Goal: Task Accomplishment & Management: Manage account settings

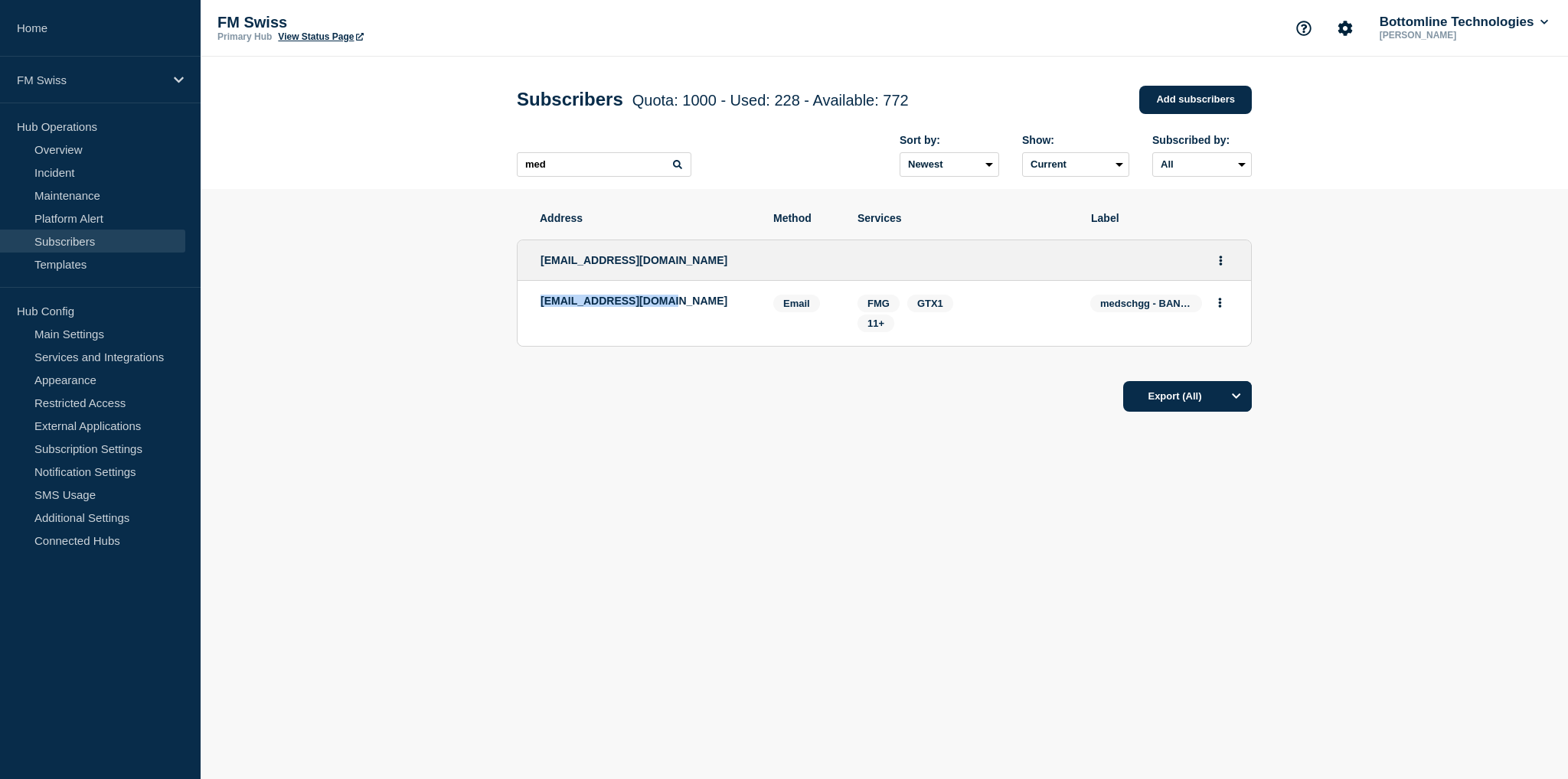
click at [690, 359] on ul "[EMAIL_ADDRESS][DOMAIN_NAME] [EMAIL_ADDRESS][DOMAIN_NAME] Email Email: [EMAIL_A…" at bounding box center [884, 293] width 735 height 138
click at [881, 329] on span "11+" at bounding box center [876, 323] width 17 height 11
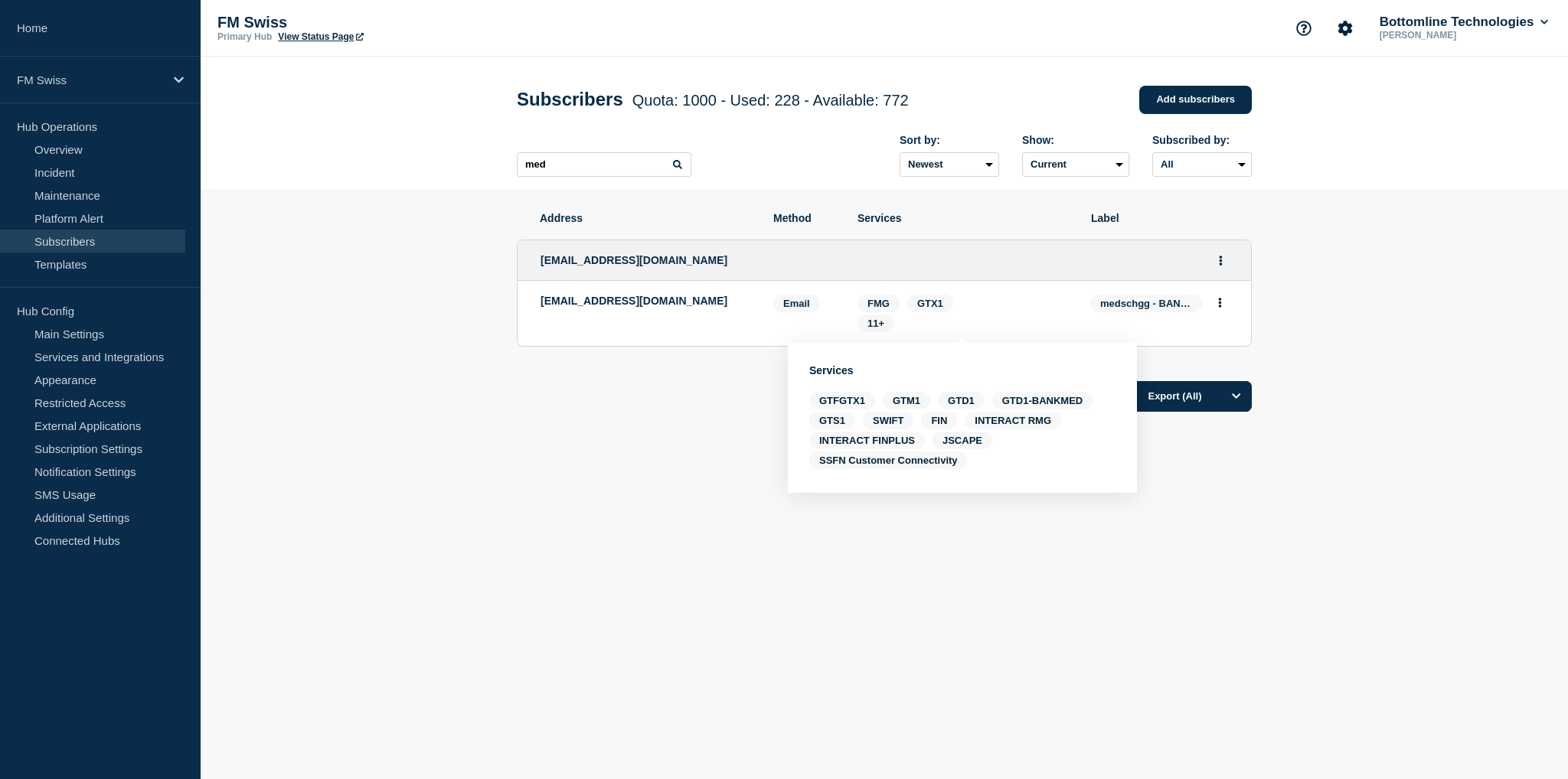
click at [1286, 518] on section "Address Method Services Label [EMAIL_ADDRESS][DOMAIN_NAME] [EMAIL_ADDRESS][DOMA…" at bounding box center [883, 358] width 1367 height 339
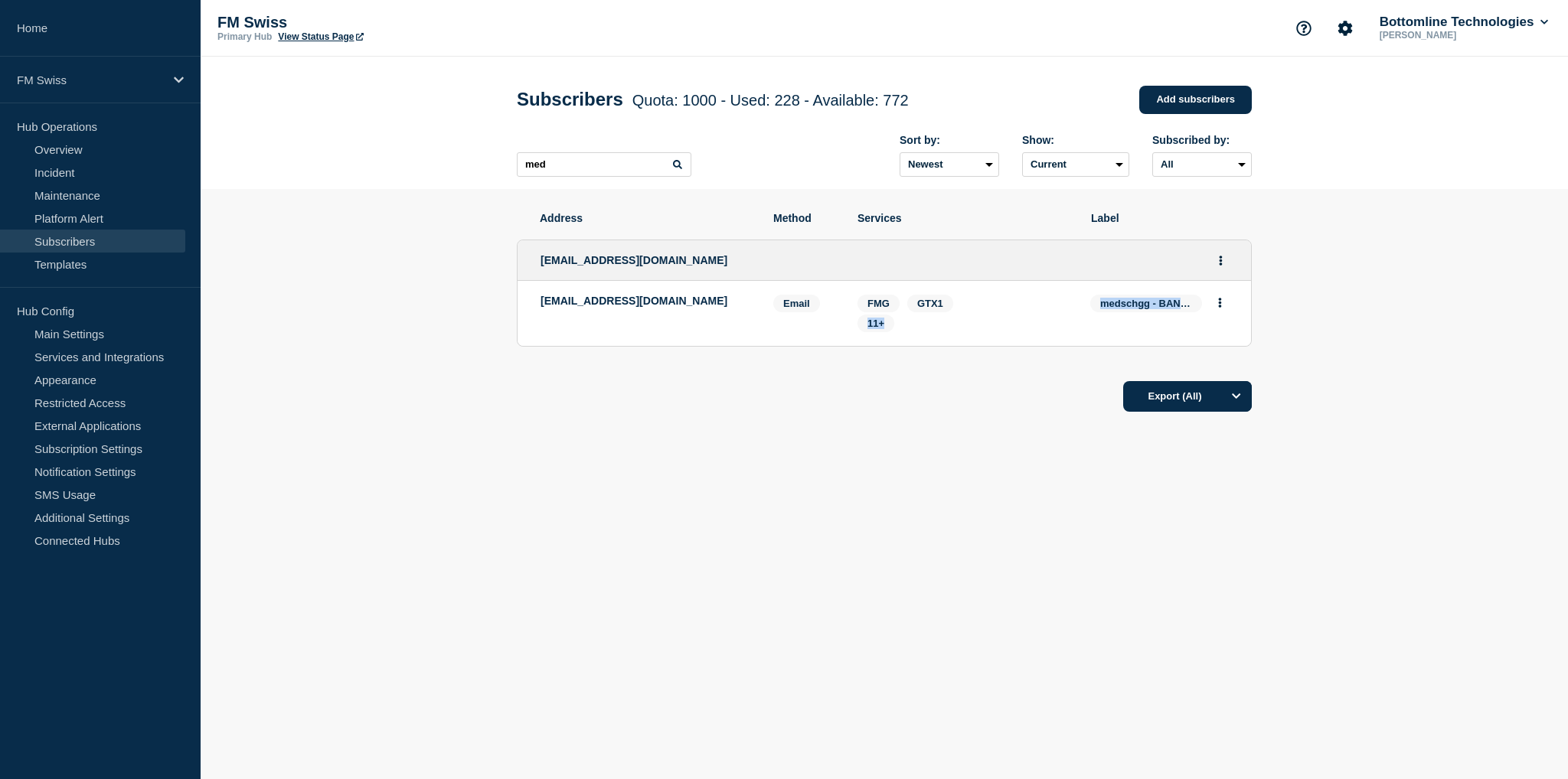
drag, startPoint x: 1186, startPoint y: 309, endPoint x: 1074, endPoint y: 307, distance: 112.0
click at [1074, 307] on li "[EMAIL_ADDRESS][DOMAIN_NAME] Email Email: [EMAIL_ADDRESS][DOMAIN_NAME] medschgg…" at bounding box center [884, 313] width 733 height 65
click at [882, 461] on div "Address Method Services Label [EMAIL_ADDRESS][DOMAIN_NAME] [EMAIL_ADDRESS][DOMA…" at bounding box center [884, 358] width 735 height 339
click at [1173, 106] on link "Add subscribers" at bounding box center [1195, 100] width 112 height 28
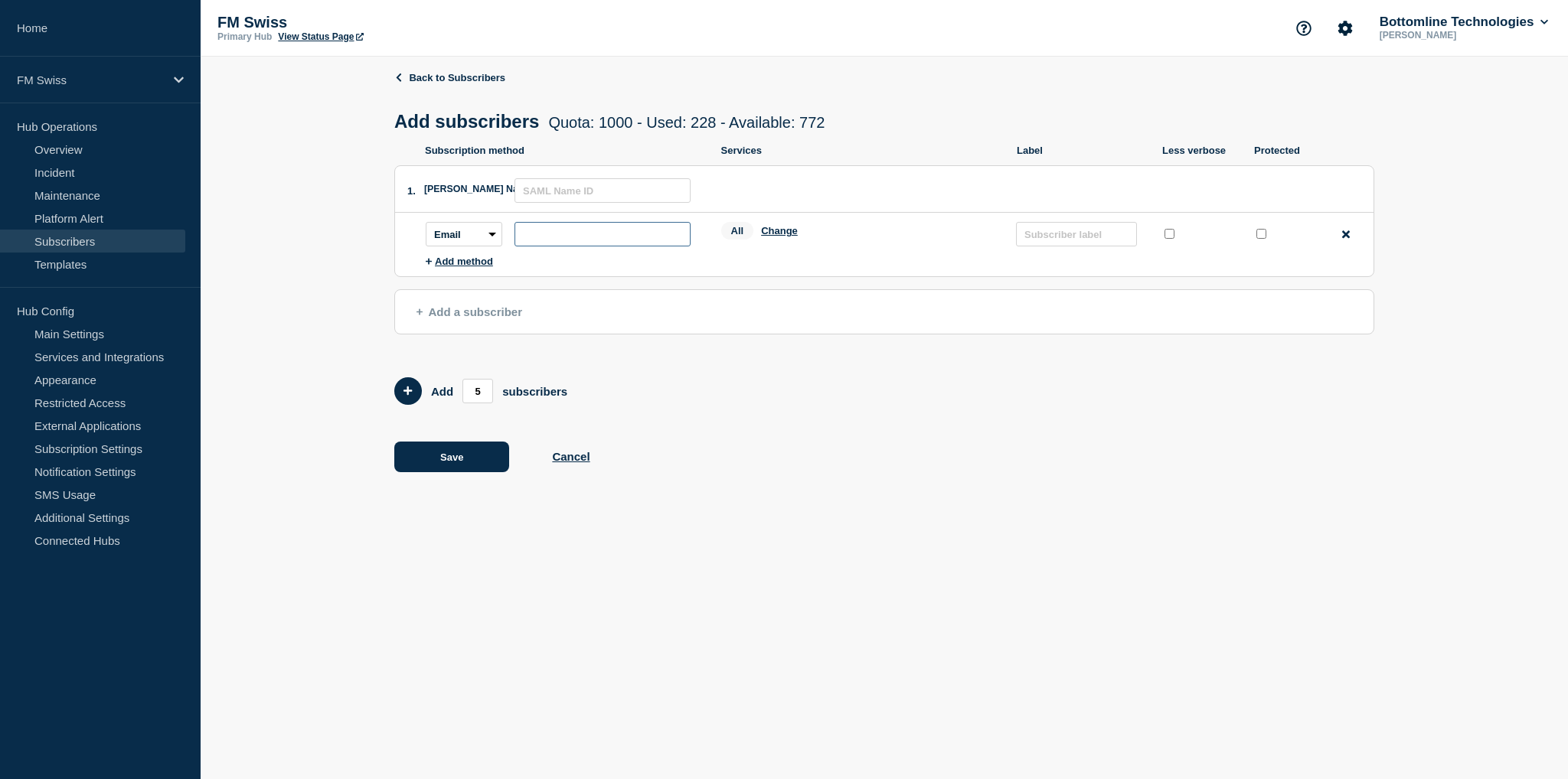
drag, startPoint x: 551, startPoint y: 238, endPoint x: 570, endPoint y: 213, distance: 31.4
click at [551, 236] on input "subscription-address" at bounding box center [602, 234] width 176 height 25
click at [535, 237] on input "subscription-address" at bounding box center [602, 234] width 176 height 25
paste input "[EMAIL_ADDRESS][DOMAIN_NAME]"
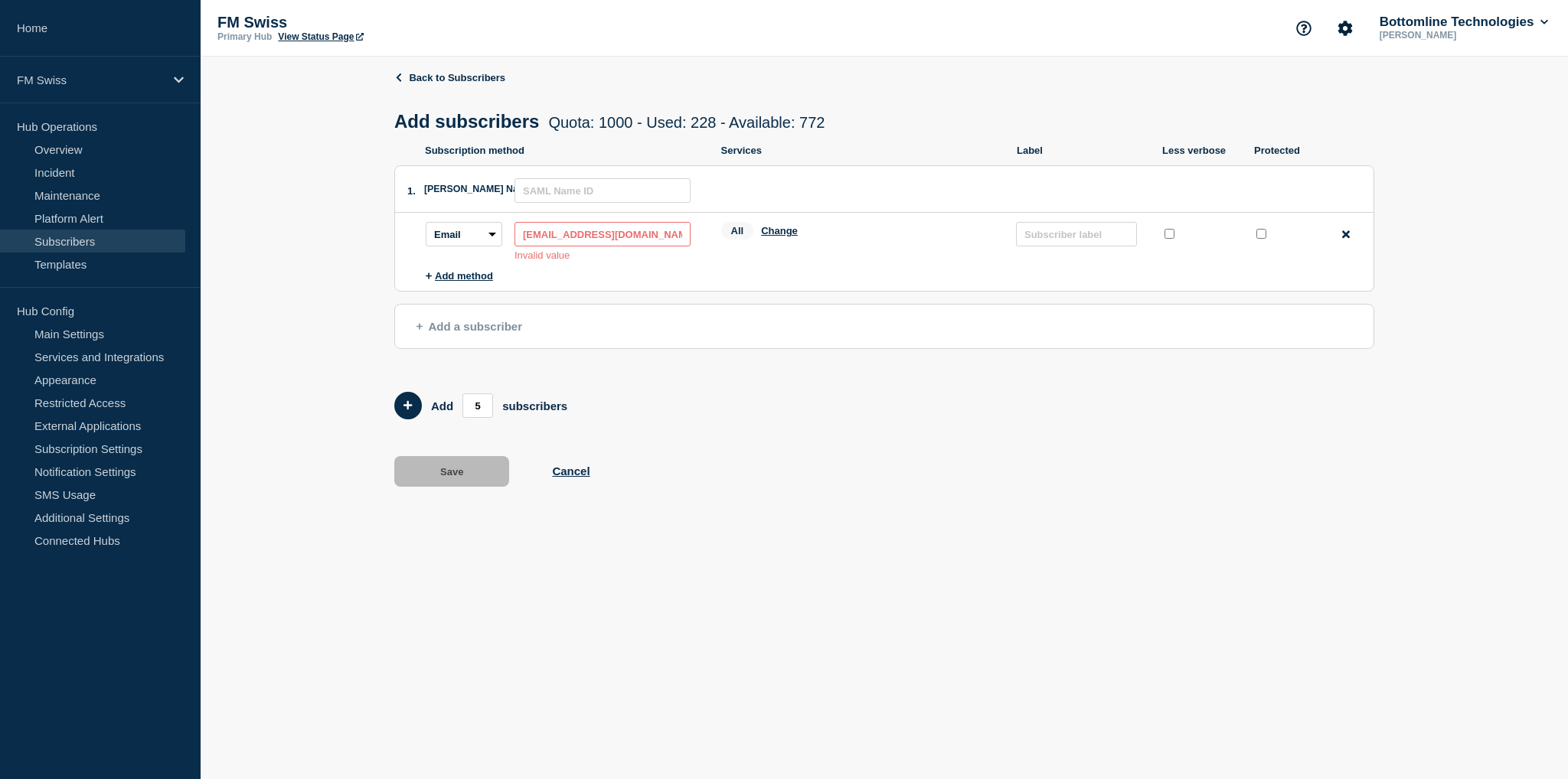
click at [845, 494] on div "Back to Subscribers Add subscribers Quota: 1000 - Used: 228 - Available: 772 Qu…" at bounding box center [884, 290] width 979 height 467
drag, startPoint x: 528, startPoint y: 240, endPoint x: 423, endPoint y: 234, distance: 105.2
click at [423, 234] on main "Subscription method: Email Webhook Slack Teams Address: [EMAIL_ADDRESS][DOMAIN_…" at bounding box center [884, 247] width 979 height 69
click at [517, 233] on input "[EMAIL_ADDRESS][DOMAIN_NAME]" at bounding box center [602, 234] width 176 height 25
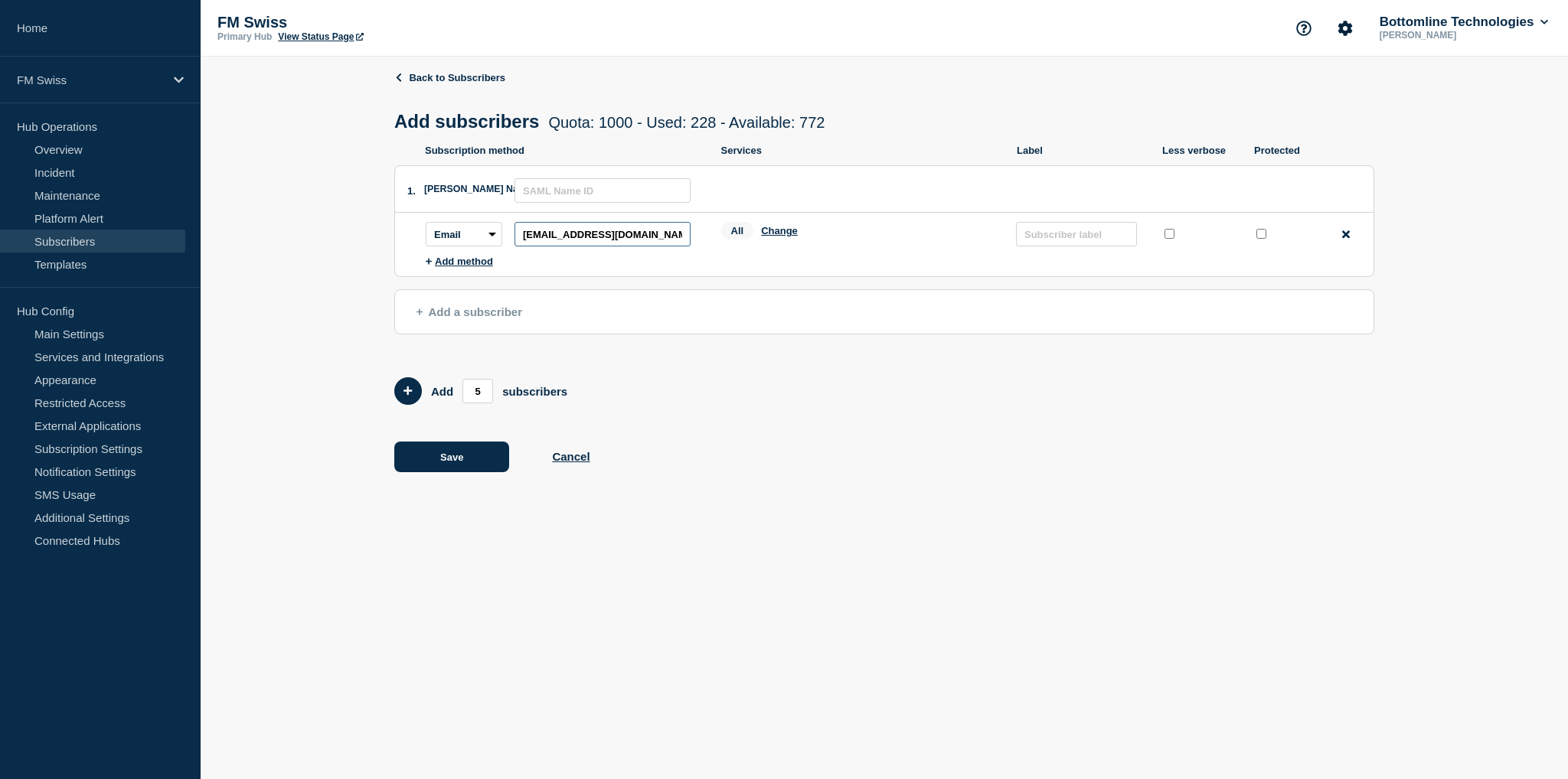
scroll to position [0, 8]
type input "[EMAIL_ADDRESS][DOMAIN_NAME]"
click at [784, 384] on form "Add 5 subscribers" at bounding box center [884, 391] width 979 height 27
click at [779, 224] on li "Subscription method: Email Webhook Slack Teams Address: [EMAIL_ADDRESS][DOMAIN_…" at bounding box center [899, 234] width 948 height 43
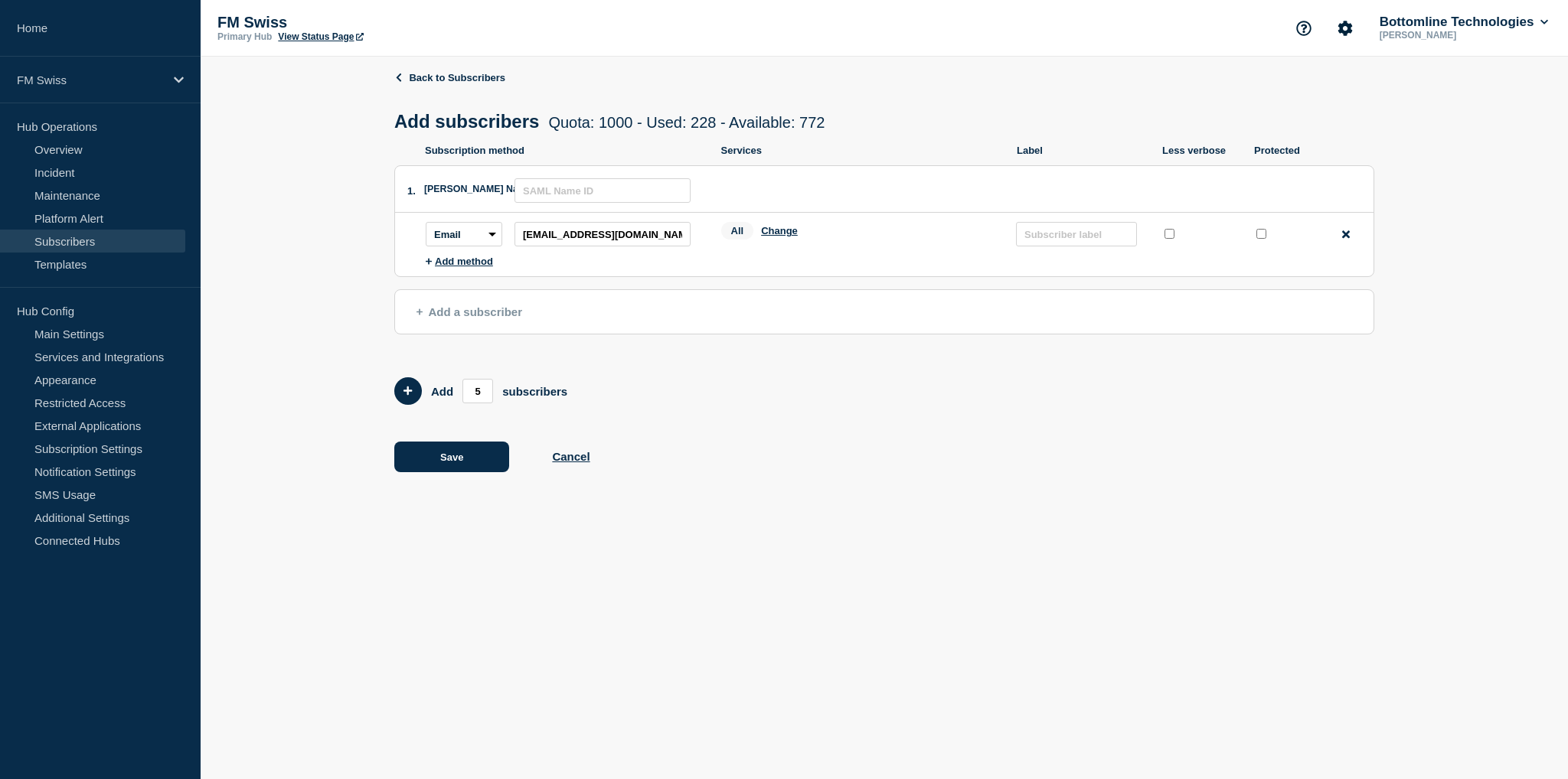
click at [784, 242] on div "All Change" at bounding box center [861, 234] width 280 height 24
click at [793, 236] on button "Change" at bounding box center [778, 230] width 37 height 11
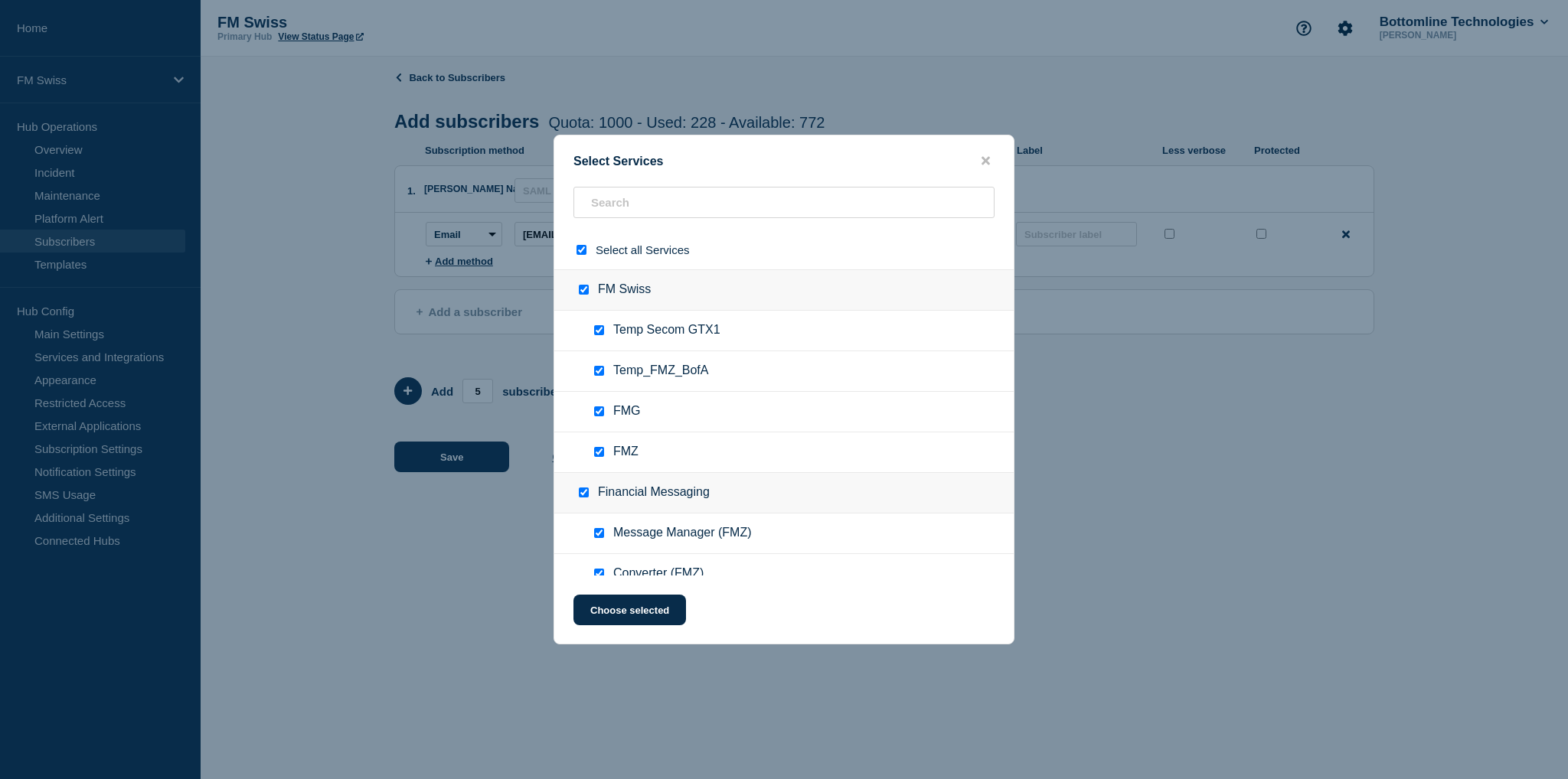
click at [582, 246] on input "select all checkbox" at bounding box center [582, 250] width 10 height 10
checkbox input "false"
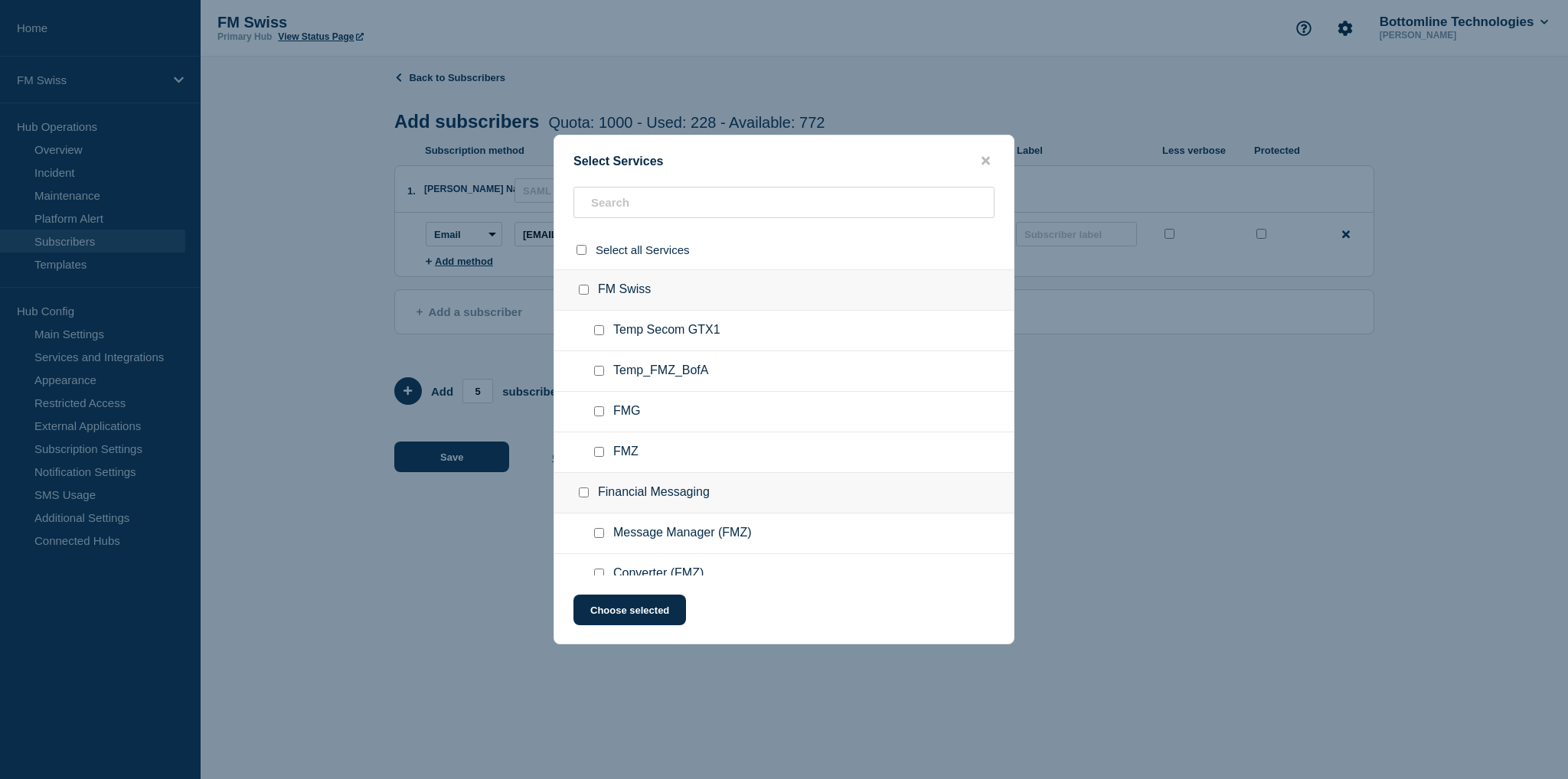
checkbox input "false"
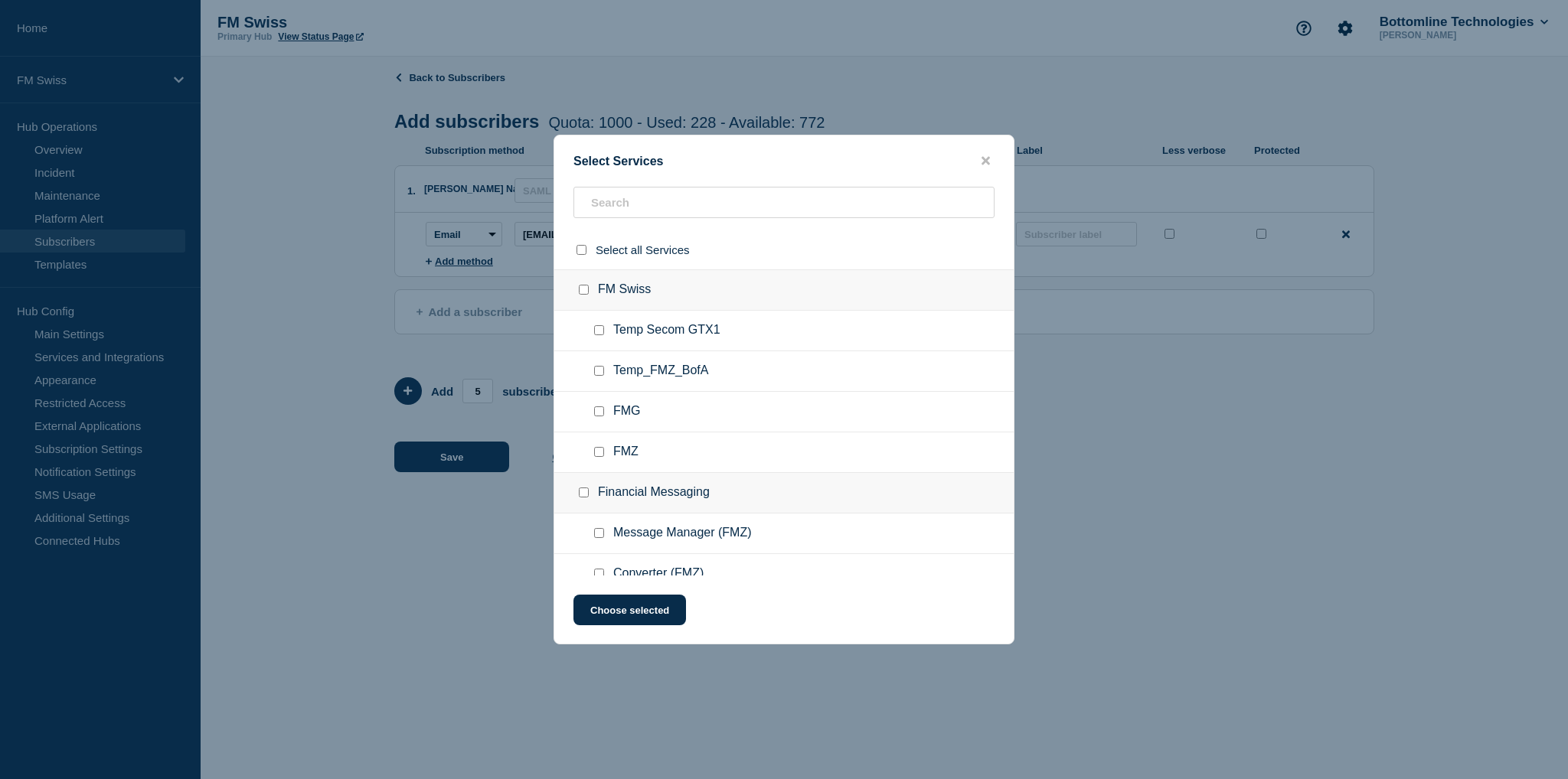
checkbox input "false"
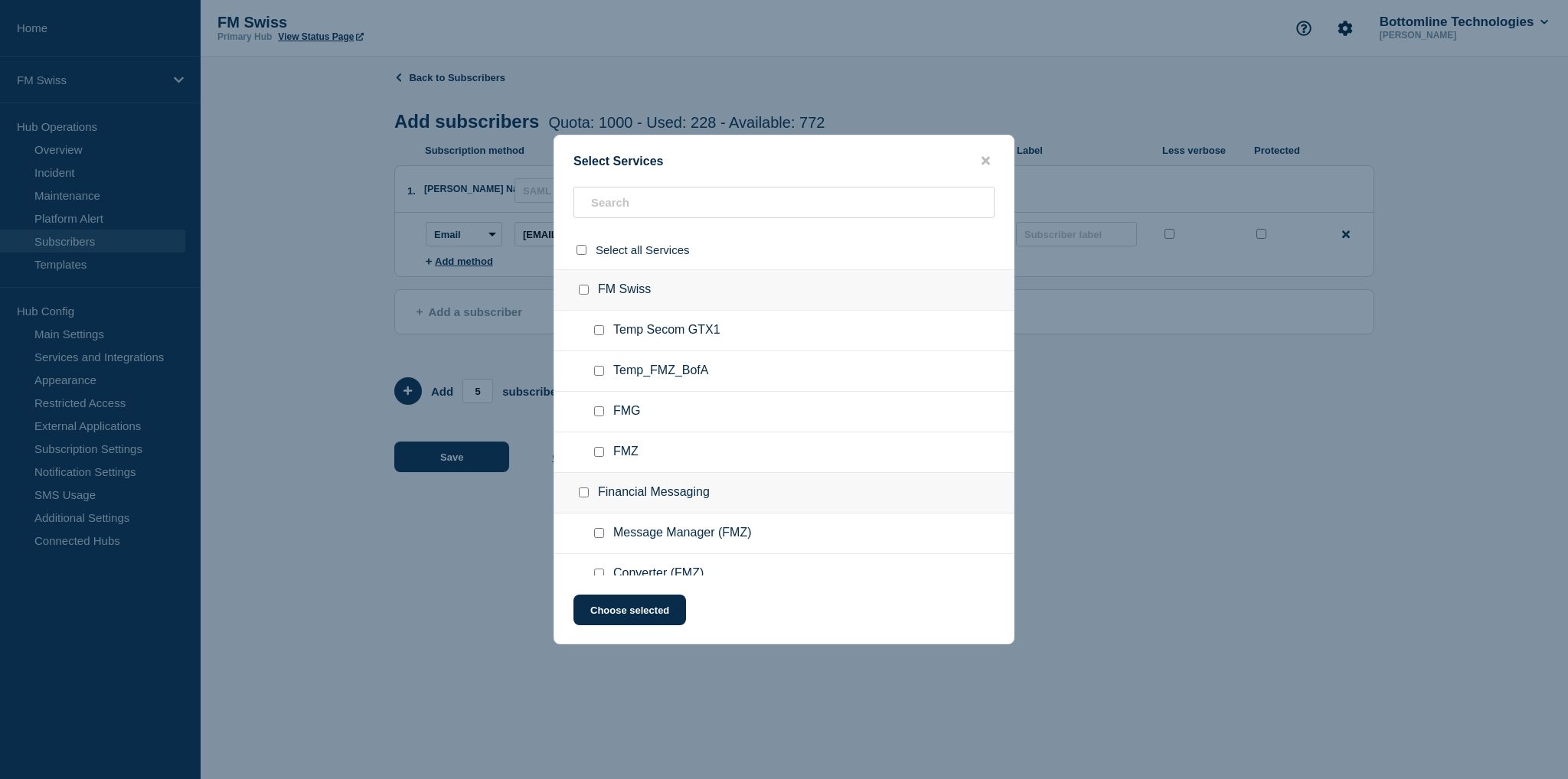
checkbox input "false"
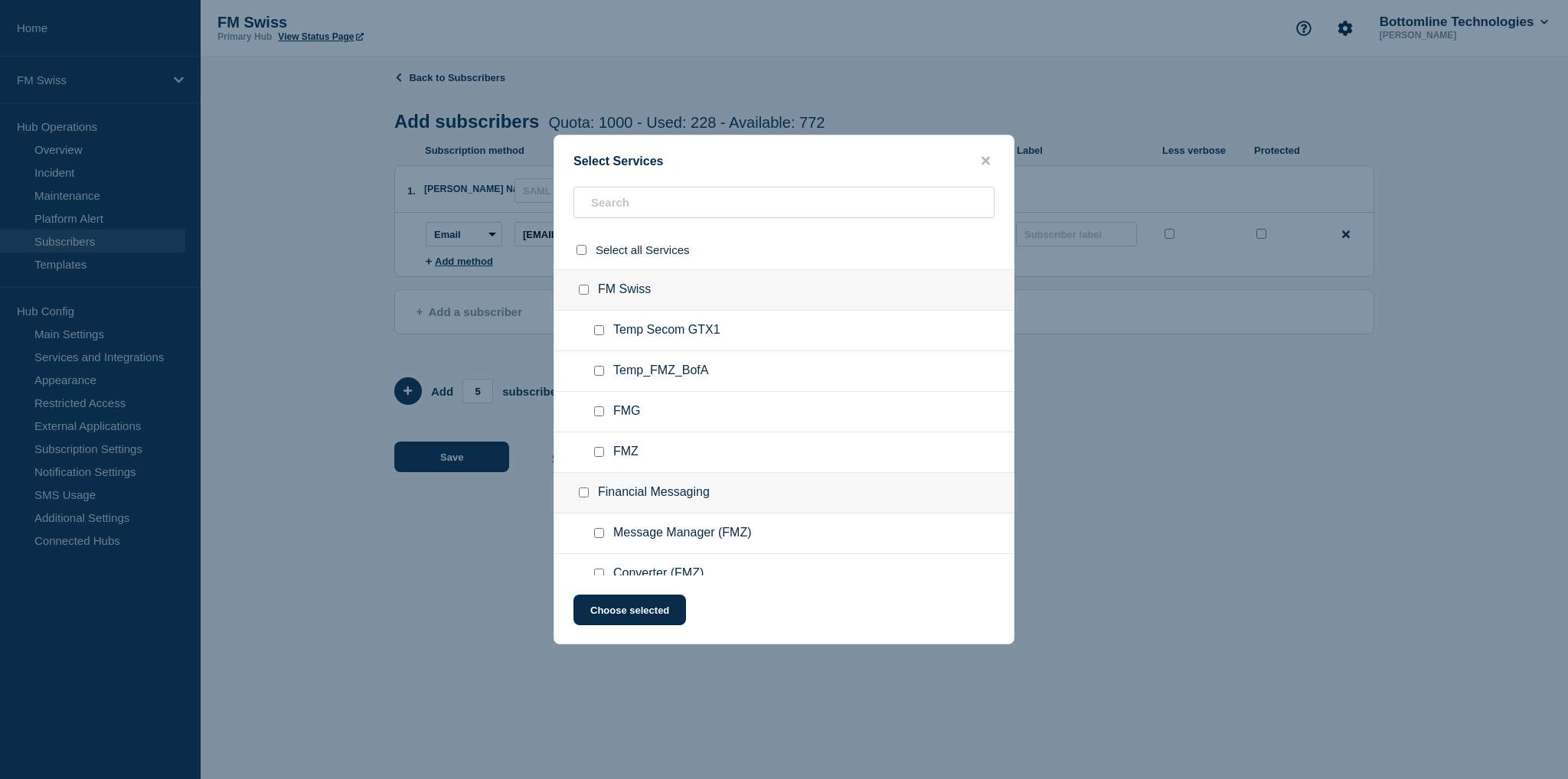
checkbox input "false"
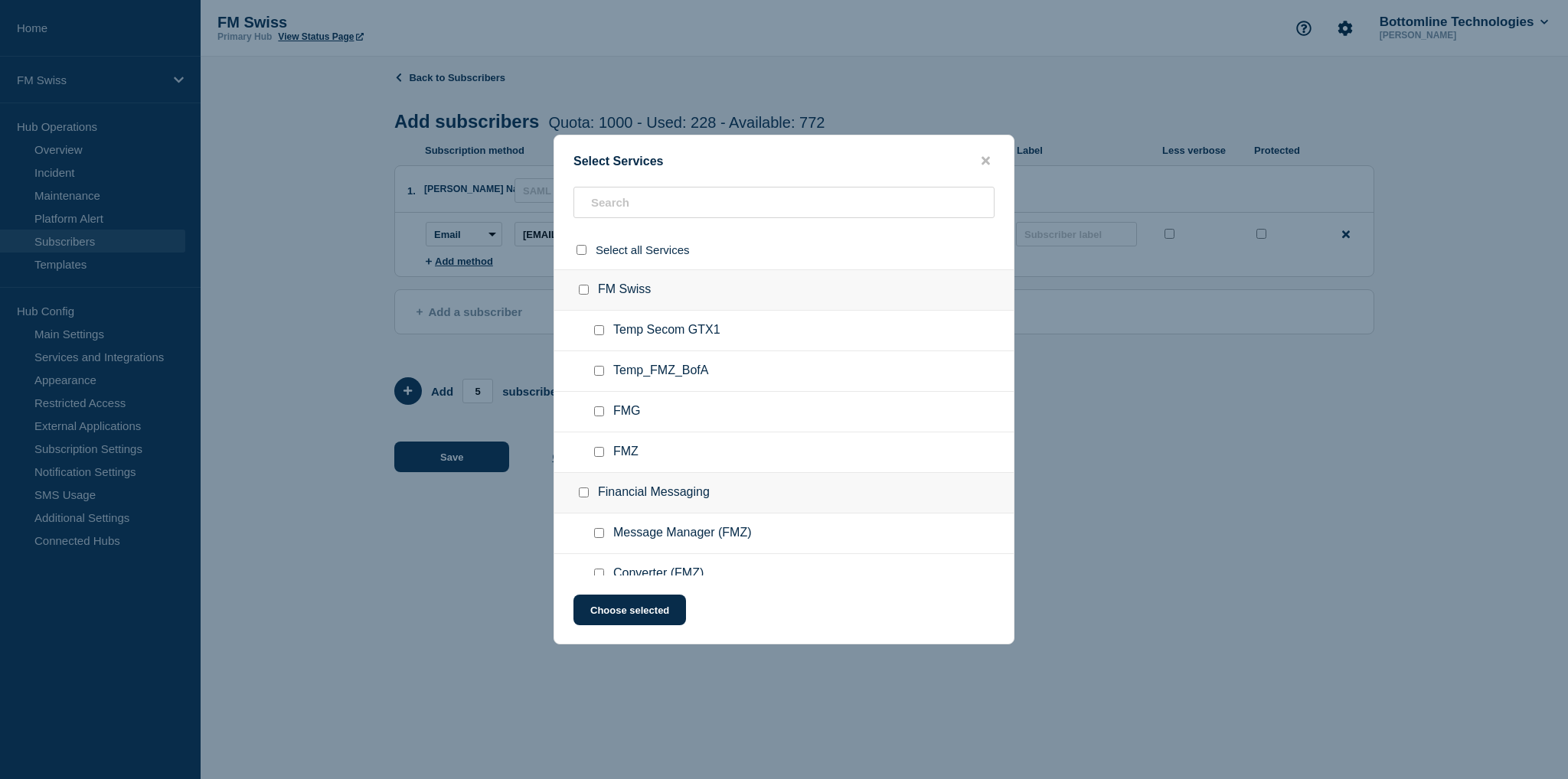
checkbox input "false"
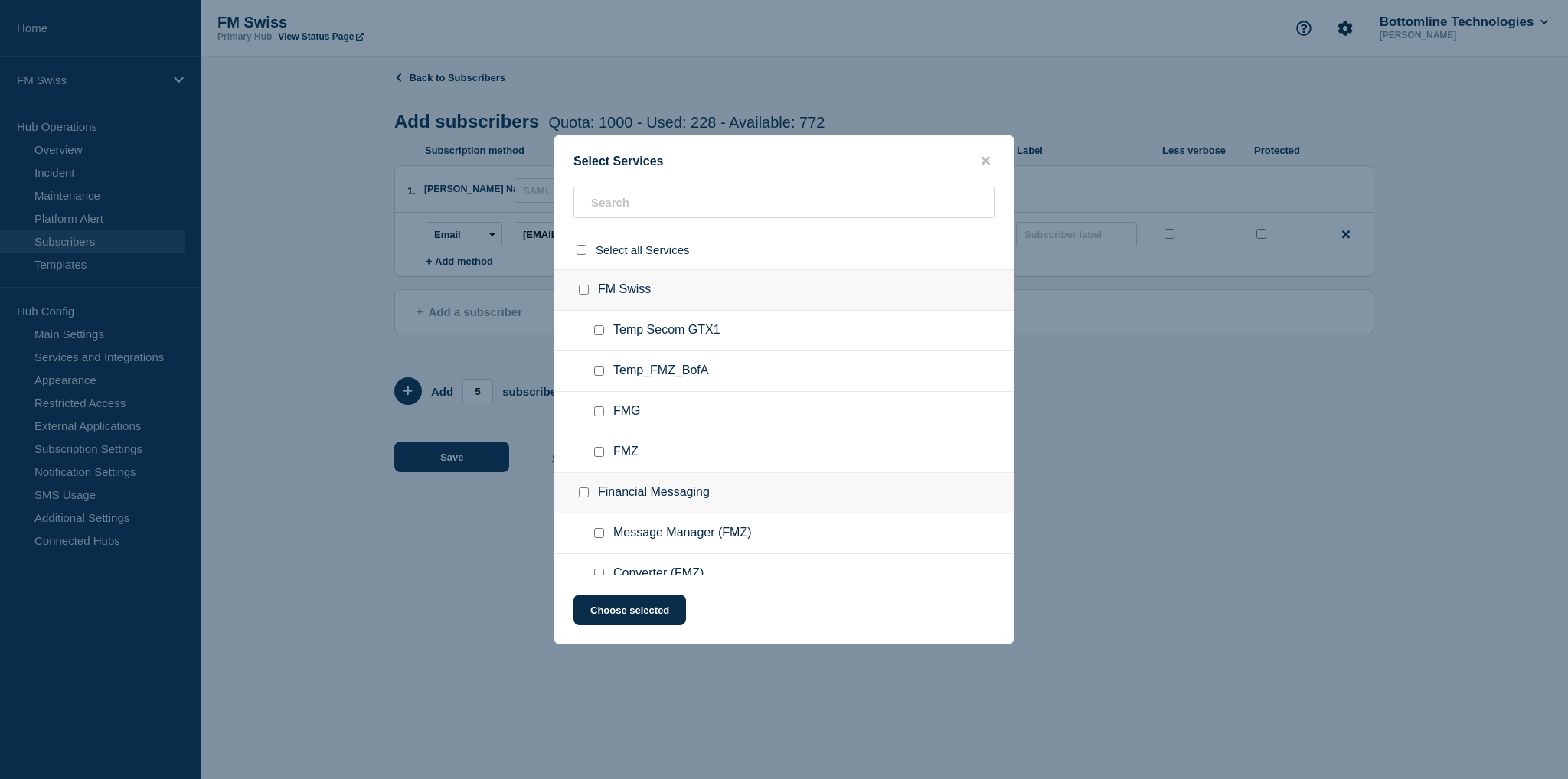
checkbox input "false"
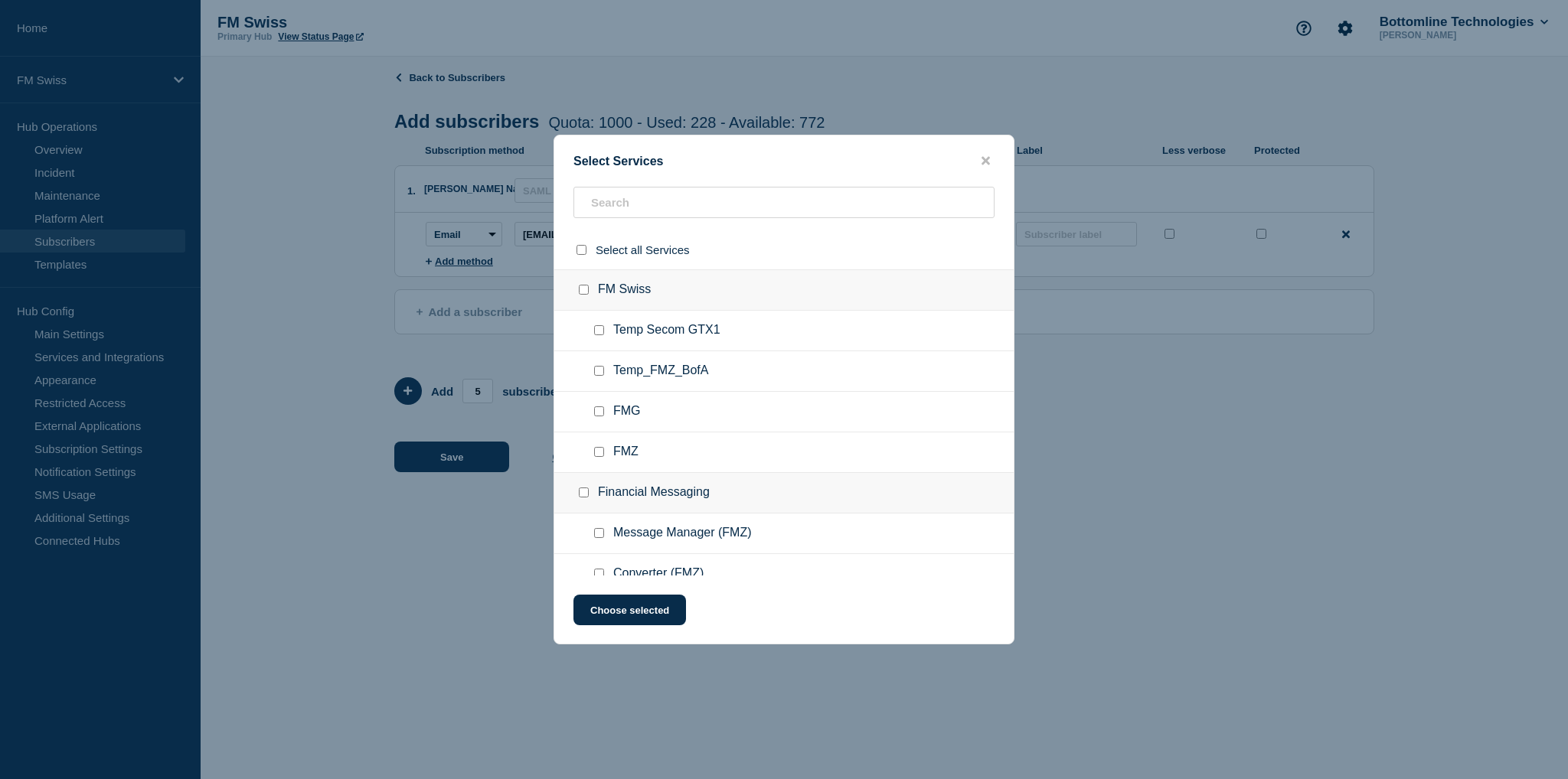
checkbox input "false"
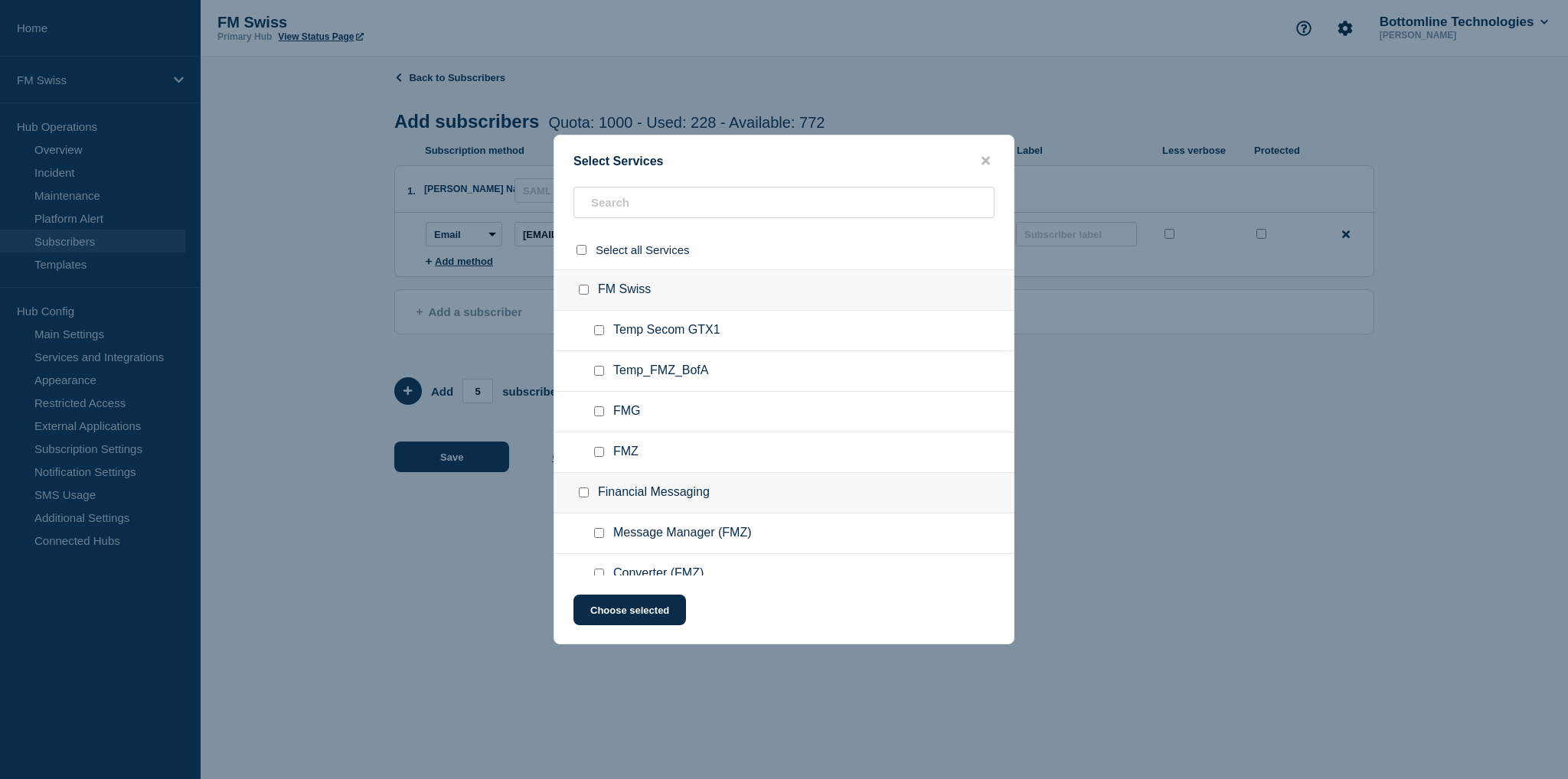
checkbox input "false"
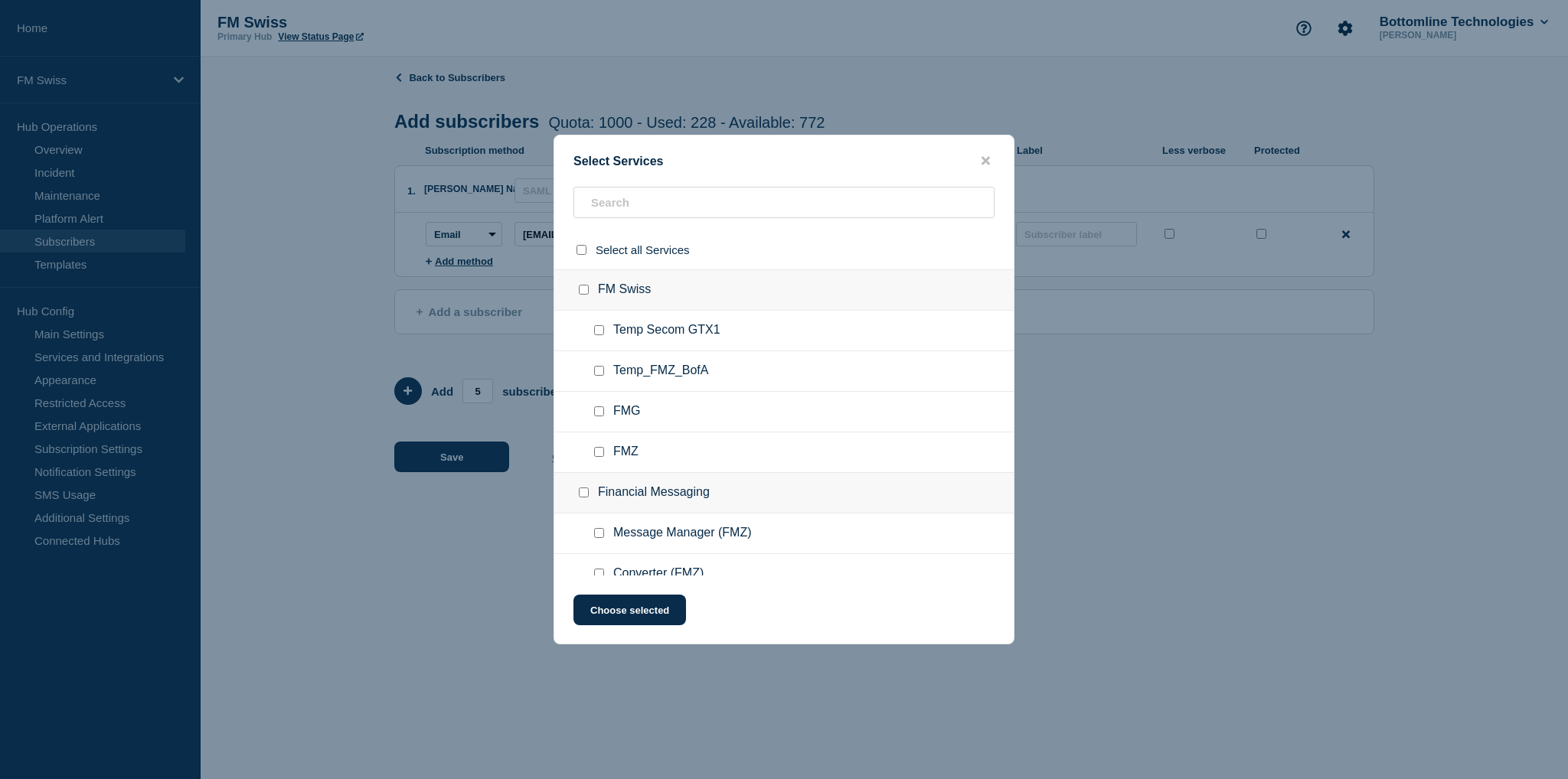
checkbox input "false"
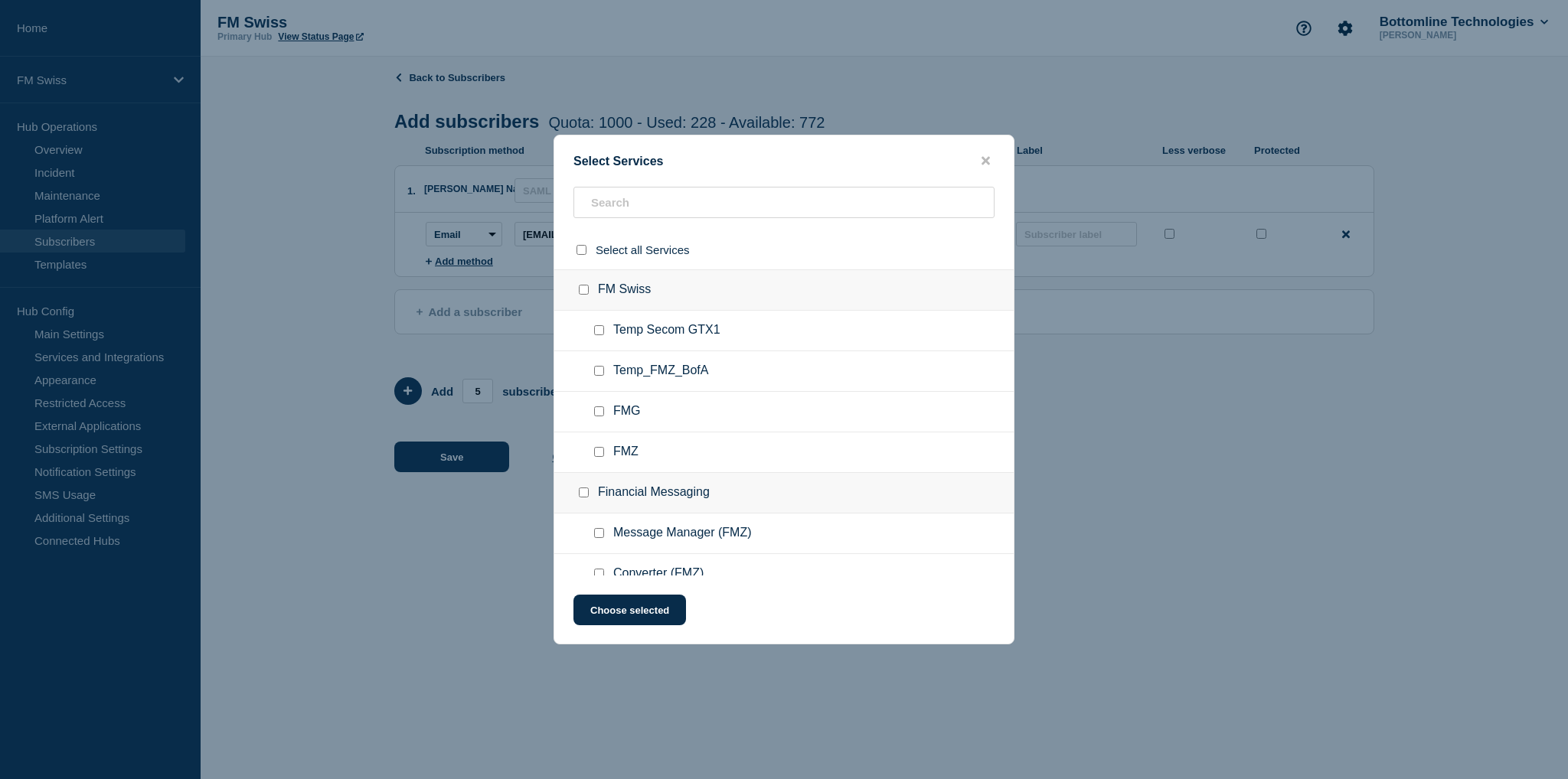
checkbox input "false"
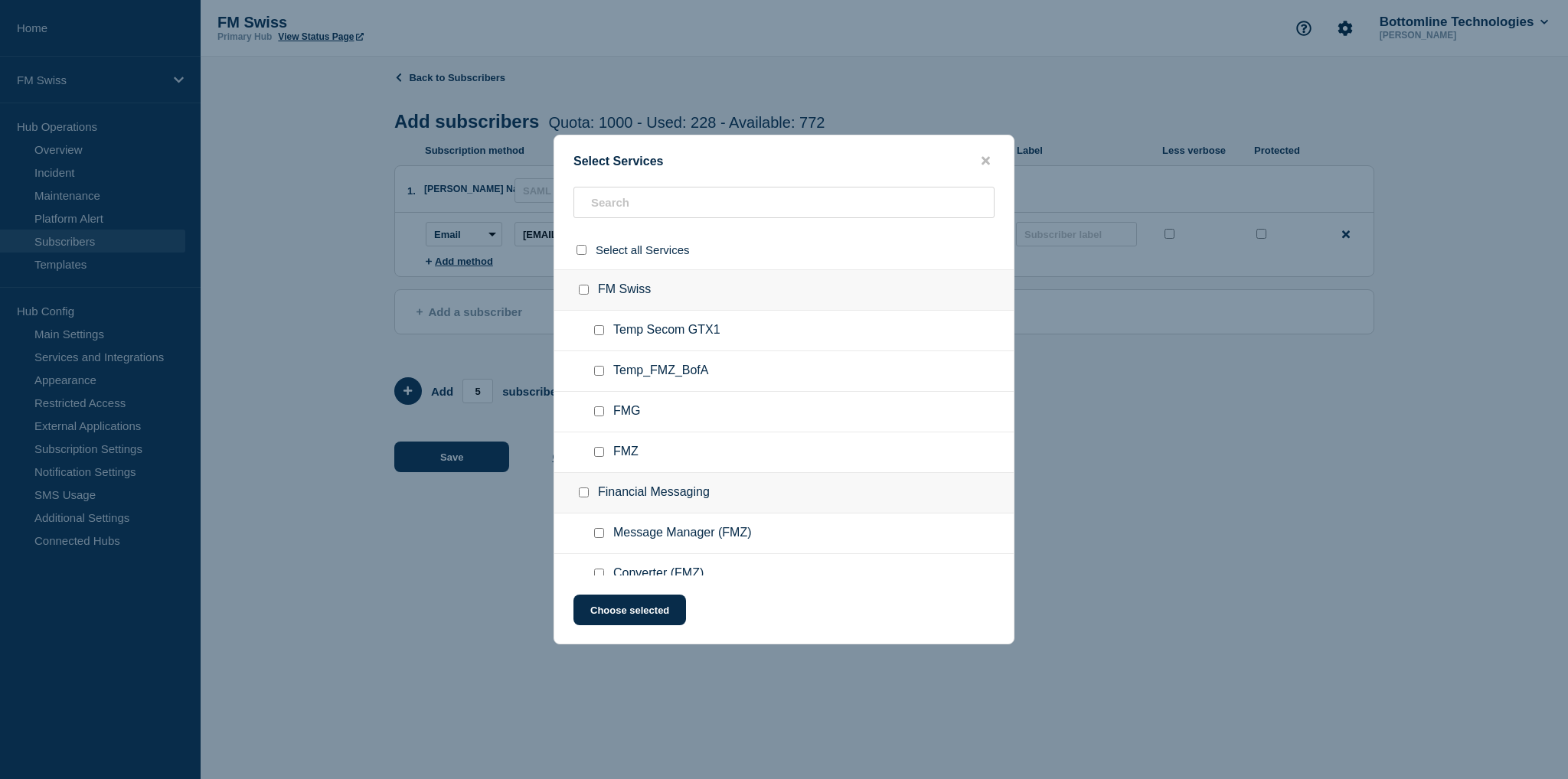
checkbox input "false"
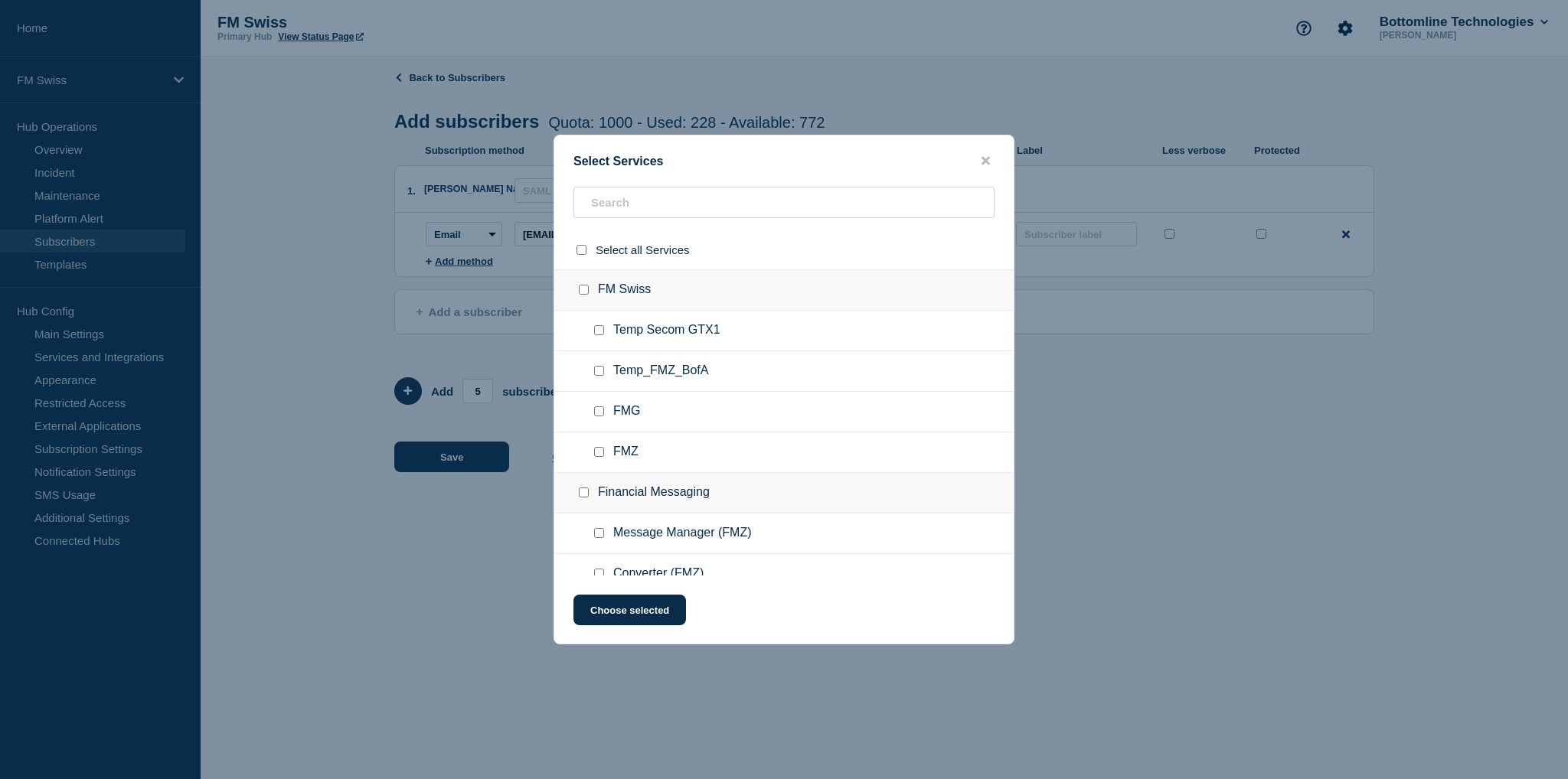
checkbox input "false"
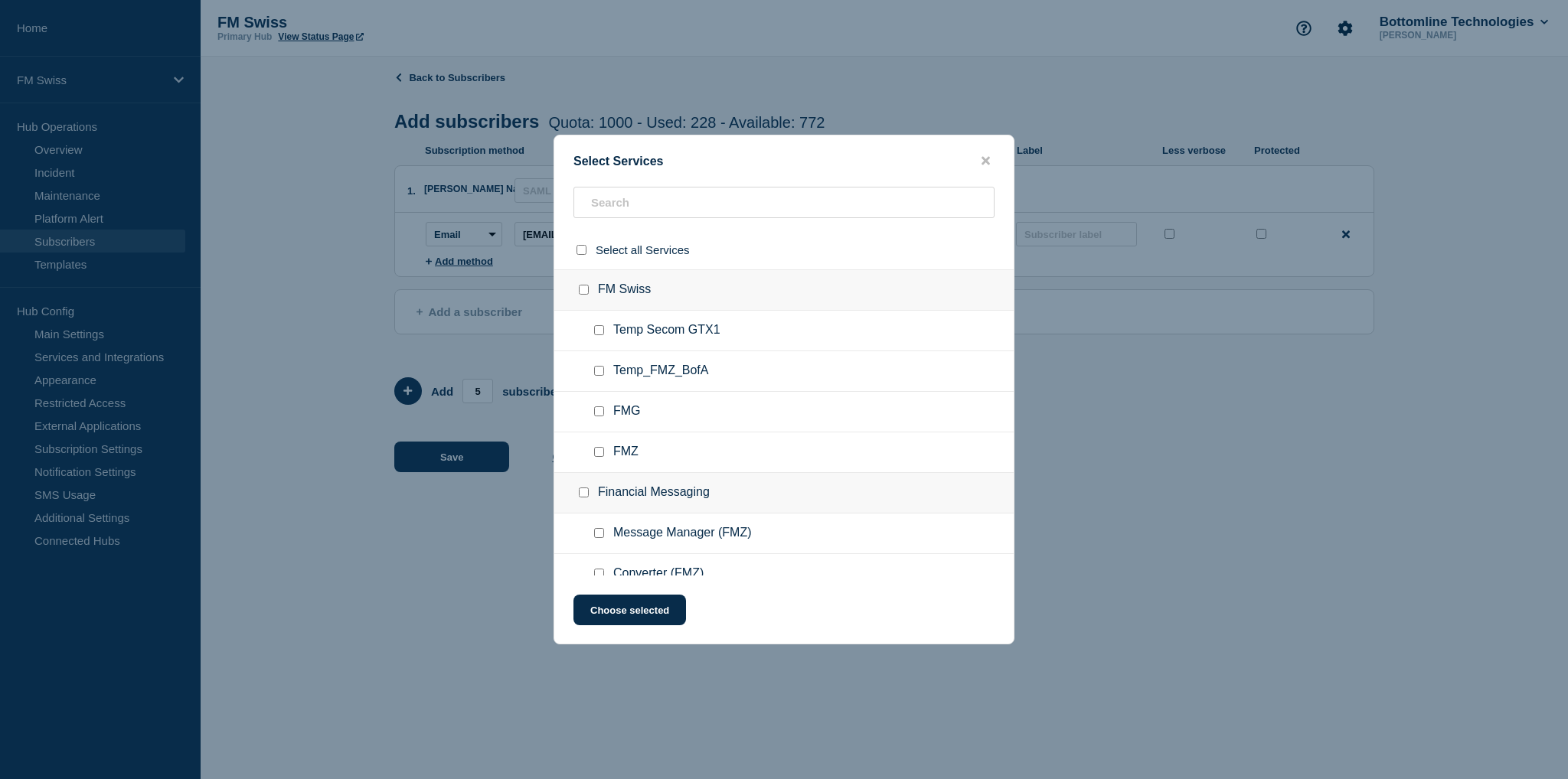
checkbox input "false"
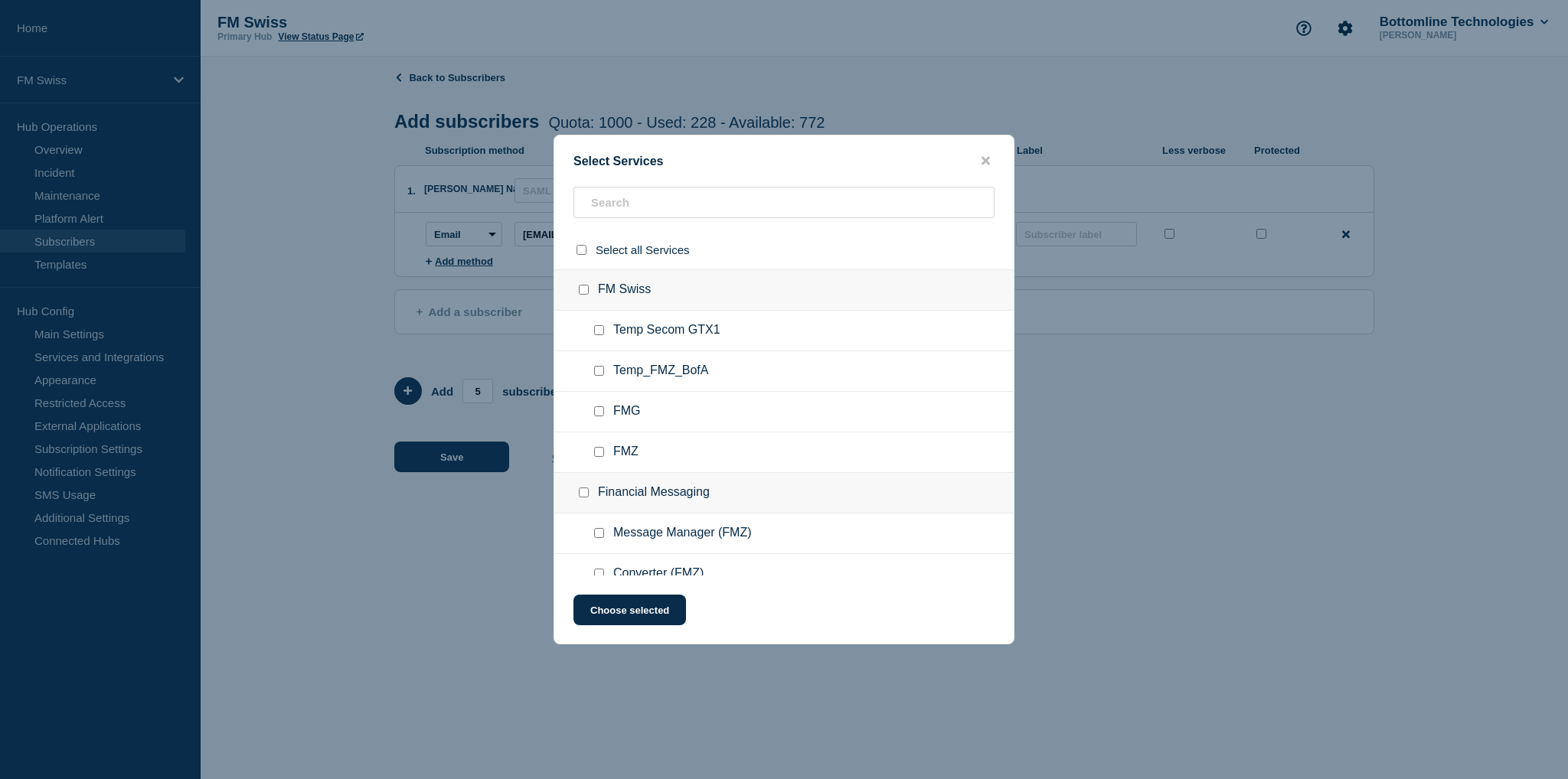
checkbox input "false"
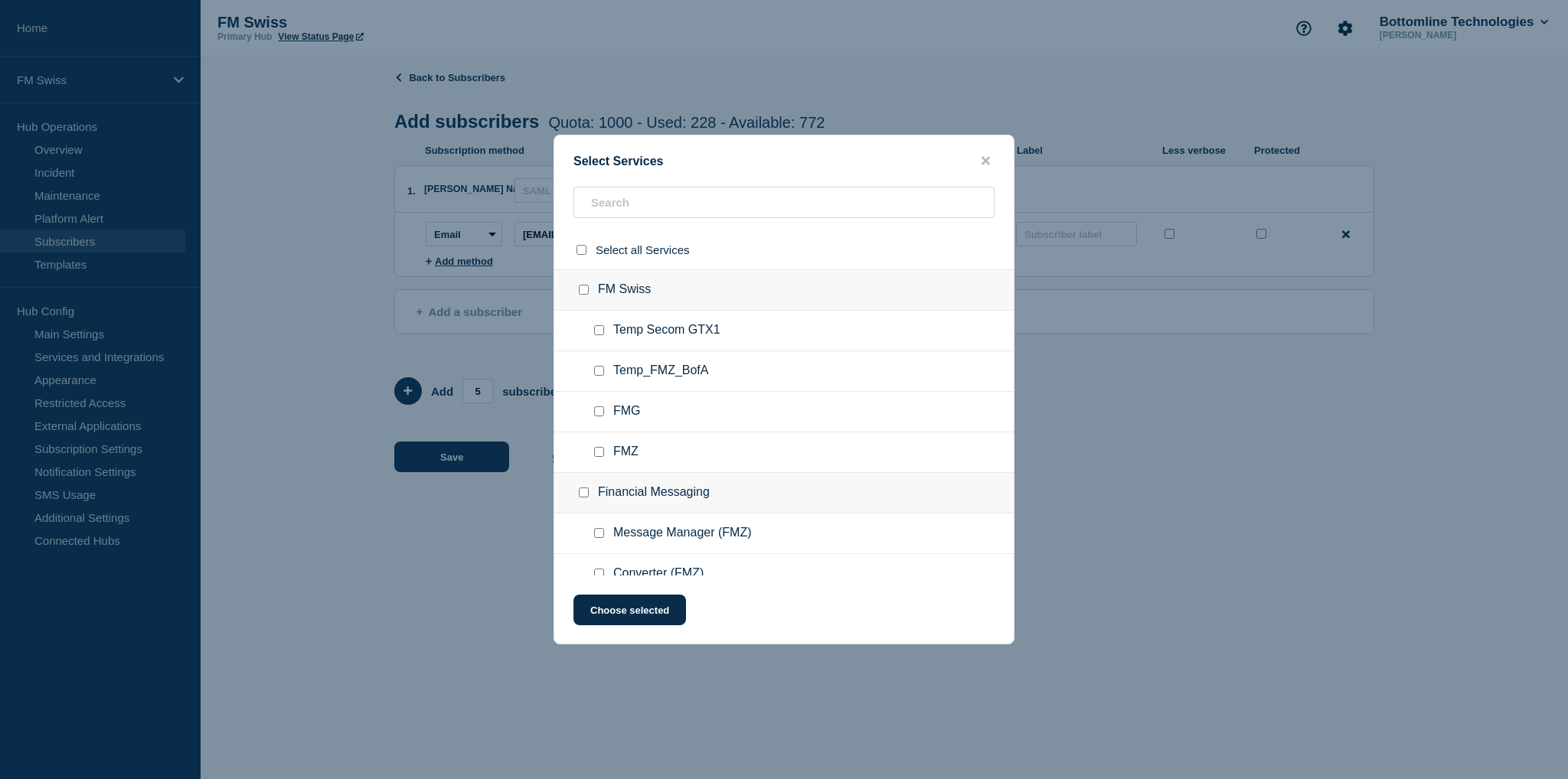
checkbox input "false"
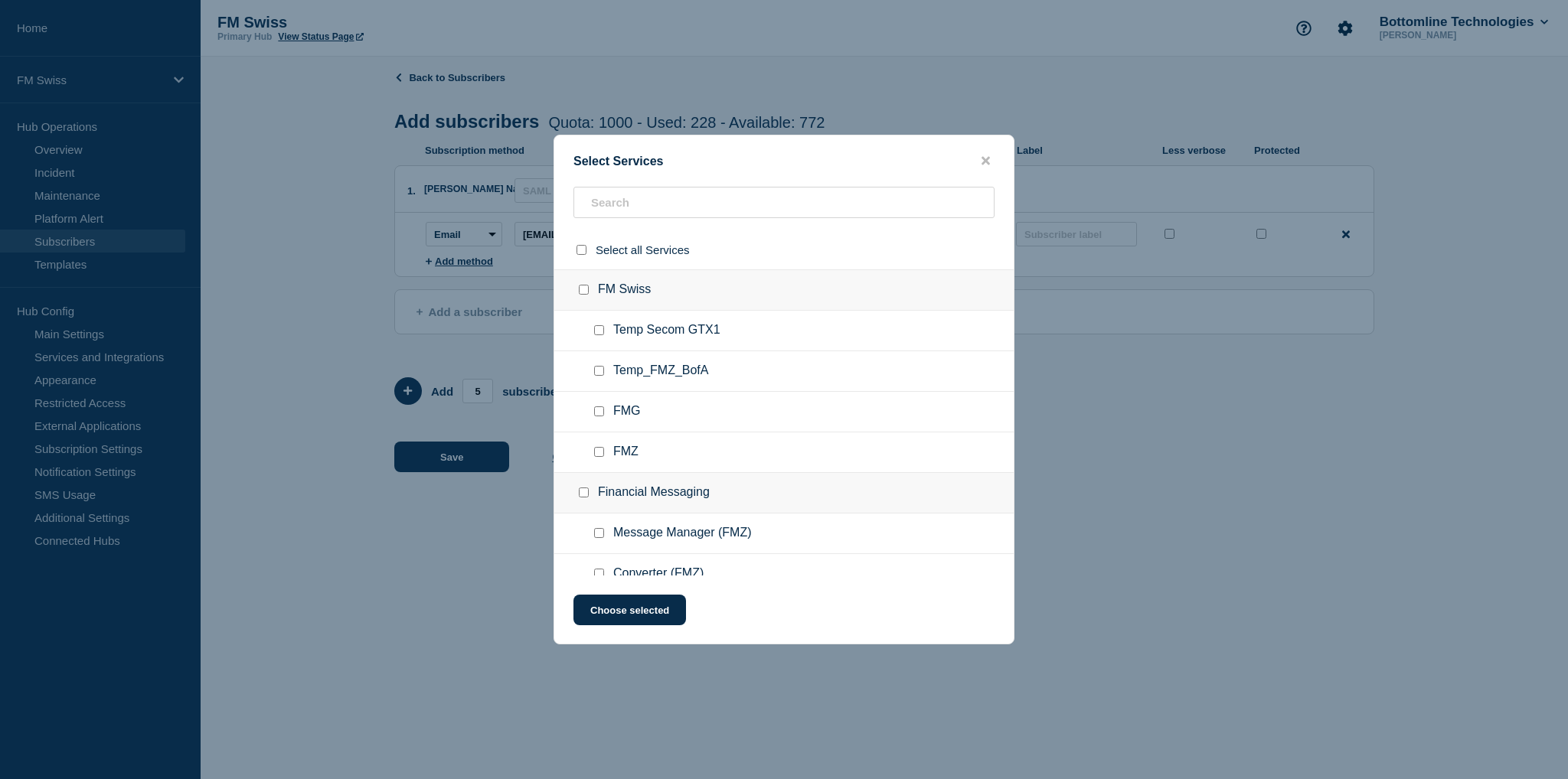
checkbox input "false"
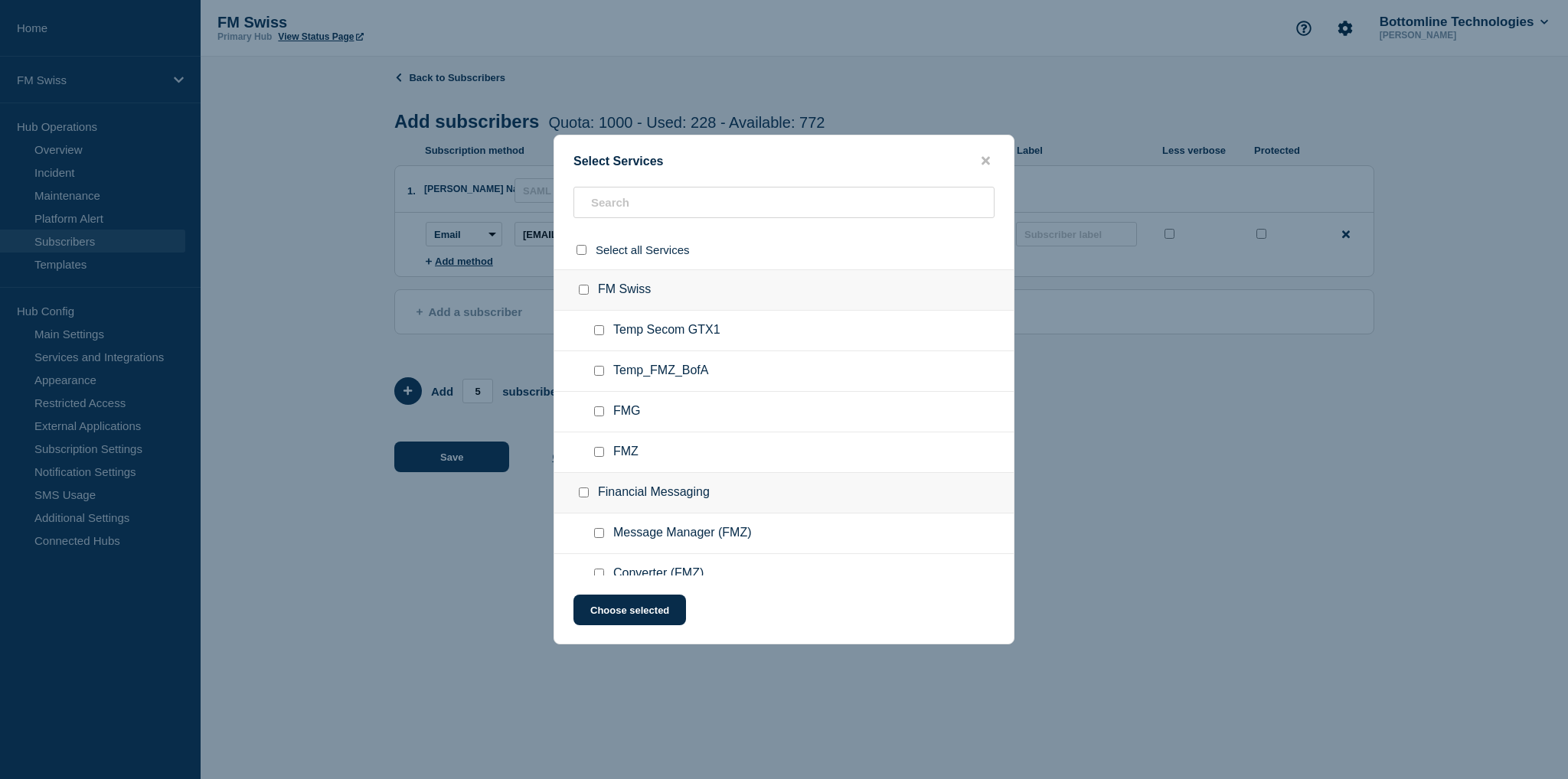
checkbox input "false"
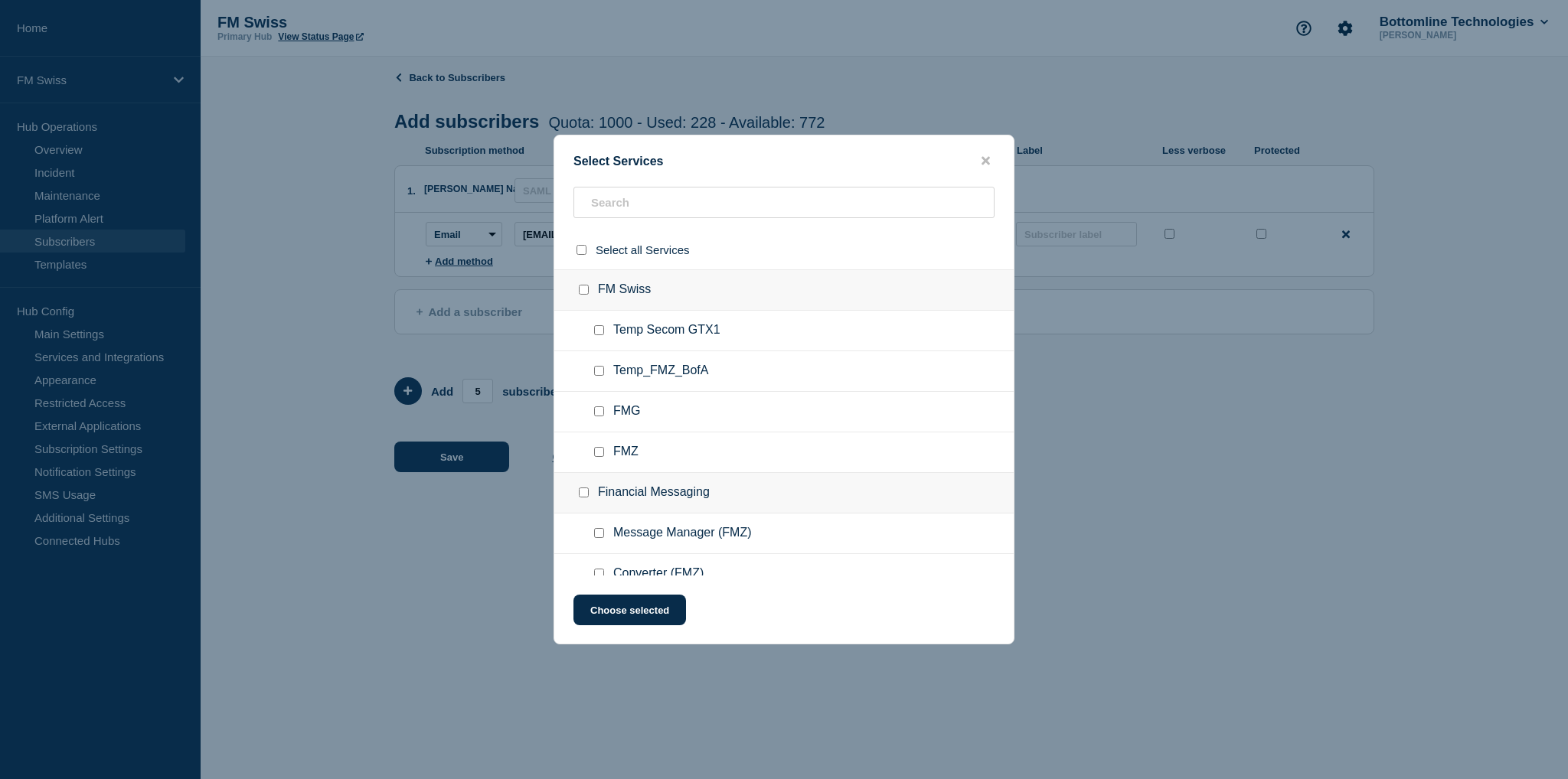
checkbox input "false"
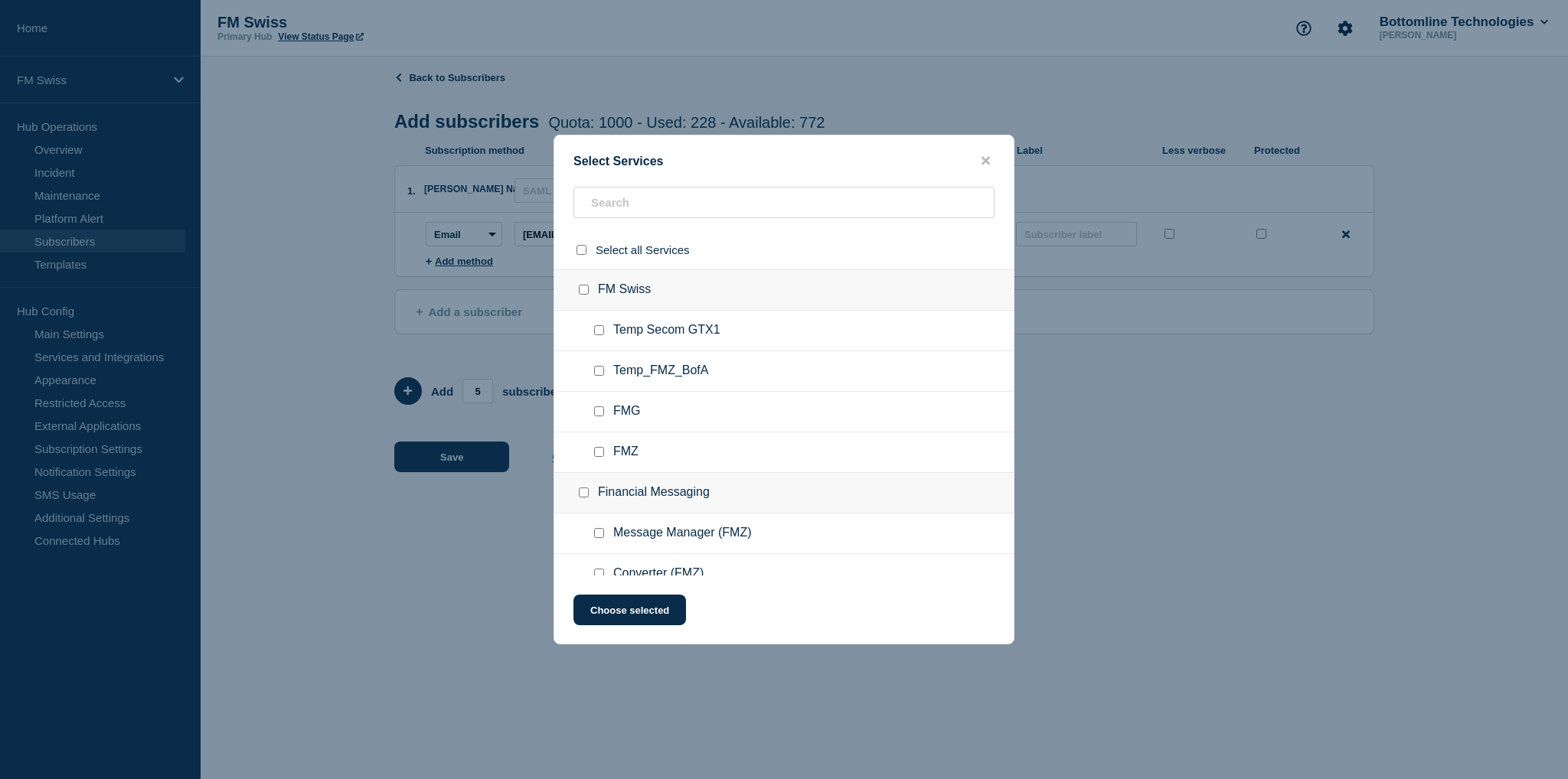
checkbox input "false"
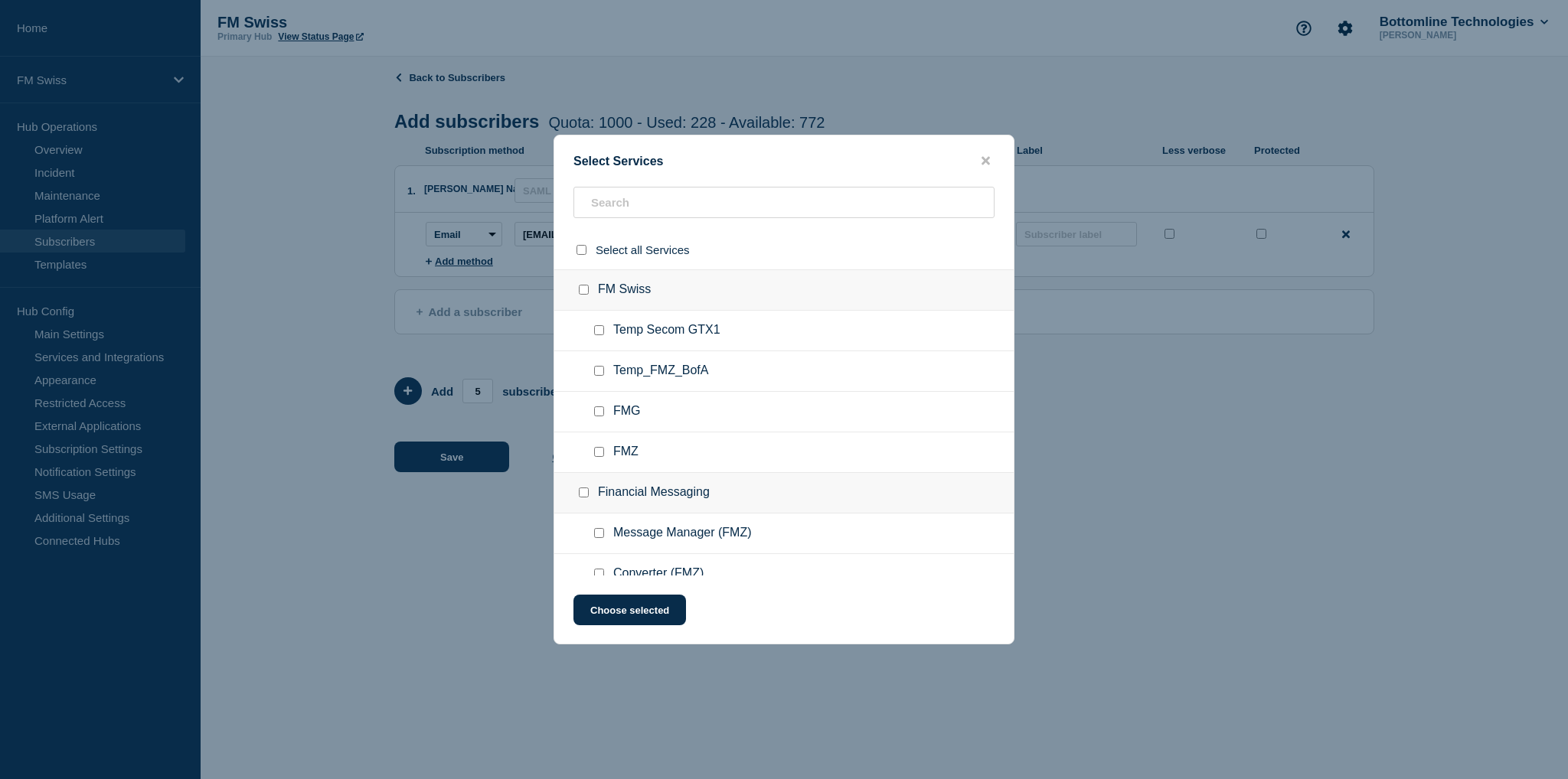
checkbox input "false"
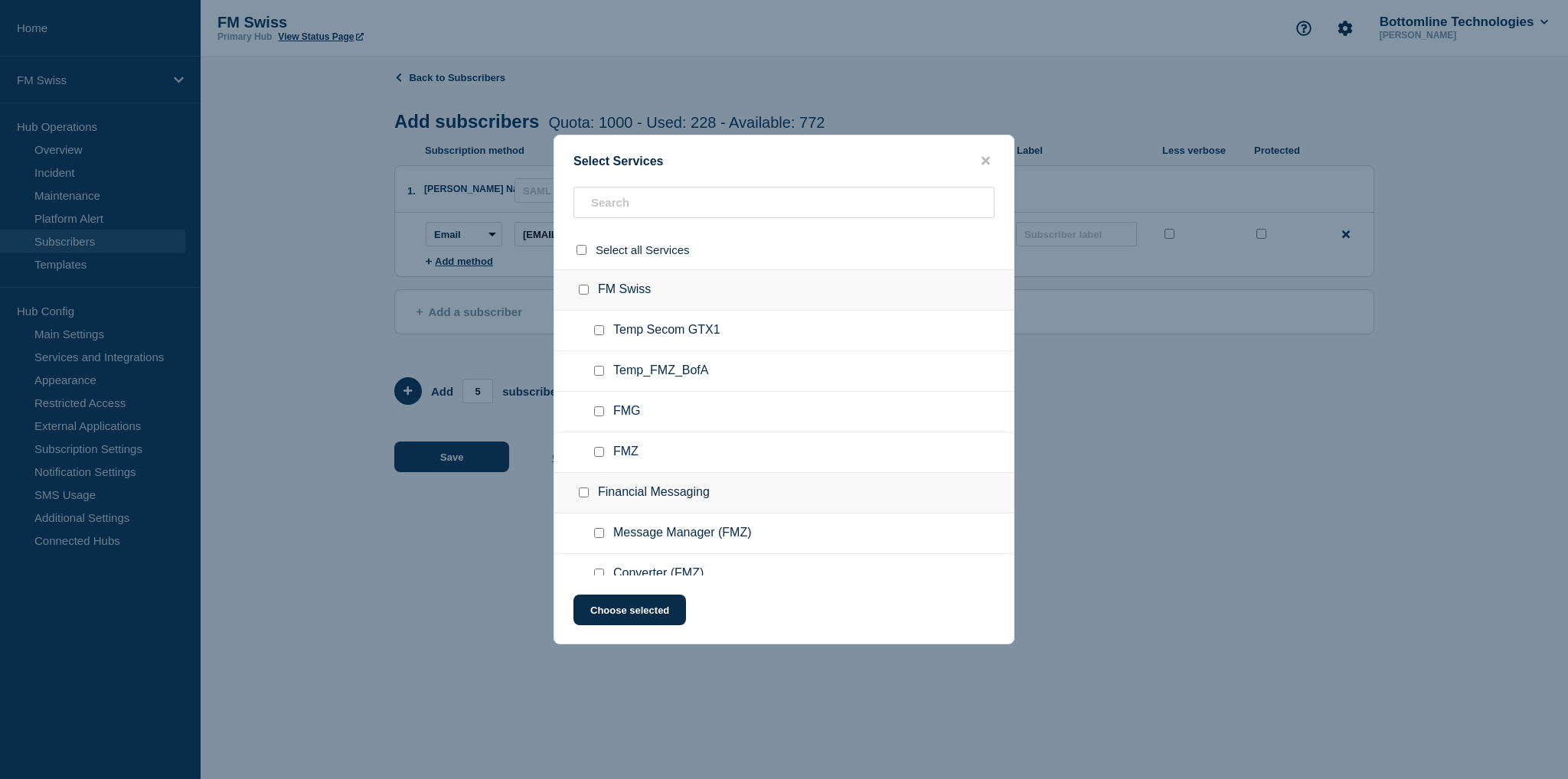
checkbox input "false"
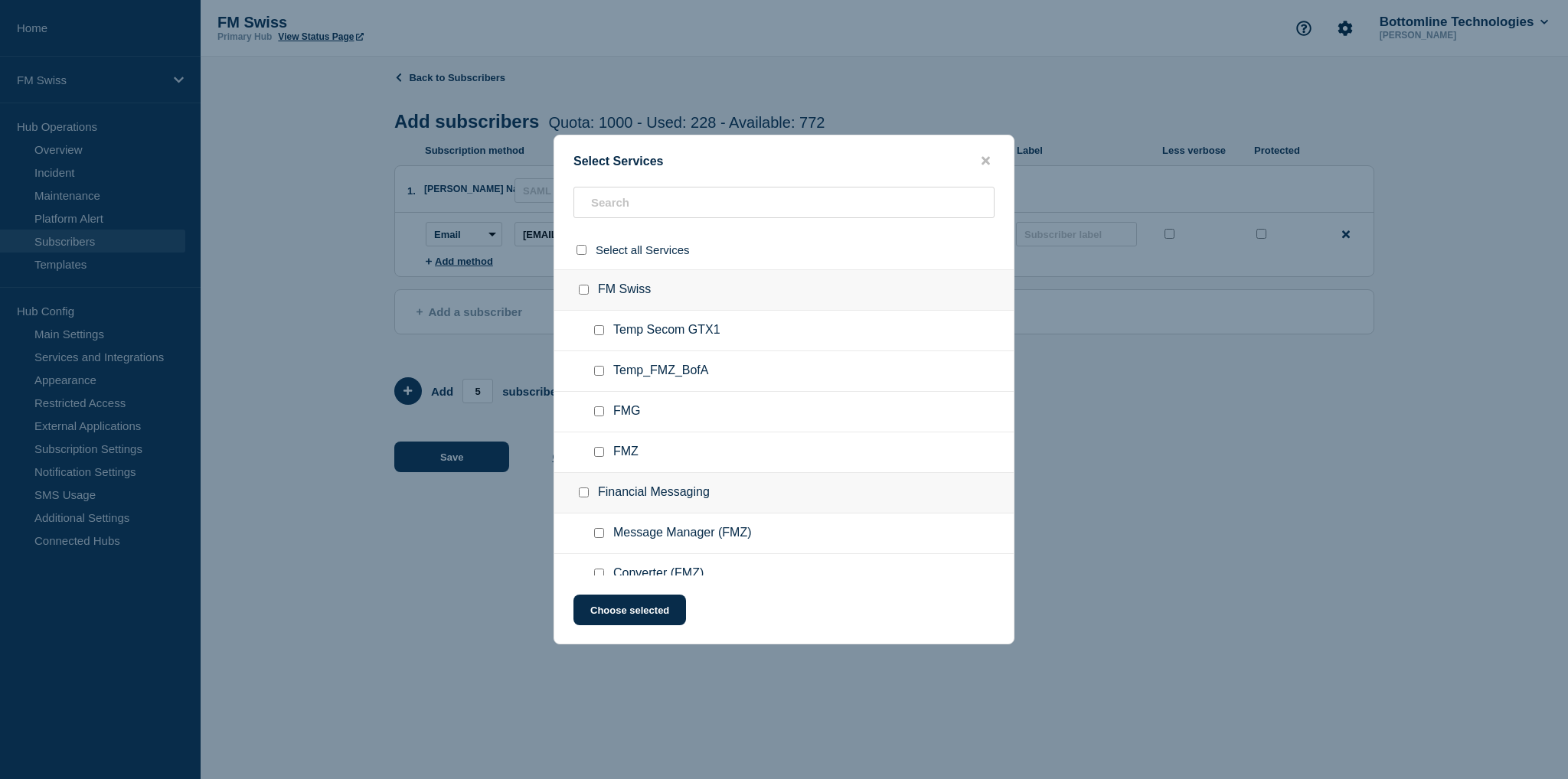
checkbox input "false"
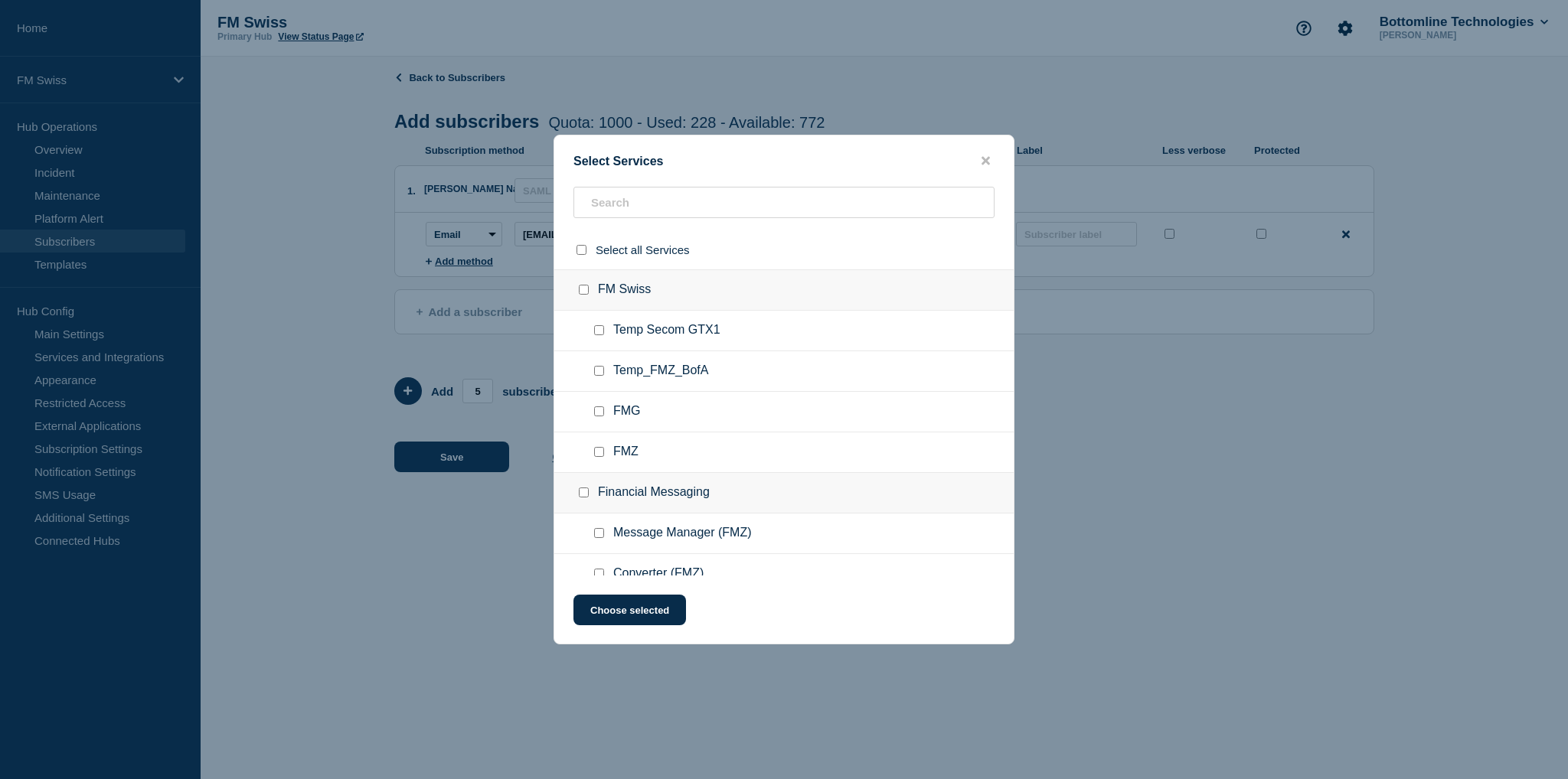
checkbox input "false"
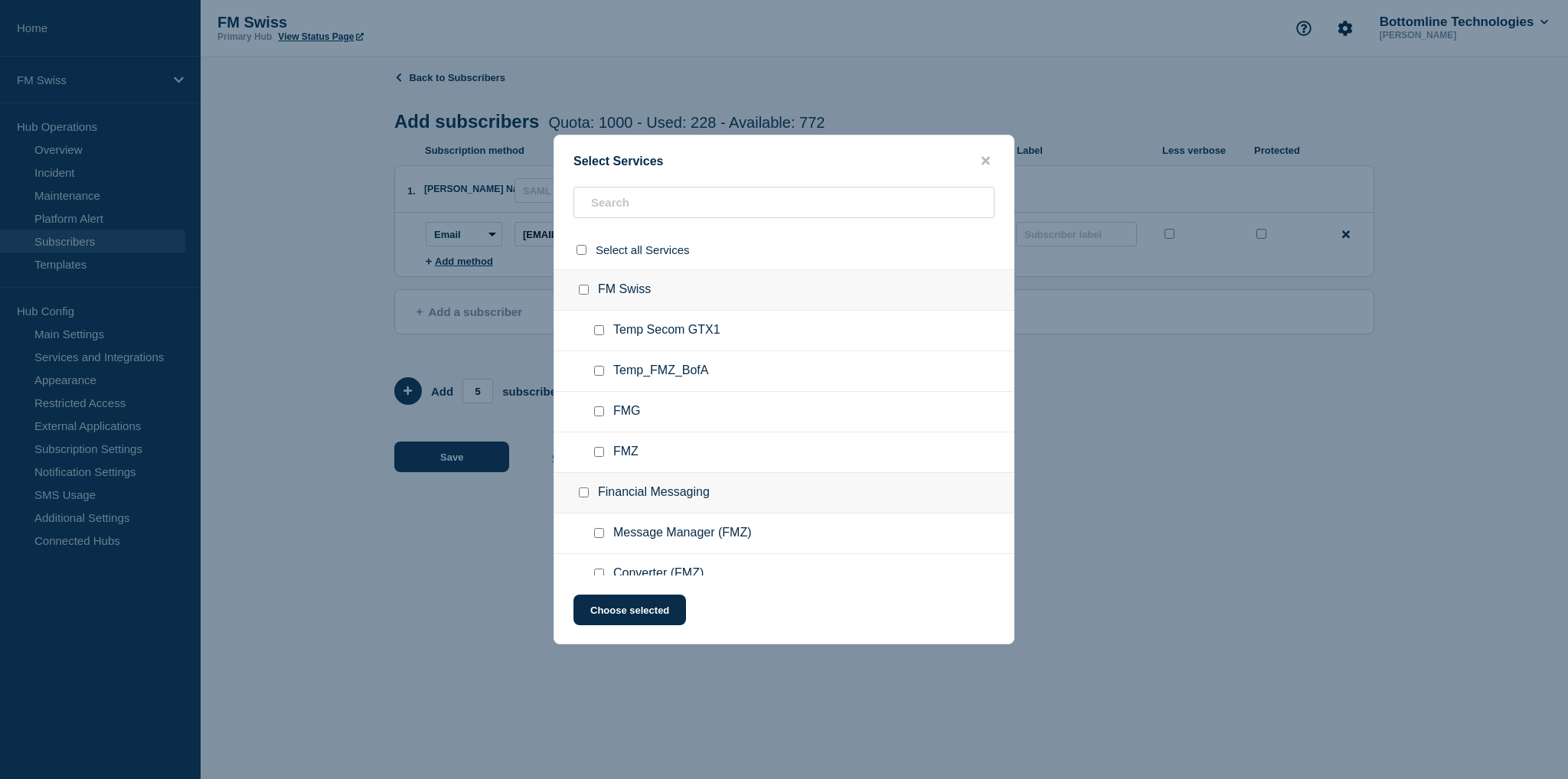
checkbox input "false"
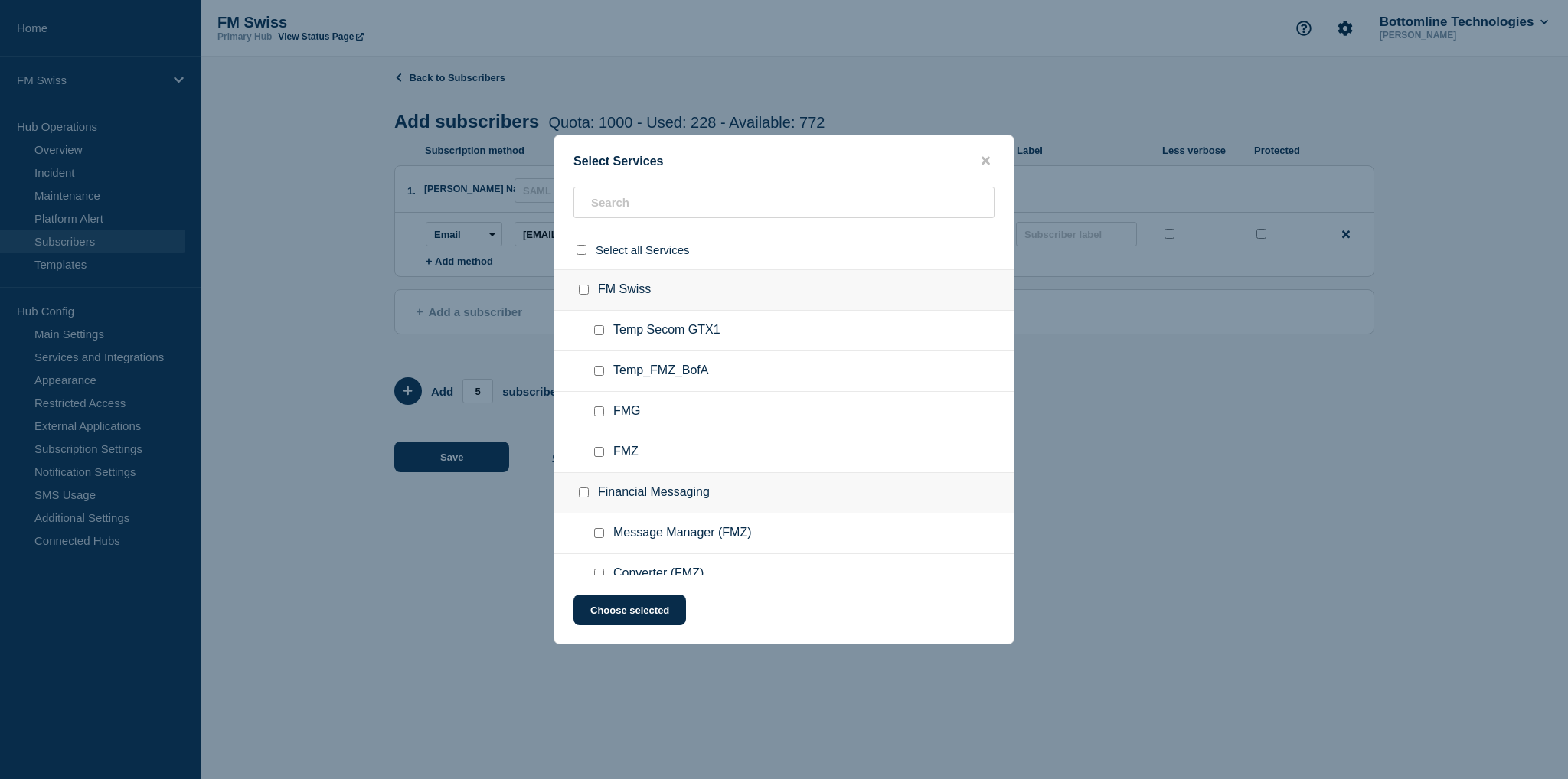
checkbox input "false"
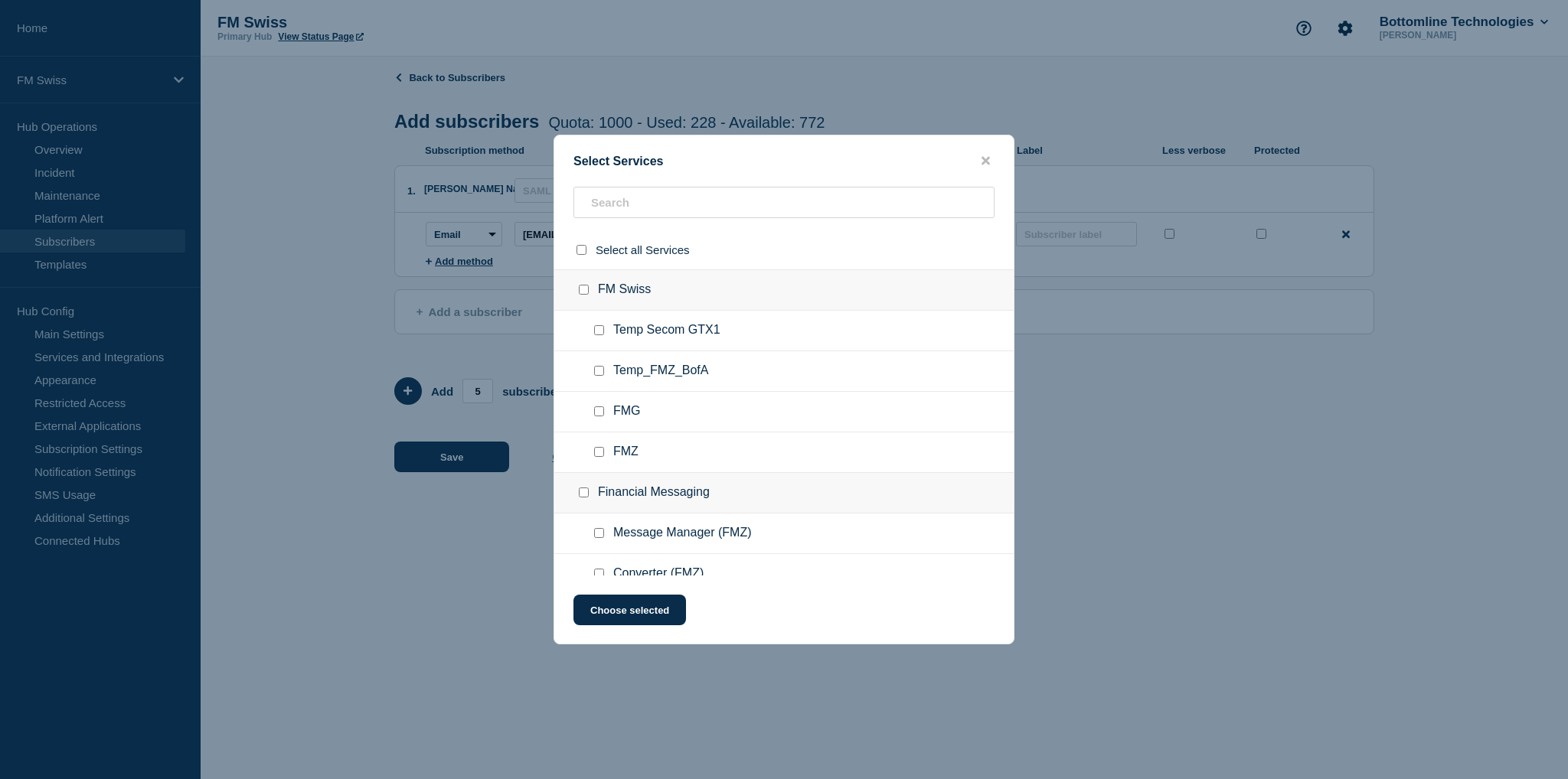
checkbox input "false"
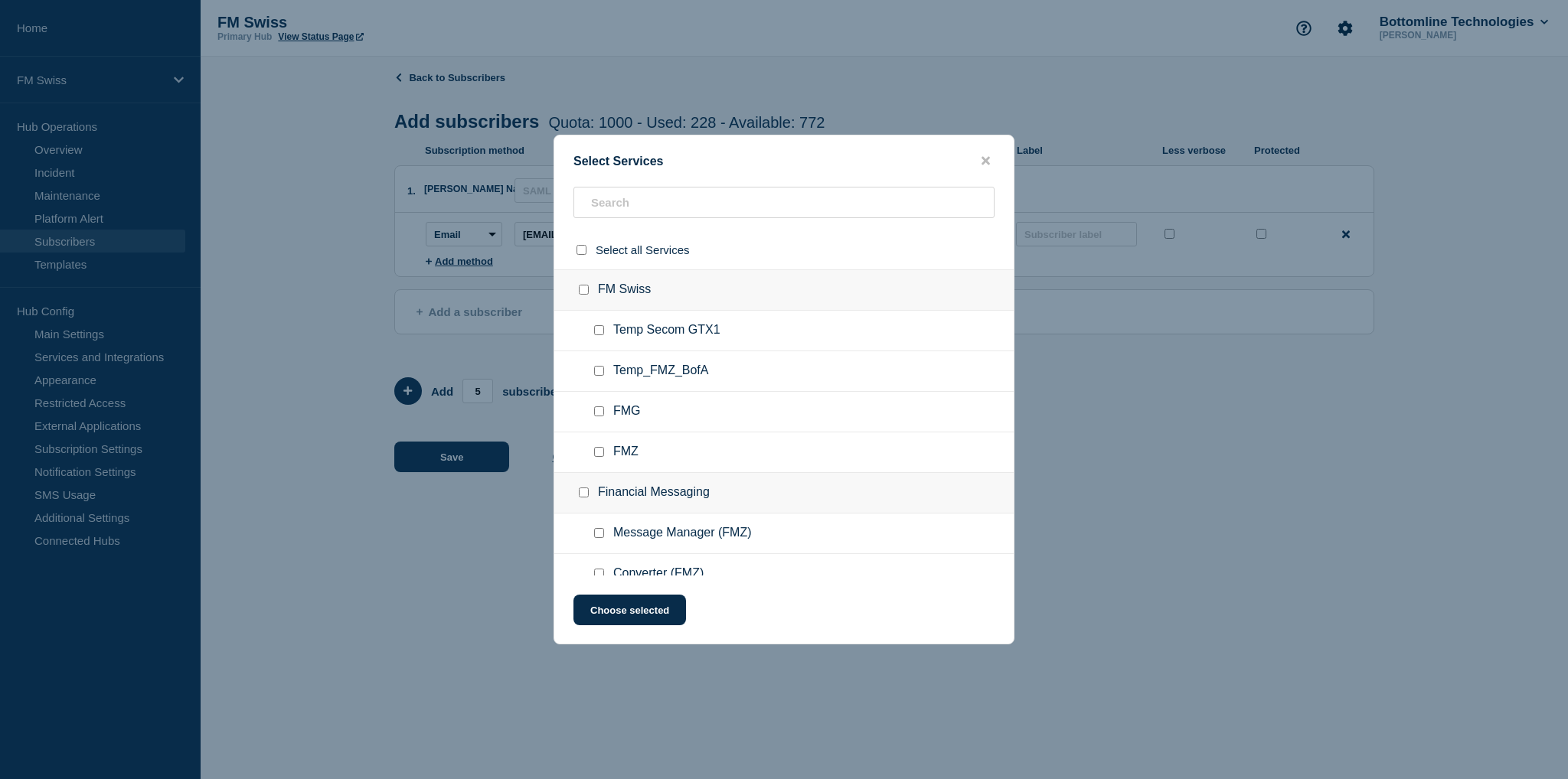
checkbox input "false"
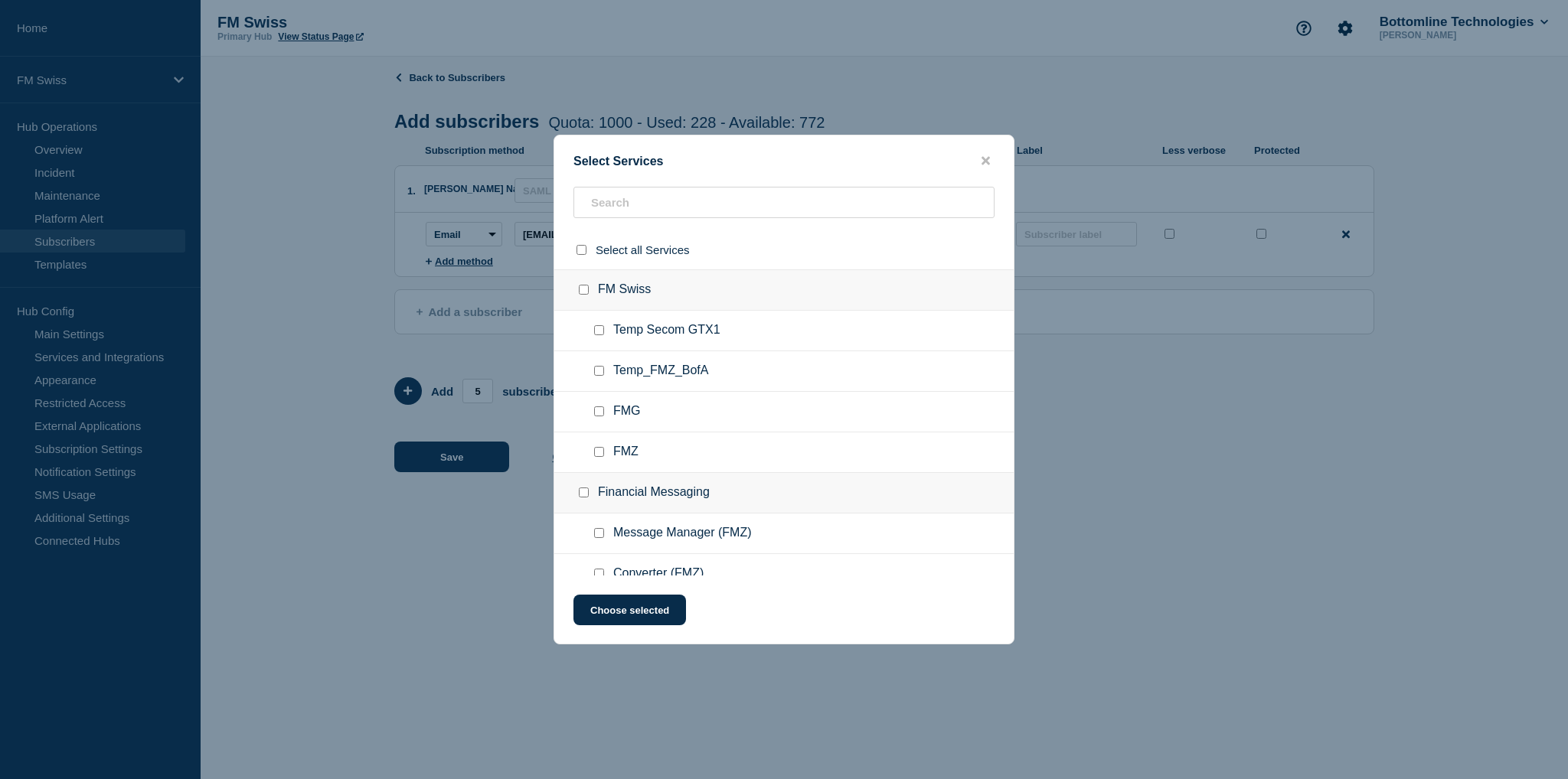
checkbox input "false"
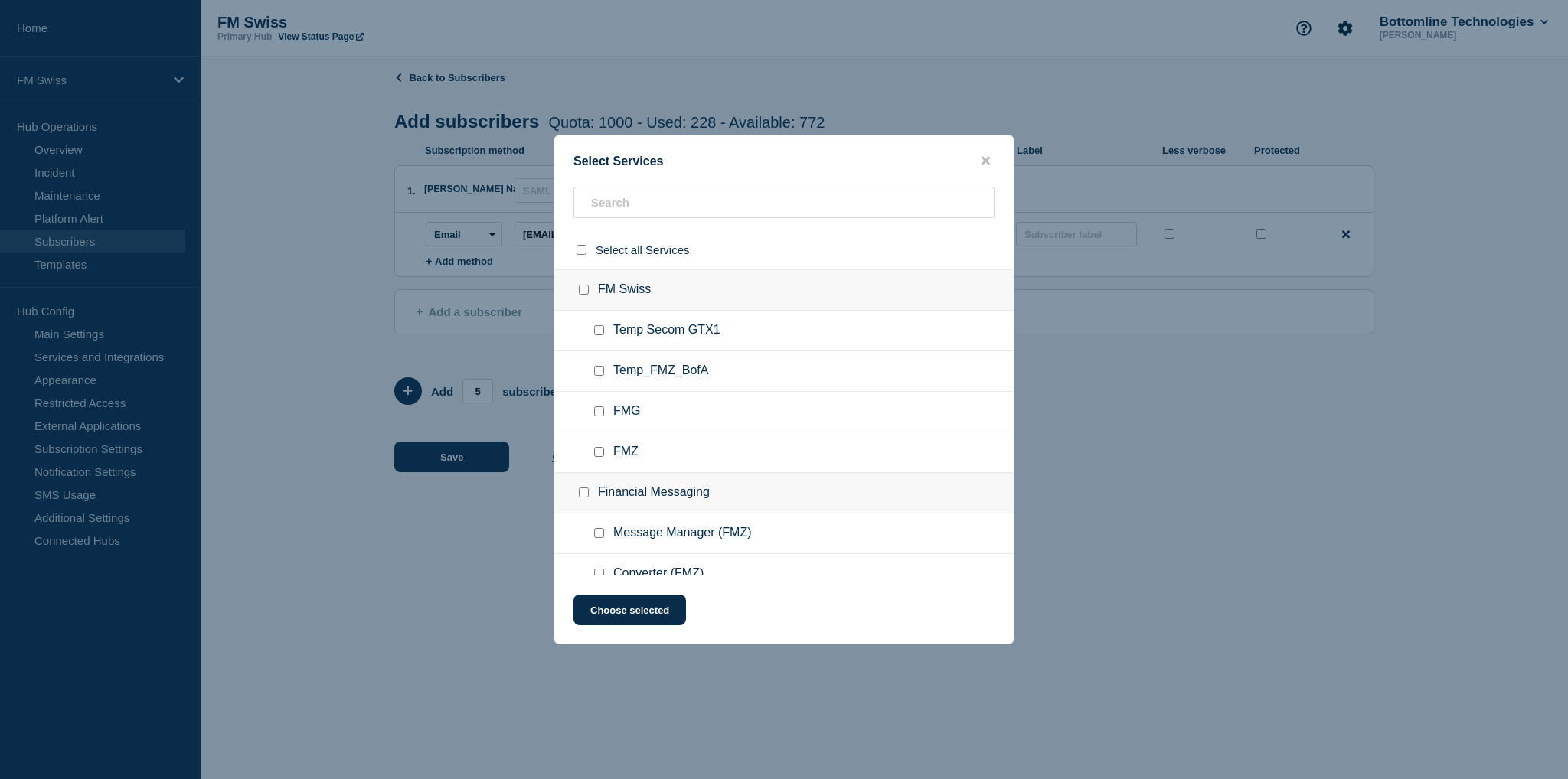
checkbox input "false"
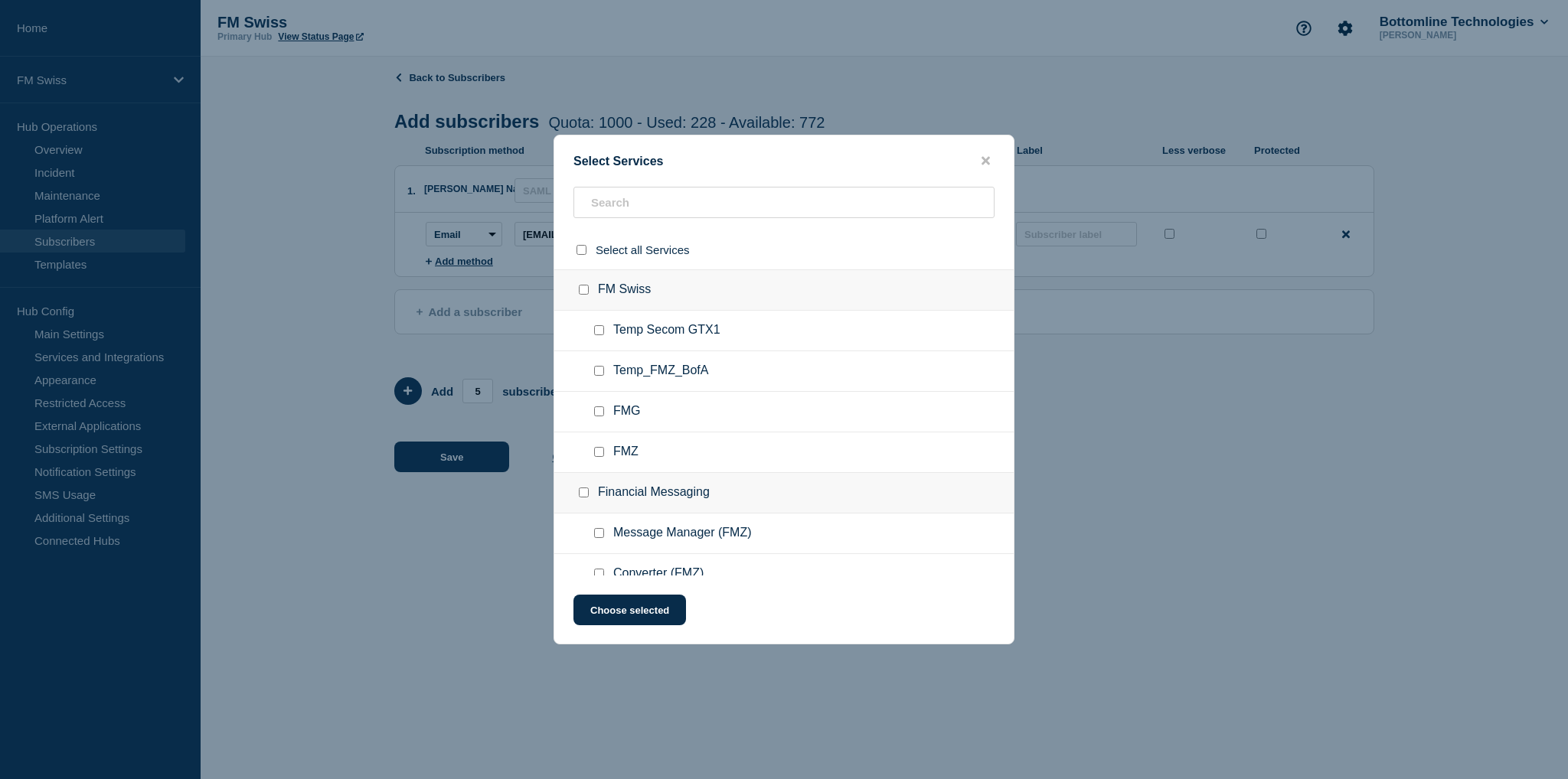
checkbox input "false"
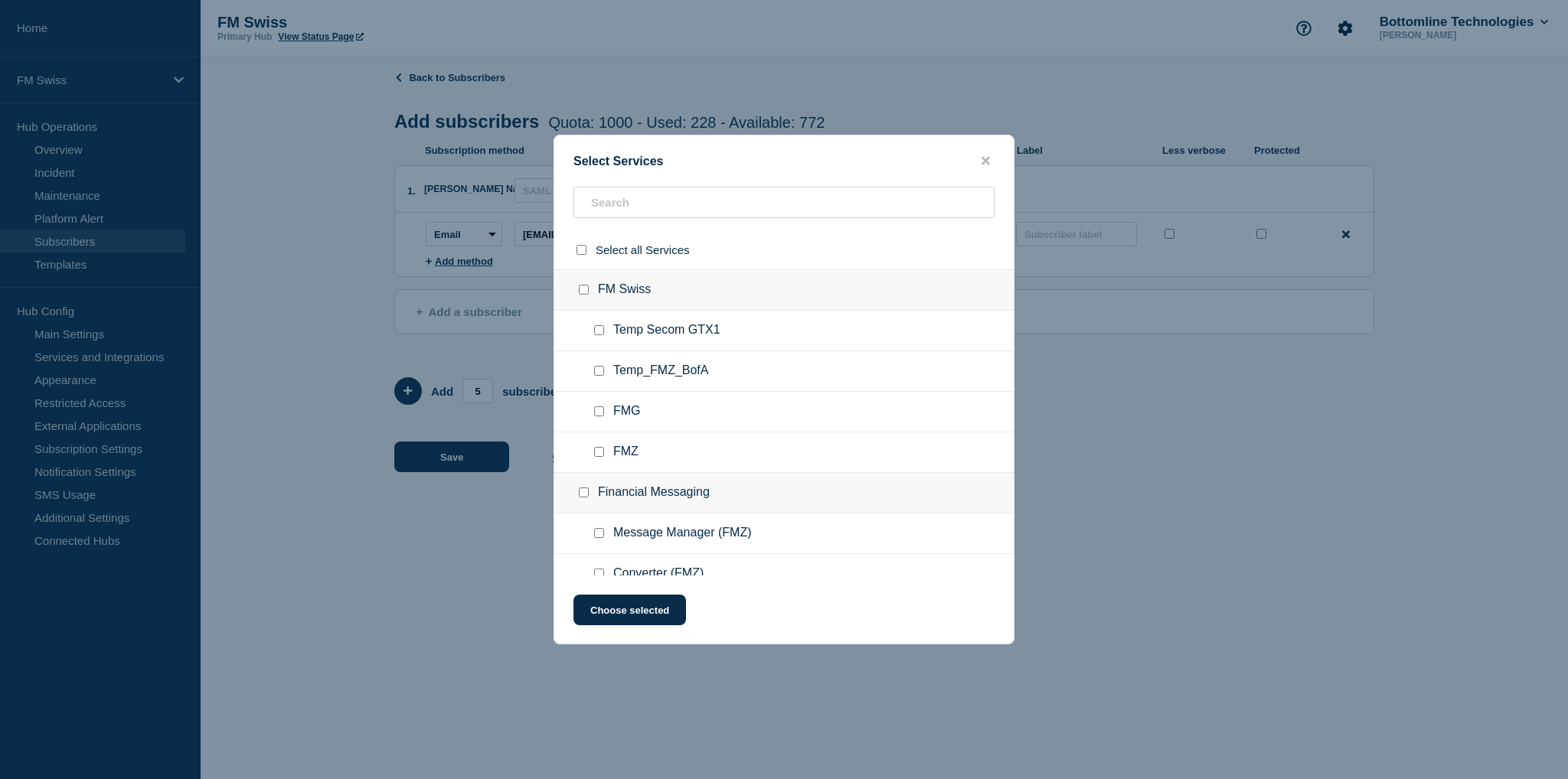
checkbox input "false"
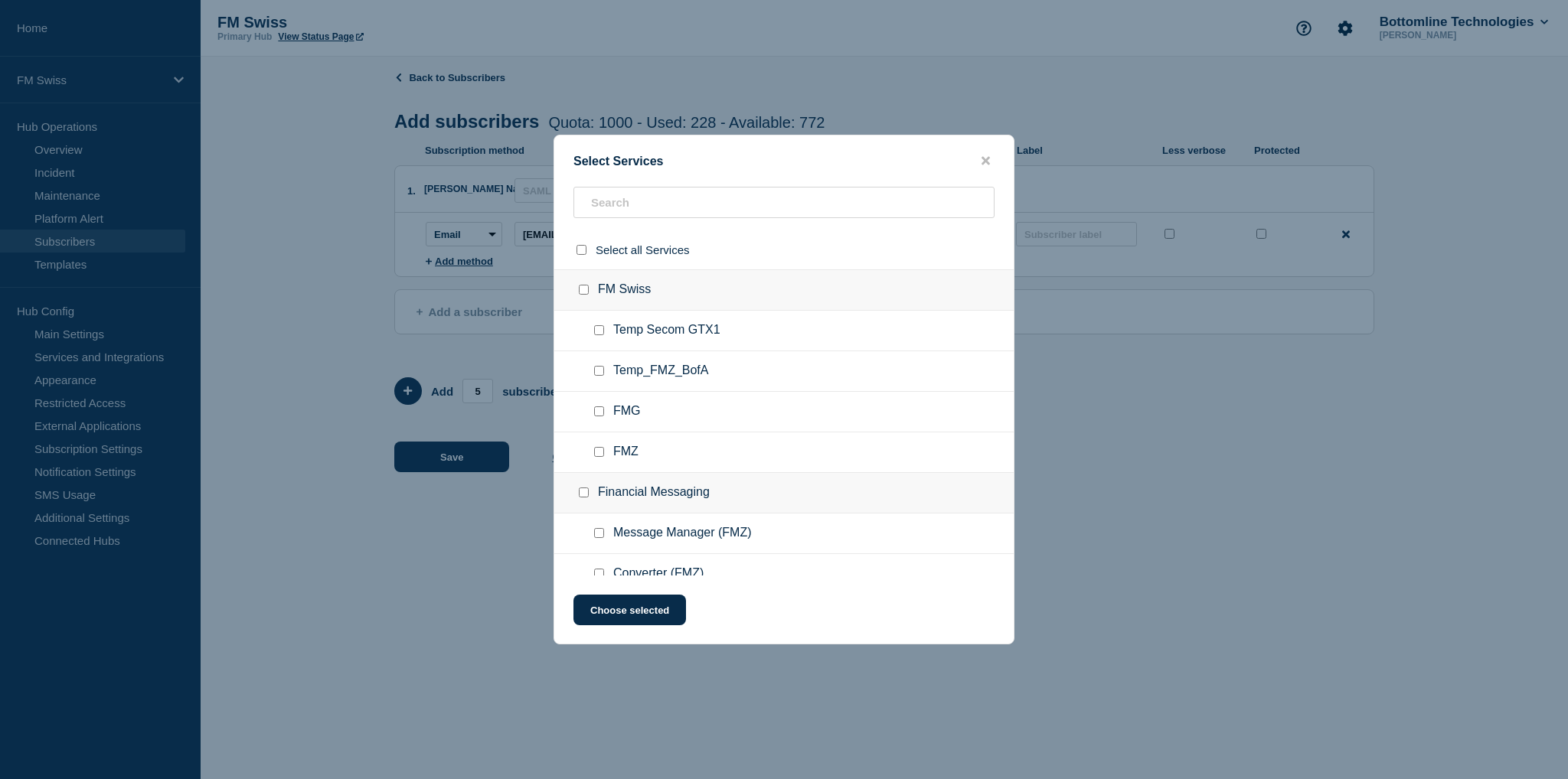
checkbox input "false"
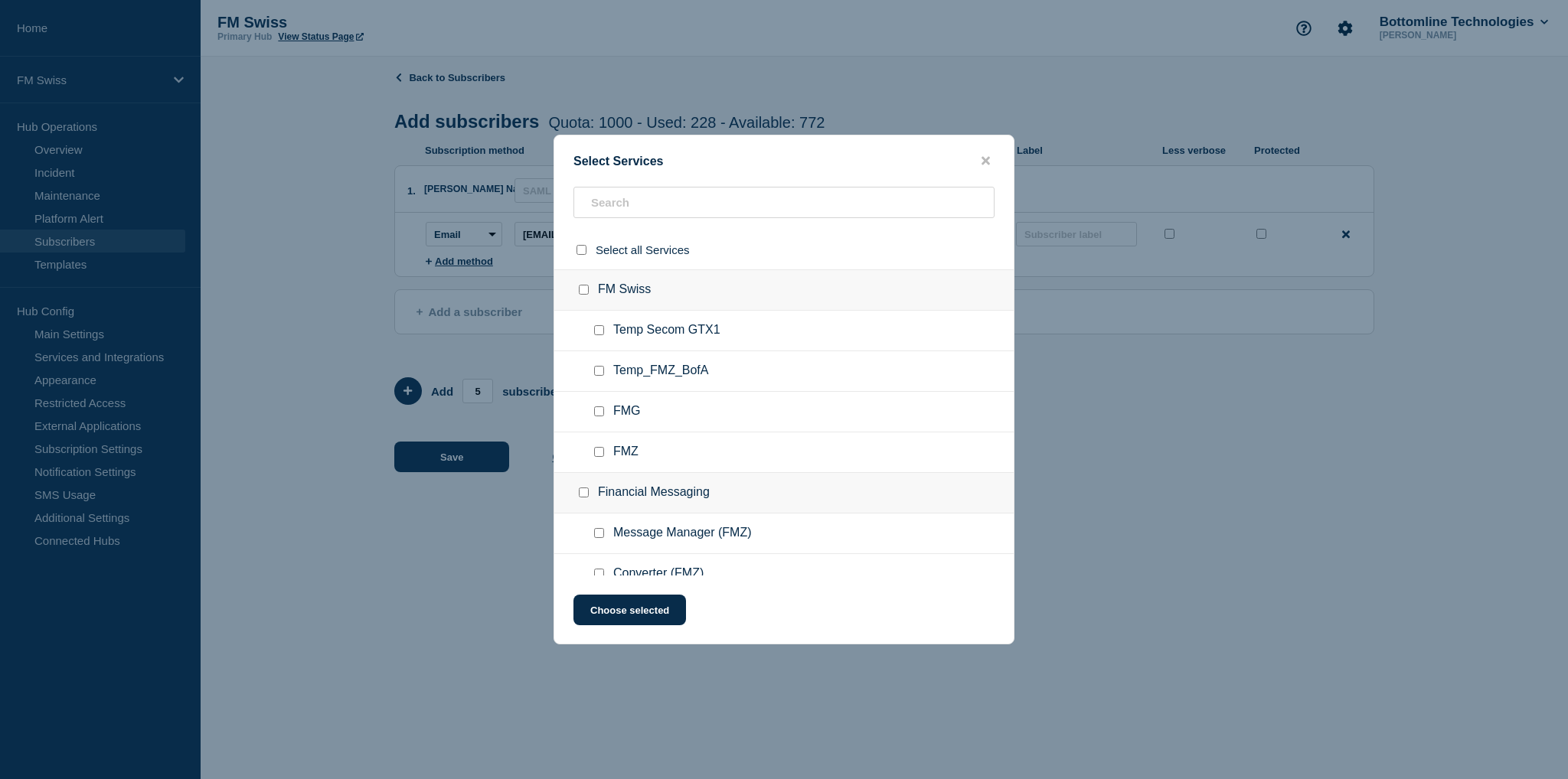
checkbox input "false"
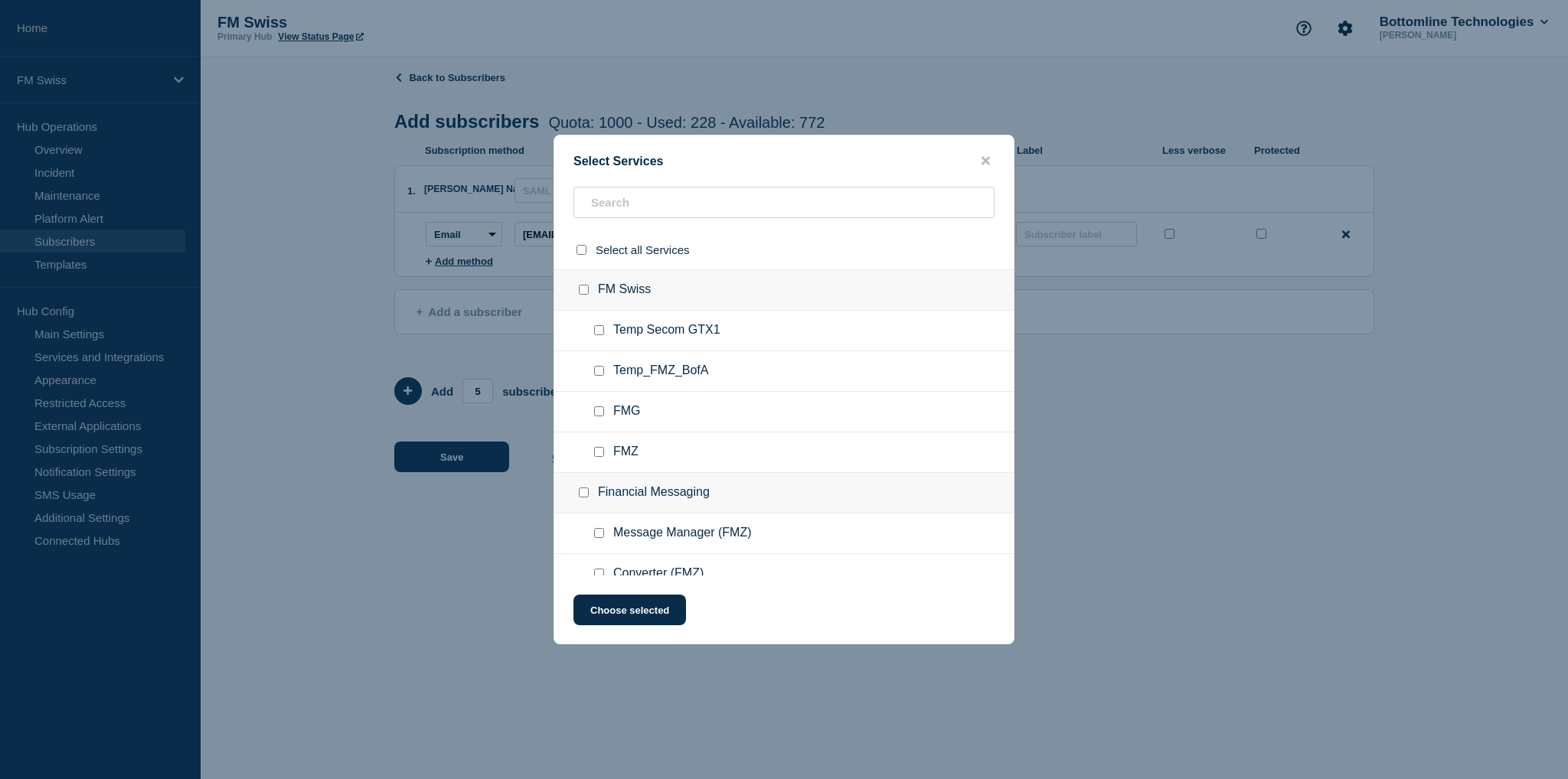
checkbox input "false"
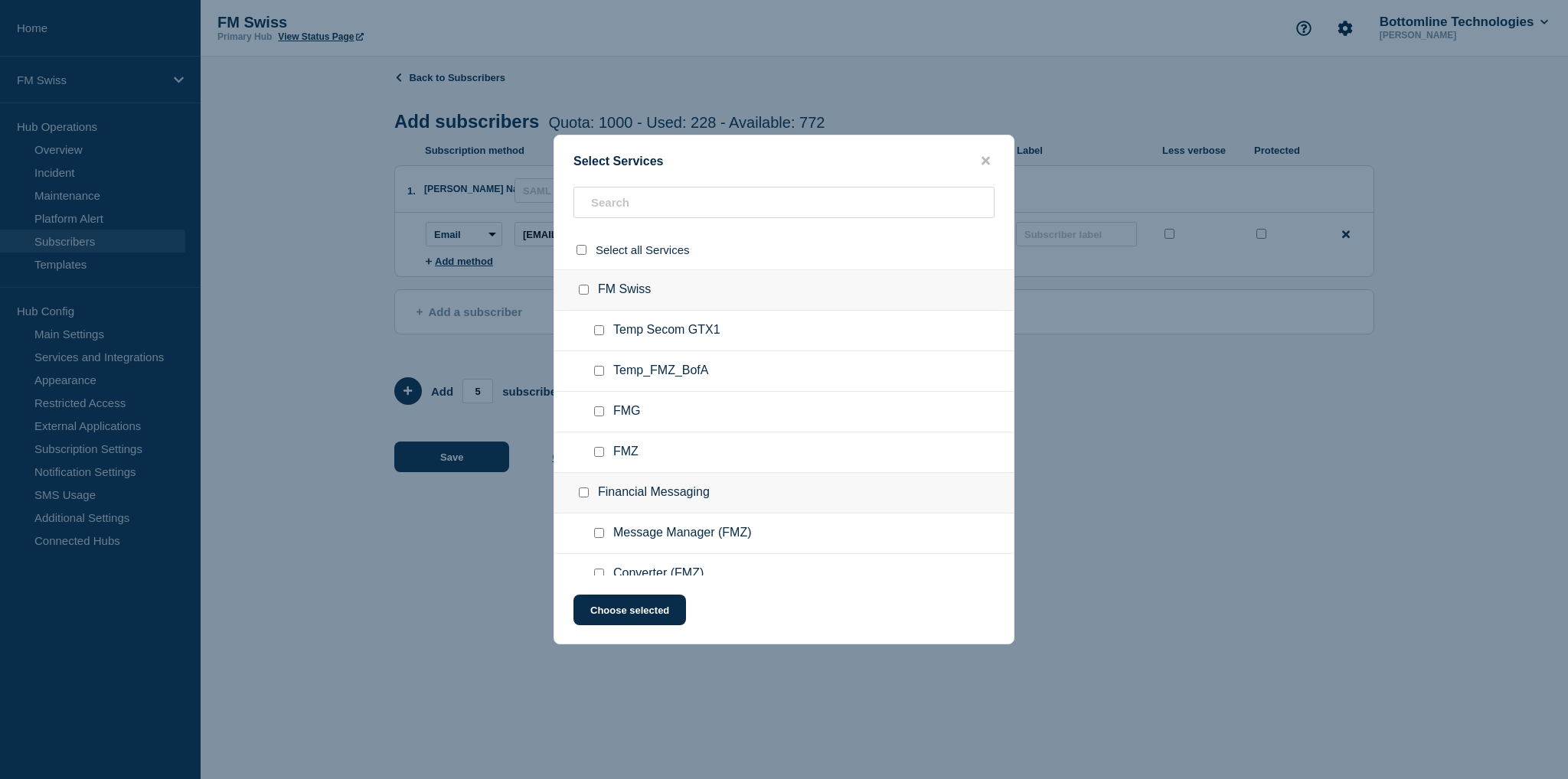
checkbox input "false"
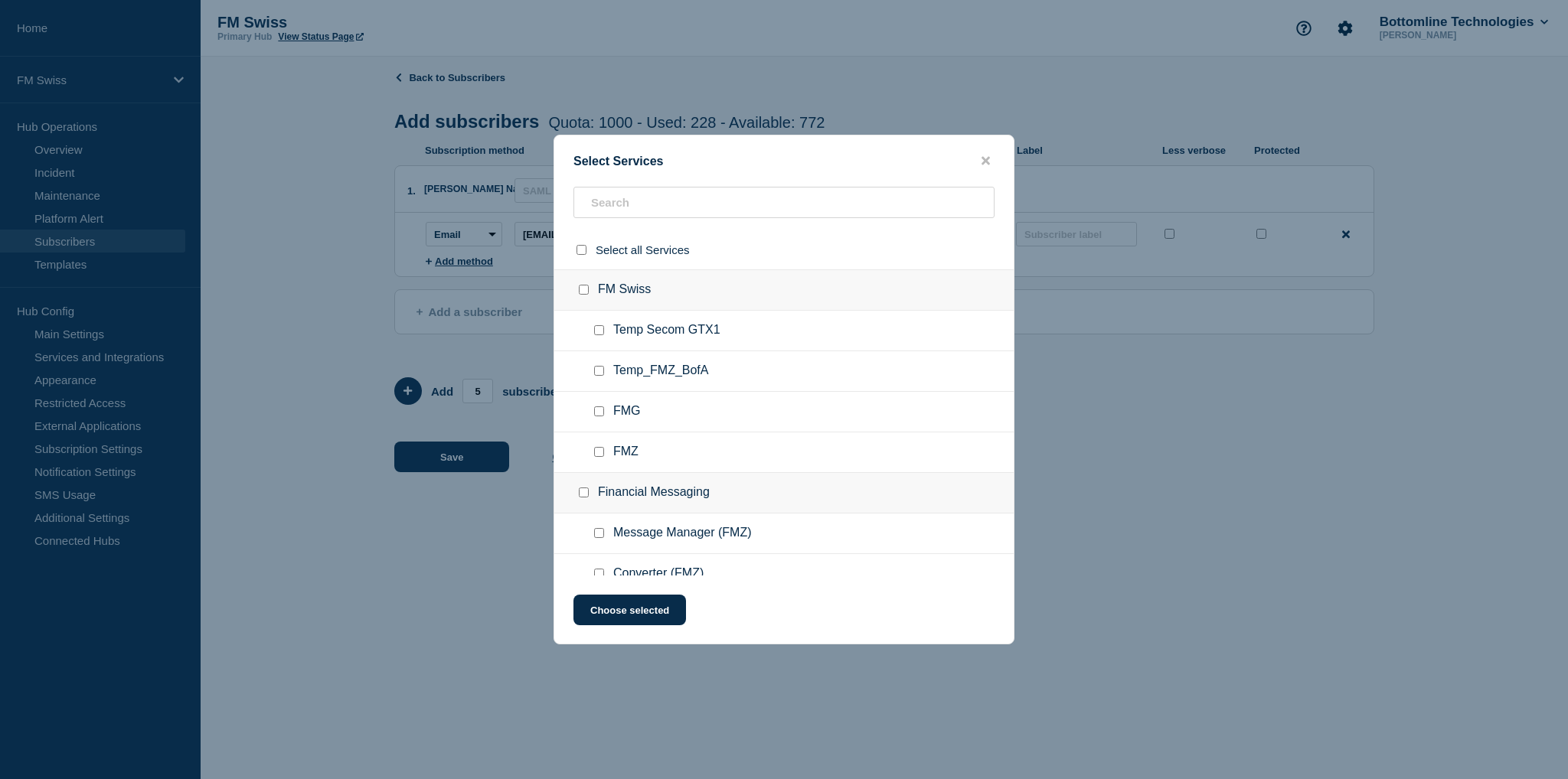
checkbox input "false"
click at [594, 410] on input "FMG checkbox" at bounding box center [599, 411] width 10 height 10
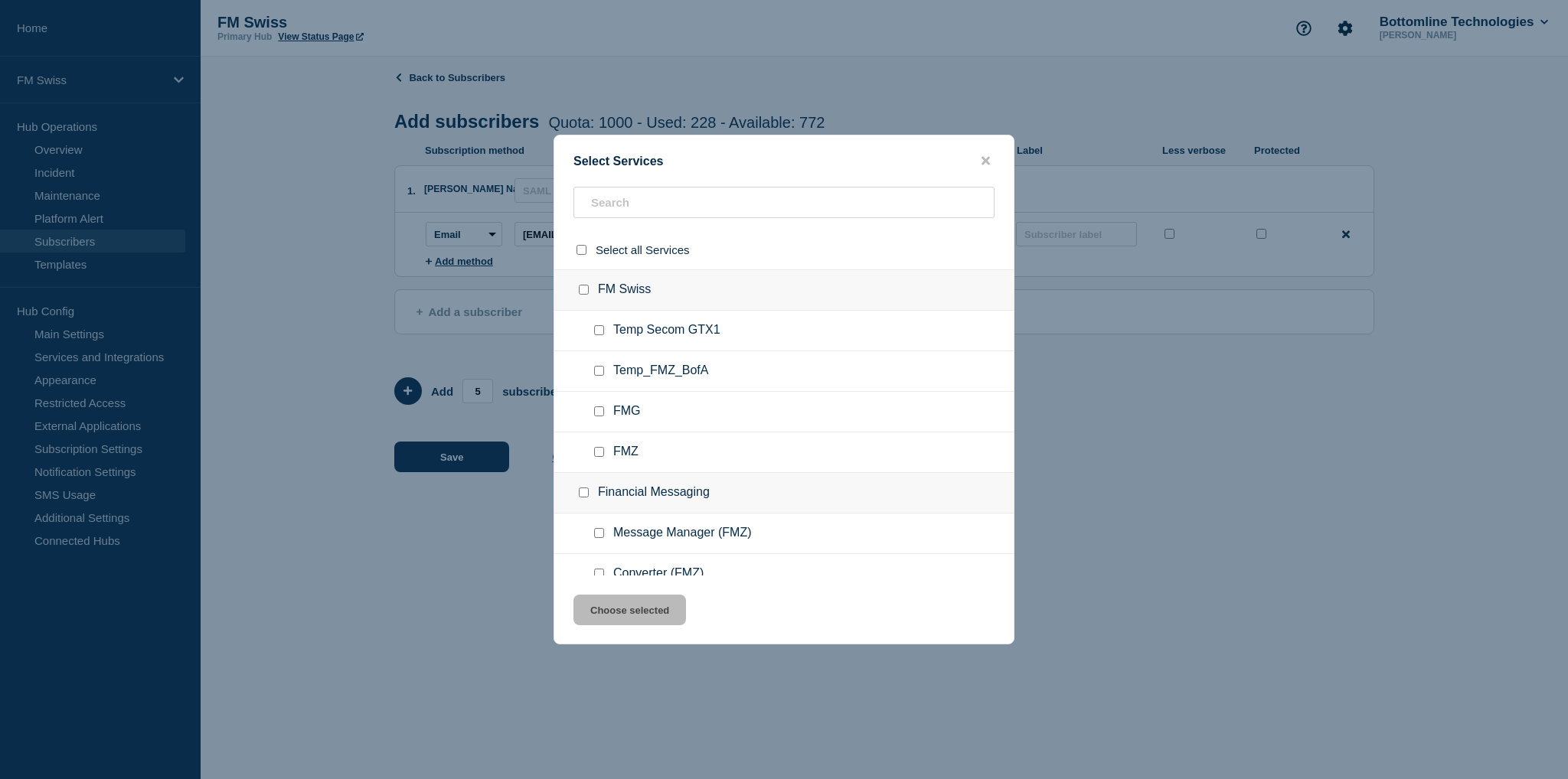
checkbox input "true"
click at [658, 208] on input "text" at bounding box center [784, 202] width 421 height 32
type input "gtx1"
click at [599, 412] on input "GTX1 checkbox" at bounding box center [599, 411] width 10 height 10
checkbox input "true"
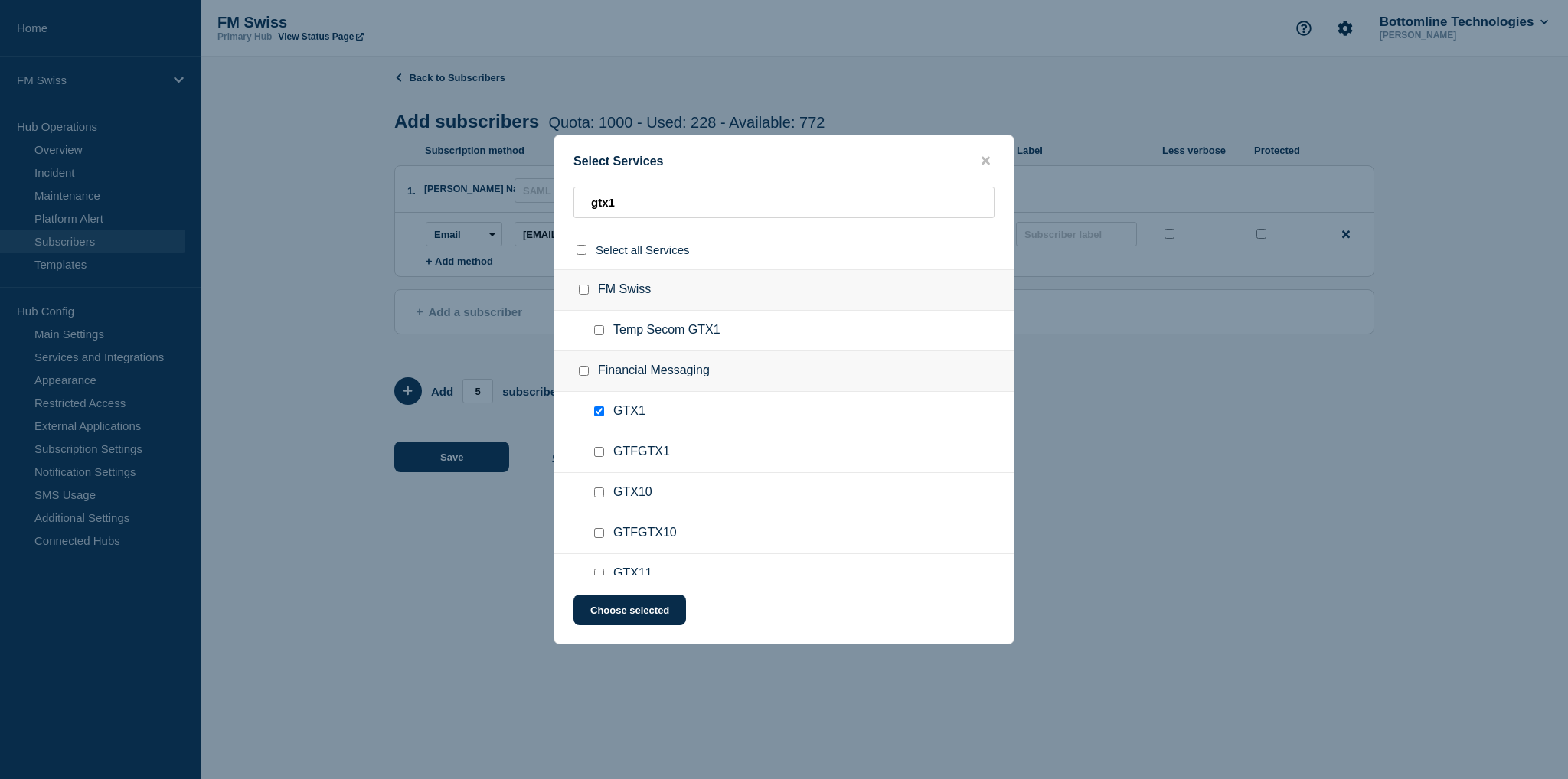
click at [600, 450] on input "GTFGTX1 checkbox" at bounding box center [599, 452] width 10 height 10
checkbox input "true"
drag, startPoint x: 653, startPoint y: 202, endPoint x: 440, endPoint y: 191, distance: 213.3
click at [441, 191] on div "Select Services gtx1 Select all Services FM Swiss Temp Secom GTX1 Financial Mes…" at bounding box center [784, 389] width 1568 height 779
type input "gtm"
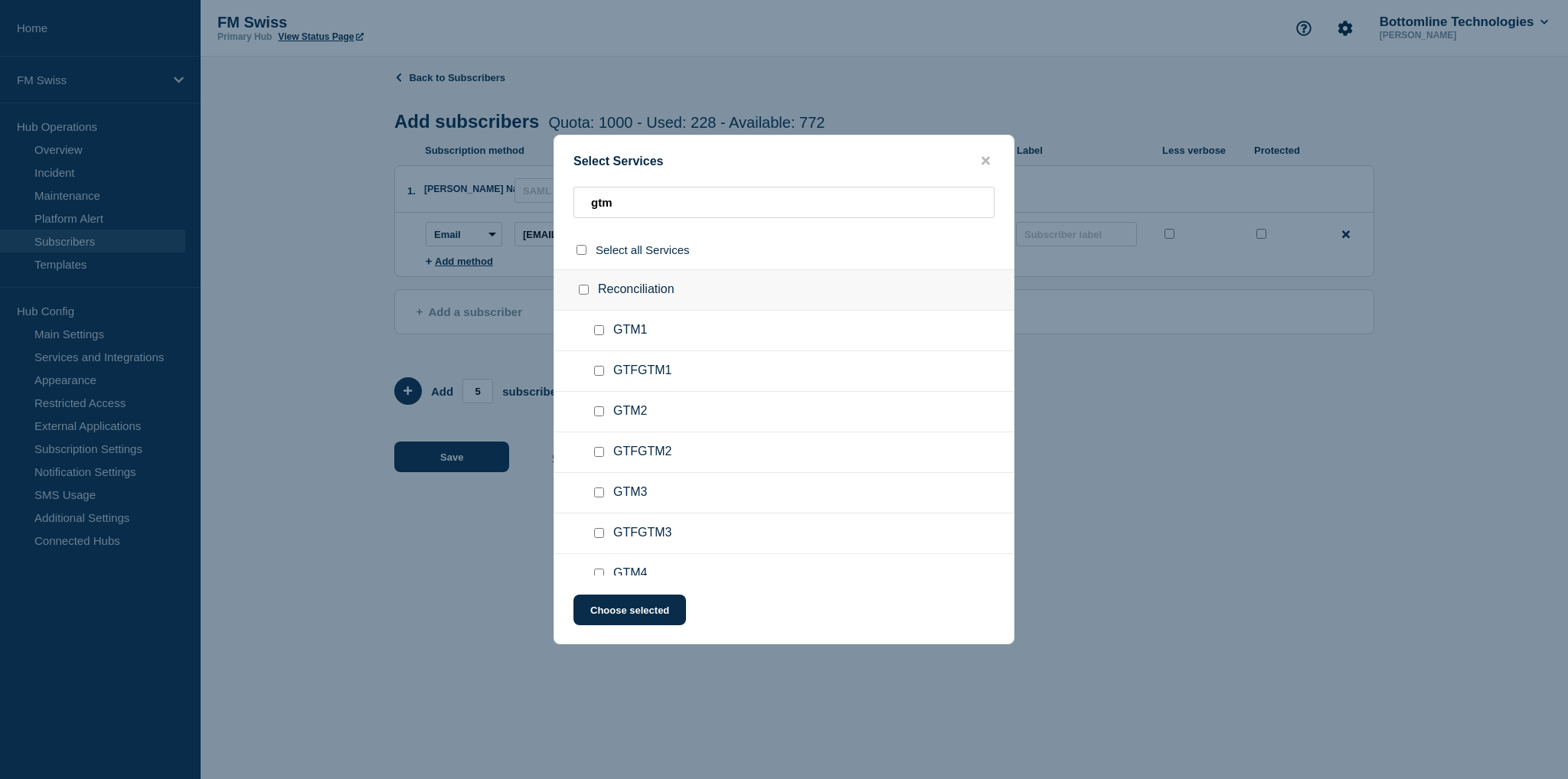
click at [597, 331] on input "GTM1 checkbox" at bounding box center [599, 330] width 10 height 10
checkbox input "true"
drag, startPoint x: 627, startPoint y: 205, endPoint x: 498, endPoint y: 194, distance: 129.5
click at [498, 194] on div "Select Services gtm Select all Services Reconciliation GTM1 GTFGTM1 GTM2 GTFGTM…" at bounding box center [784, 389] width 1568 height 779
type input "gtd1"
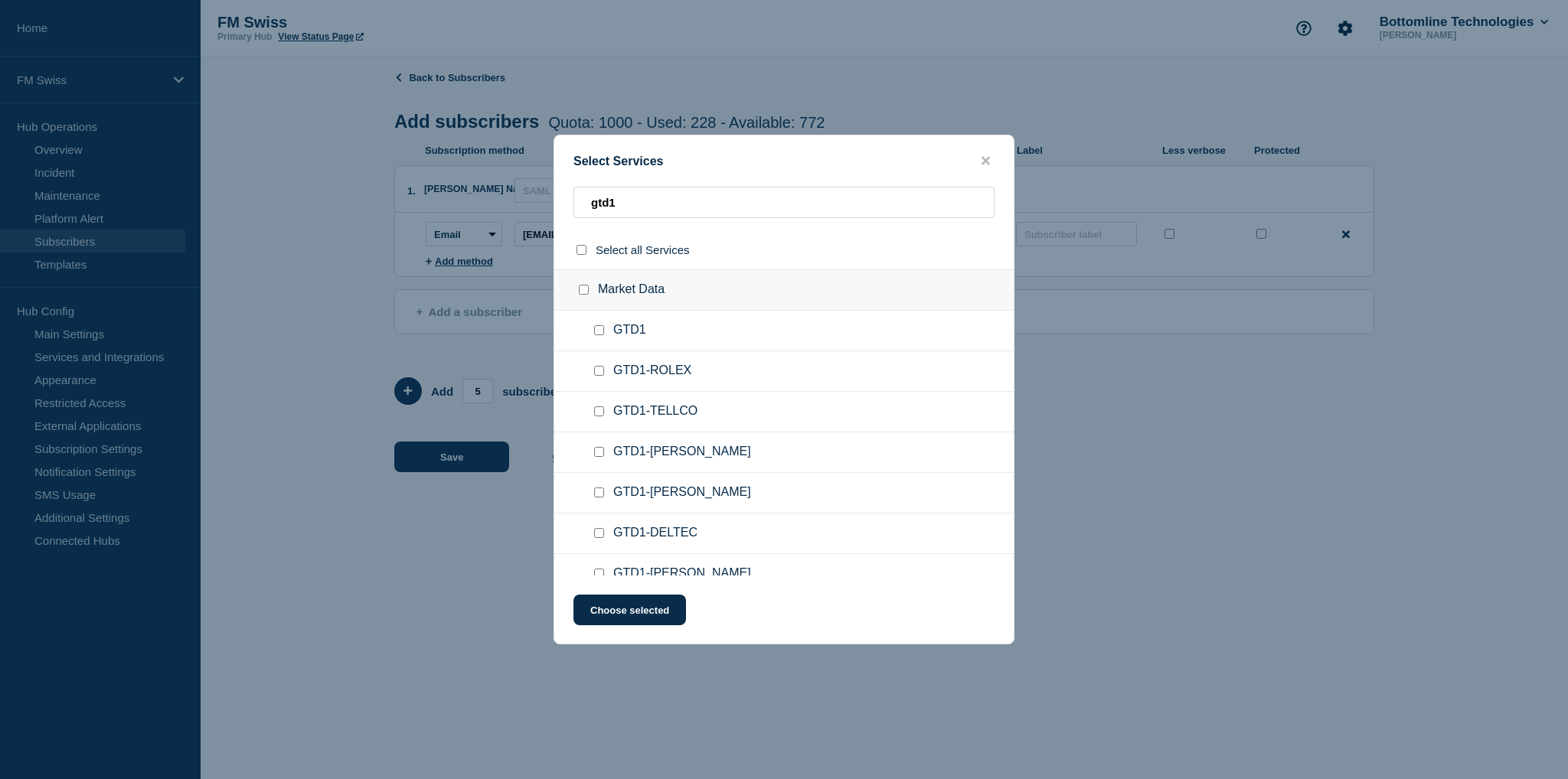
click at [599, 329] on input "GTD1 checkbox" at bounding box center [599, 330] width 10 height 10
checkbox input "true"
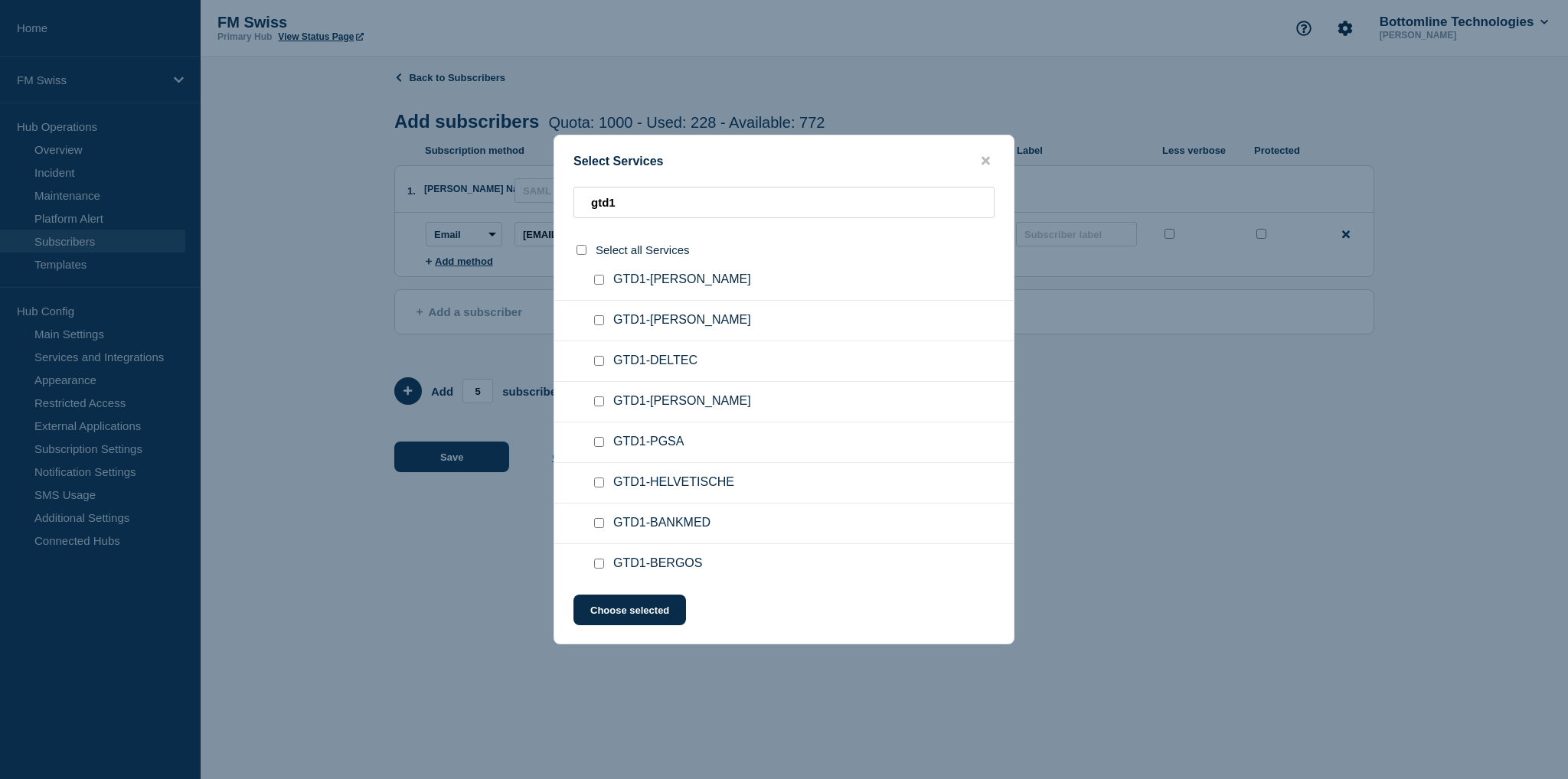
scroll to position [179, 0]
click at [600, 517] on input "GTD1-BANKMED checkbox" at bounding box center [599, 516] width 10 height 10
checkbox input "true"
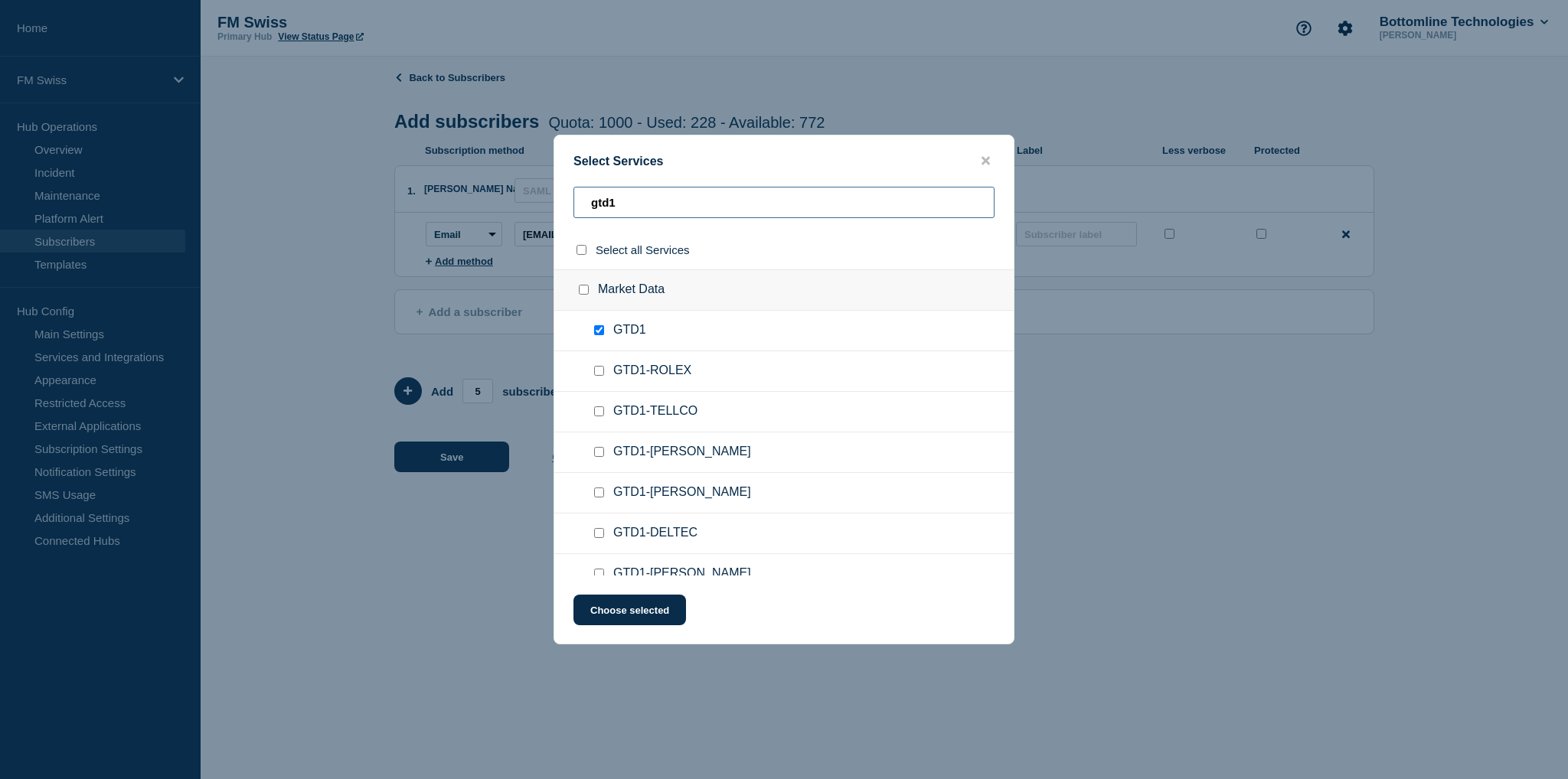
drag, startPoint x: 744, startPoint y: 205, endPoint x: 315, endPoint y: 186, distance: 429.4
click at [315, 186] on div "Select Services gtd1 Select all Services Market Data GTD1 GTD1-ROLEX GTD1-TELLC…" at bounding box center [784, 389] width 1568 height 779
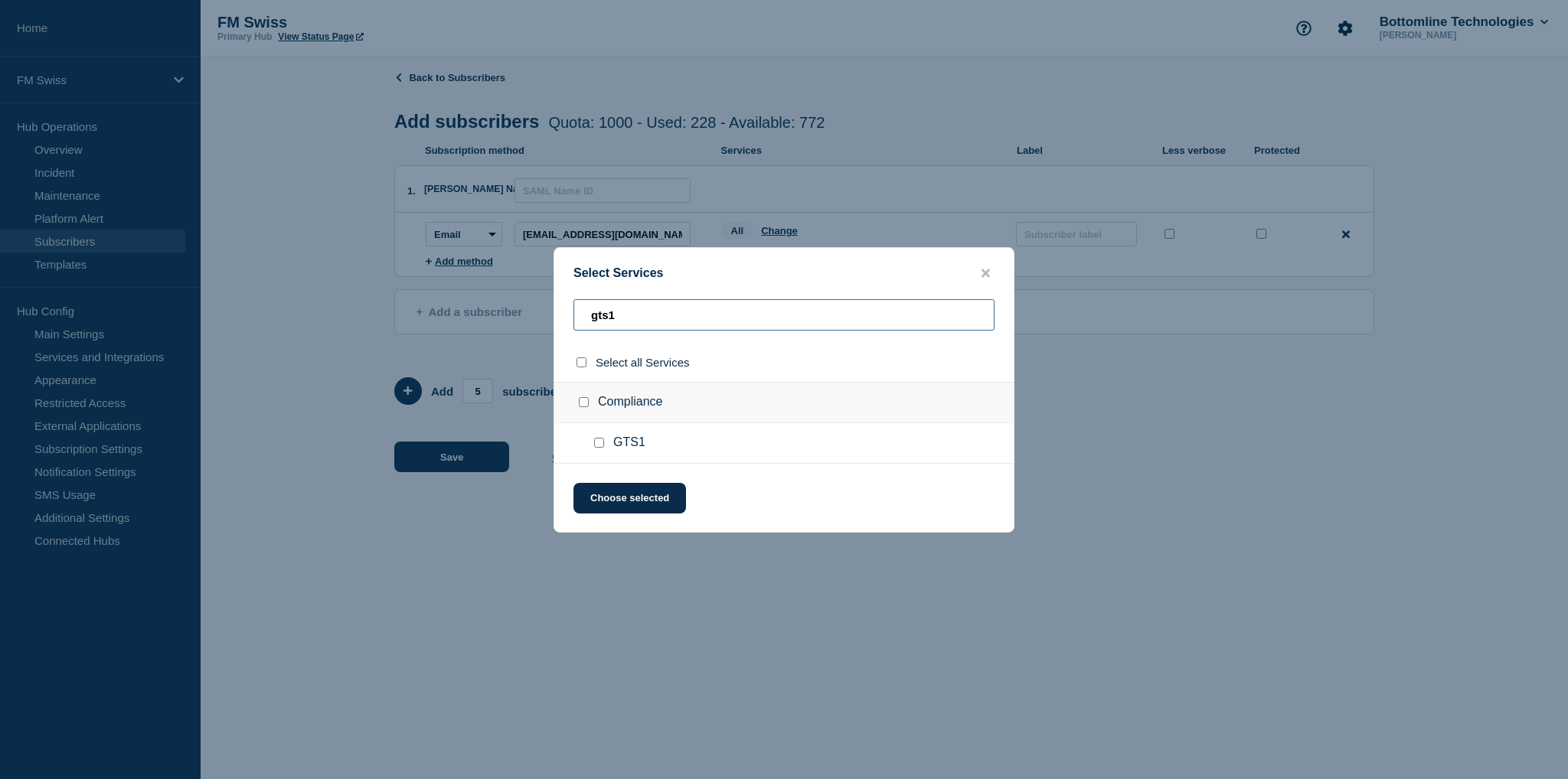
type input "gts1"
click at [600, 444] on input "GTS1 checkbox" at bounding box center [599, 443] width 10 height 10
checkbox input "true"
drag, startPoint x: 676, startPoint y: 312, endPoint x: 284, endPoint y: 282, distance: 393.1
click at [284, 282] on div "Select Services gts1 Select all Services Compliance GTS1 Choose selected" at bounding box center [784, 389] width 1568 height 779
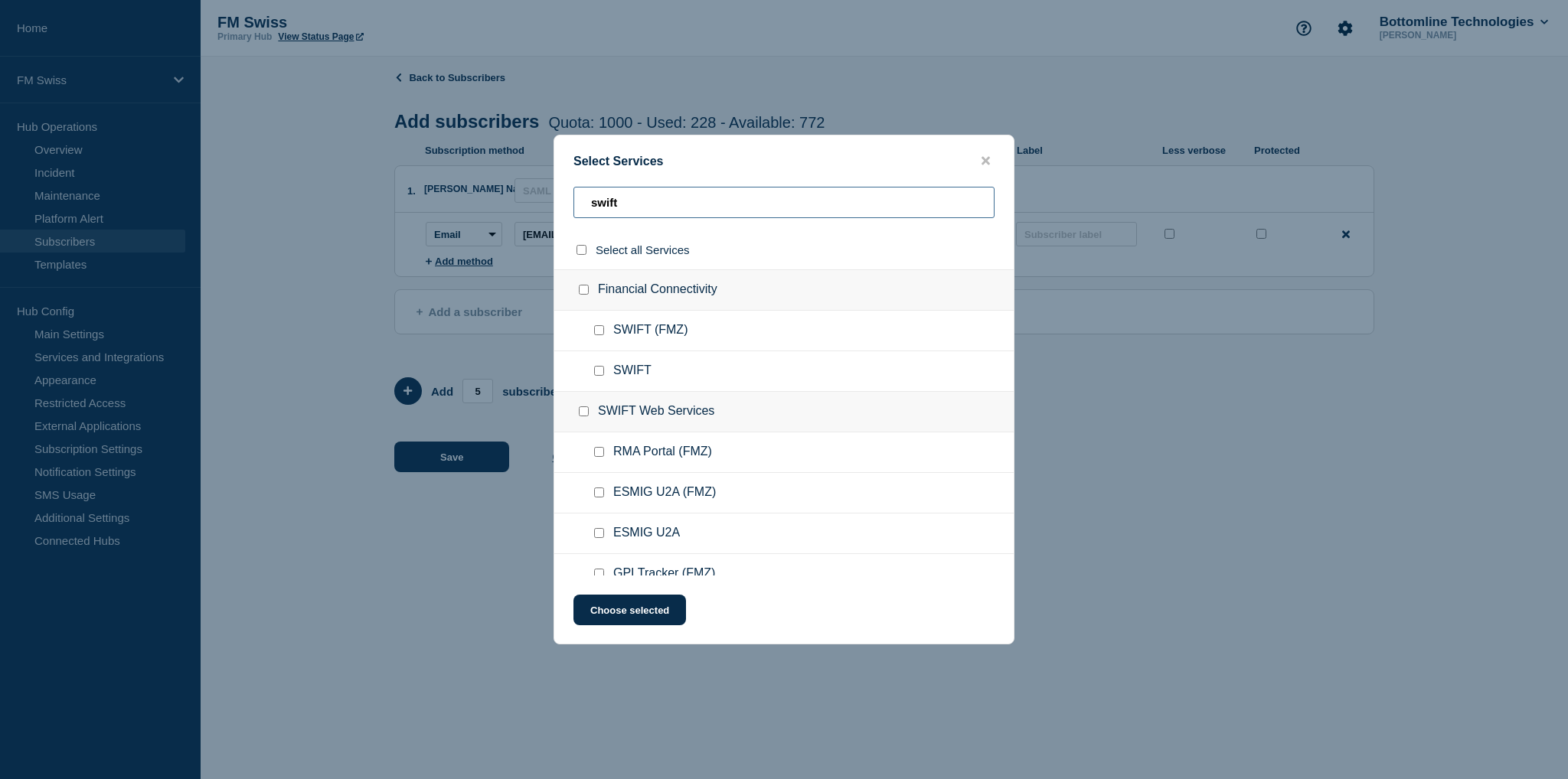
type input "swift"
click at [599, 374] on input "SWIFT checkbox" at bounding box center [599, 371] width 10 height 10
checkbox input "true"
drag, startPoint x: 685, startPoint y: 201, endPoint x: 313, endPoint y: 181, distance: 372.5
click at [313, 181] on div "Select Services swift Select all Services Financial Connectivity SWIFT (FMZ) SW…" at bounding box center [784, 389] width 1568 height 779
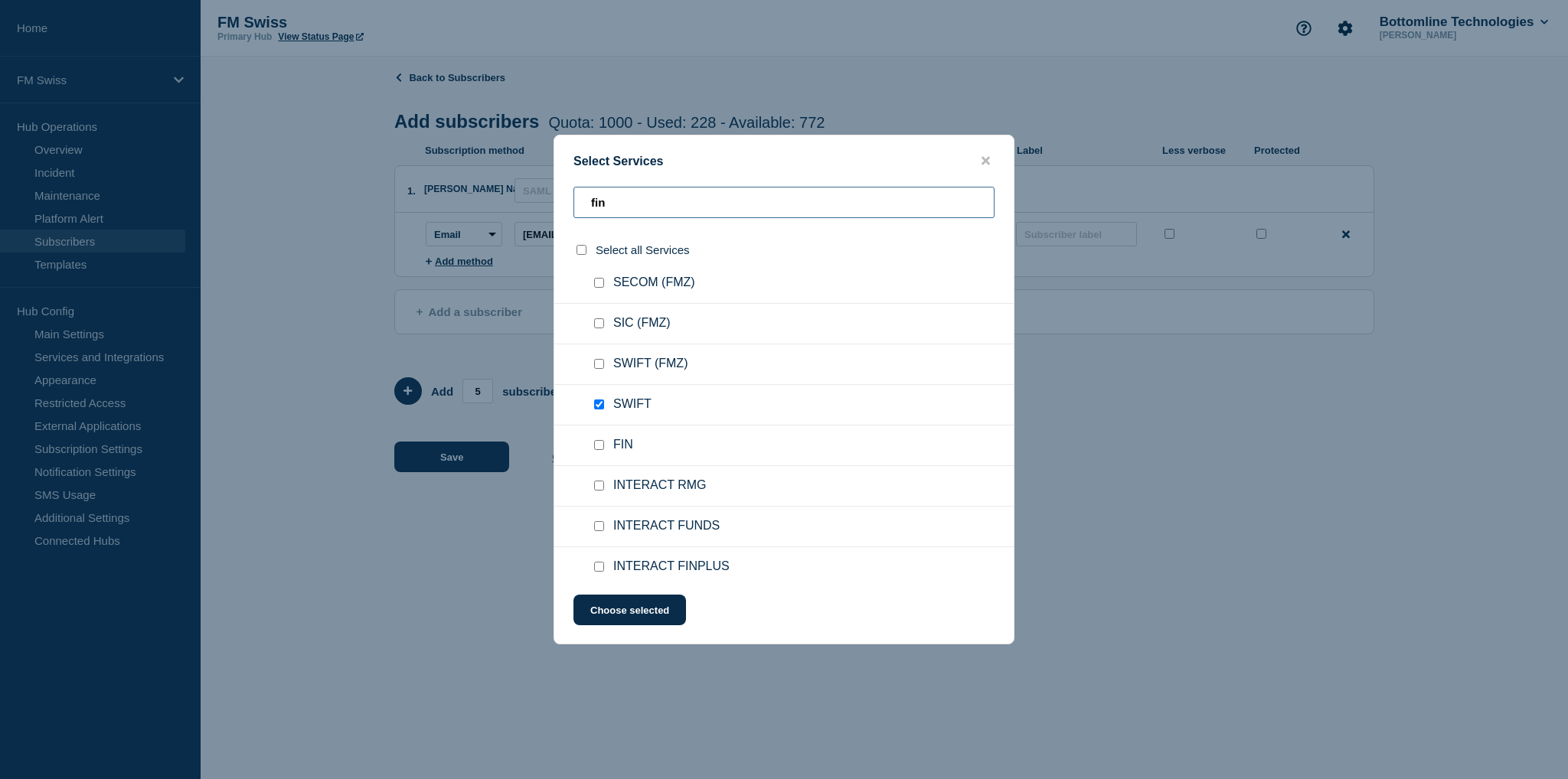
scroll to position [1760, 0]
type input "fin"
click at [600, 431] on input "FIN checkbox" at bounding box center [599, 436] width 10 height 10
checkbox input "true"
drag, startPoint x: 624, startPoint y: 212, endPoint x: 423, endPoint y: 191, distance: 202.1
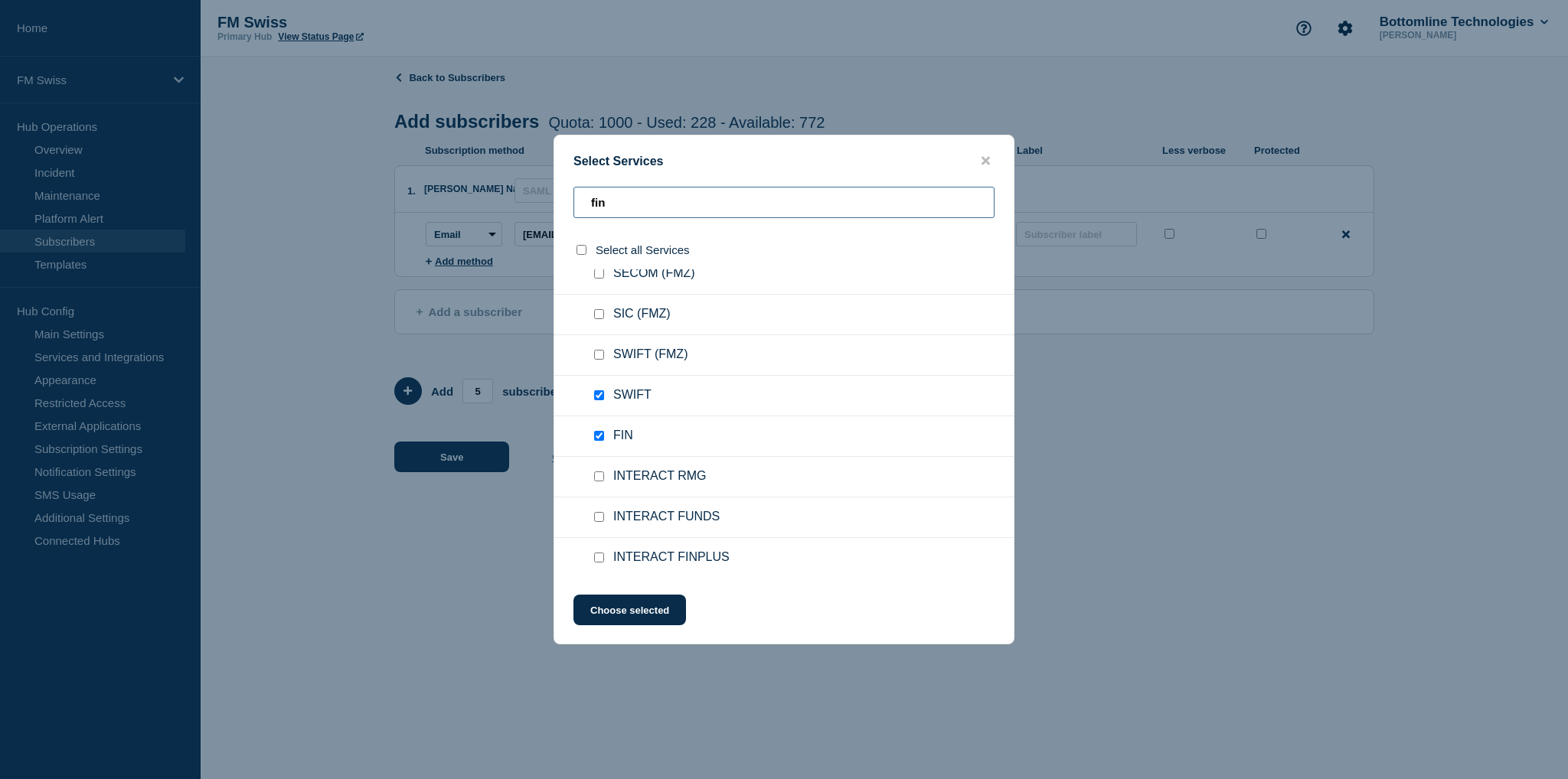
click at [422, 190] on div "Select Services fin Select all Services Financial Messaging Message Manager (FM…" at bounding box center [784, 389] width 1568 height 779
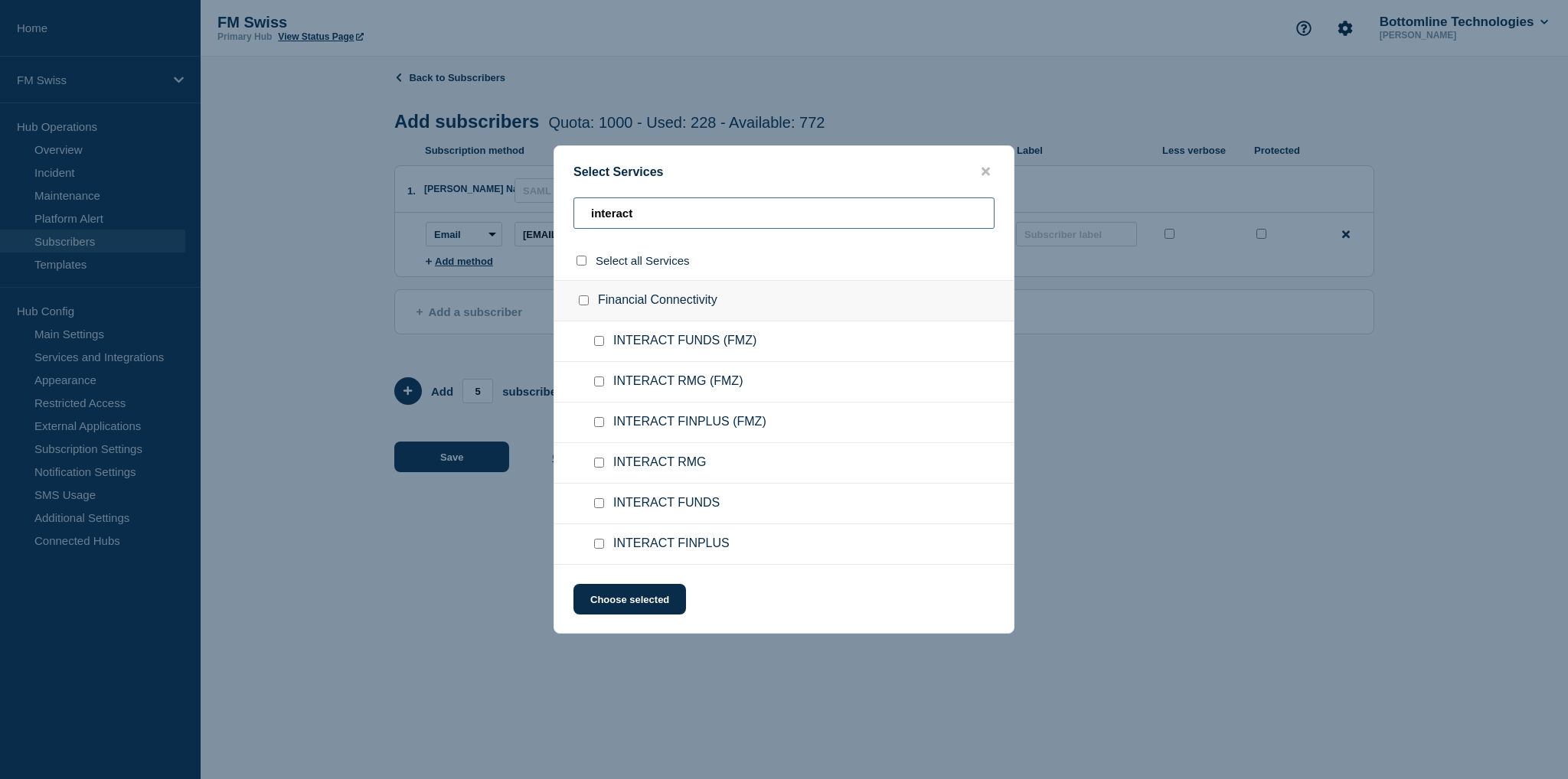
type input "interact"
click at [597, 465] on input "INTERACT RMG checkbox" at bounding box center [599, 462] width 10 height 10
click at [598, 546] on input "INTERACT FINPLUS checkbox" at bounding box center [599, 544] width 10 height 10
drag, startPoint x: 662, startPoint y: 212, endPoint x: 428, endPoint y: 189, distance: 235.1
click at [428, 189] on div "Select Services interact Select all Services Financial Connectivity INTERACT FU…" at bounding box center [784, 389] width 1568 height 779
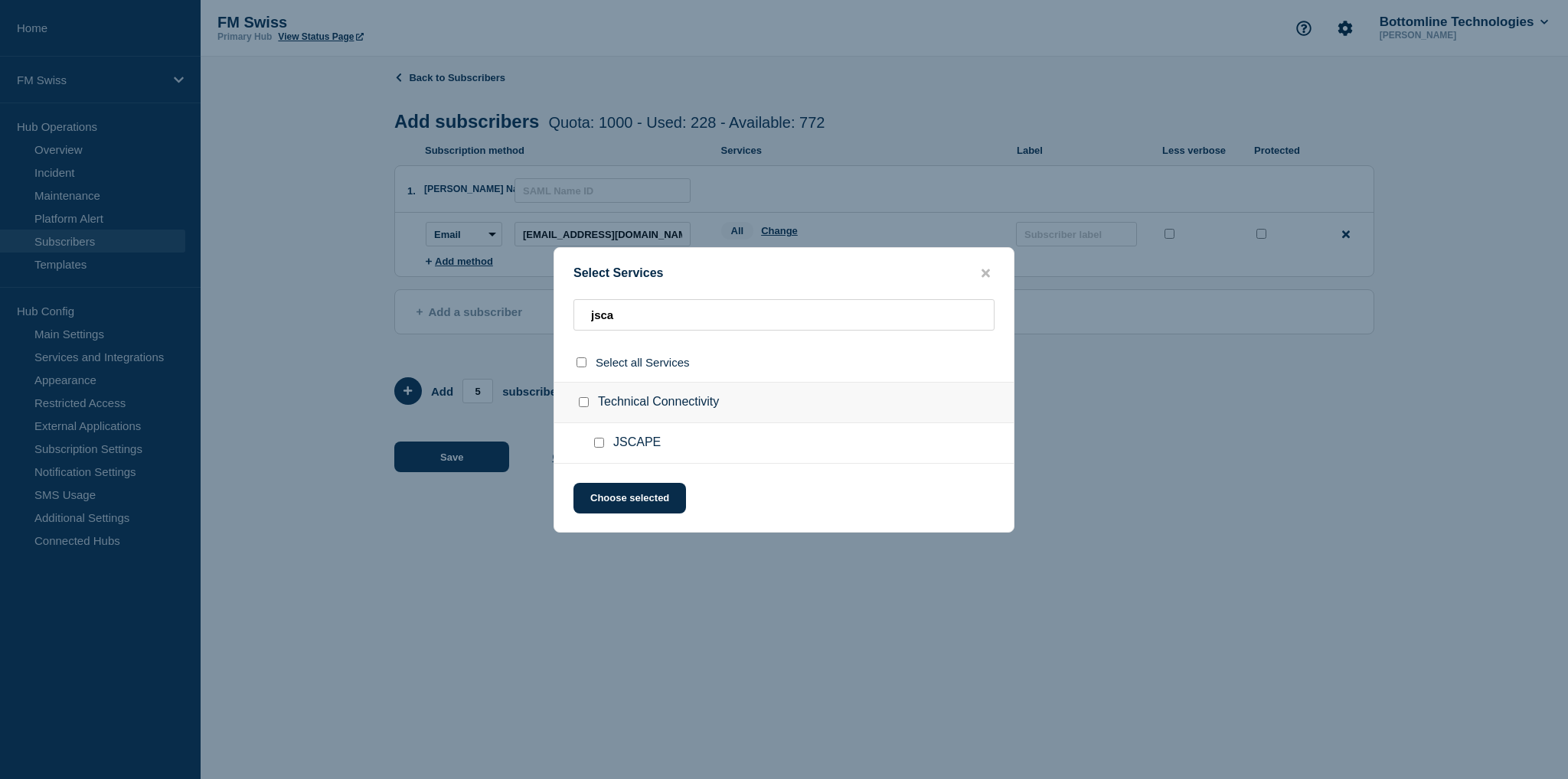
click at [597, 442] on input "JSCAPE checkbox" at bounding box center [599, 443] width 10 height 10
drag, startPoint x: 643, startPoint y: 321, endPoint x: 465, endPoint y: 310, distance: 178.3
click at [465, 310] on div "Select Services jsca Select all Services Technical Connectivity JSCAPE Choose s…" at bounding box center [784, 389] width 1568 height 779
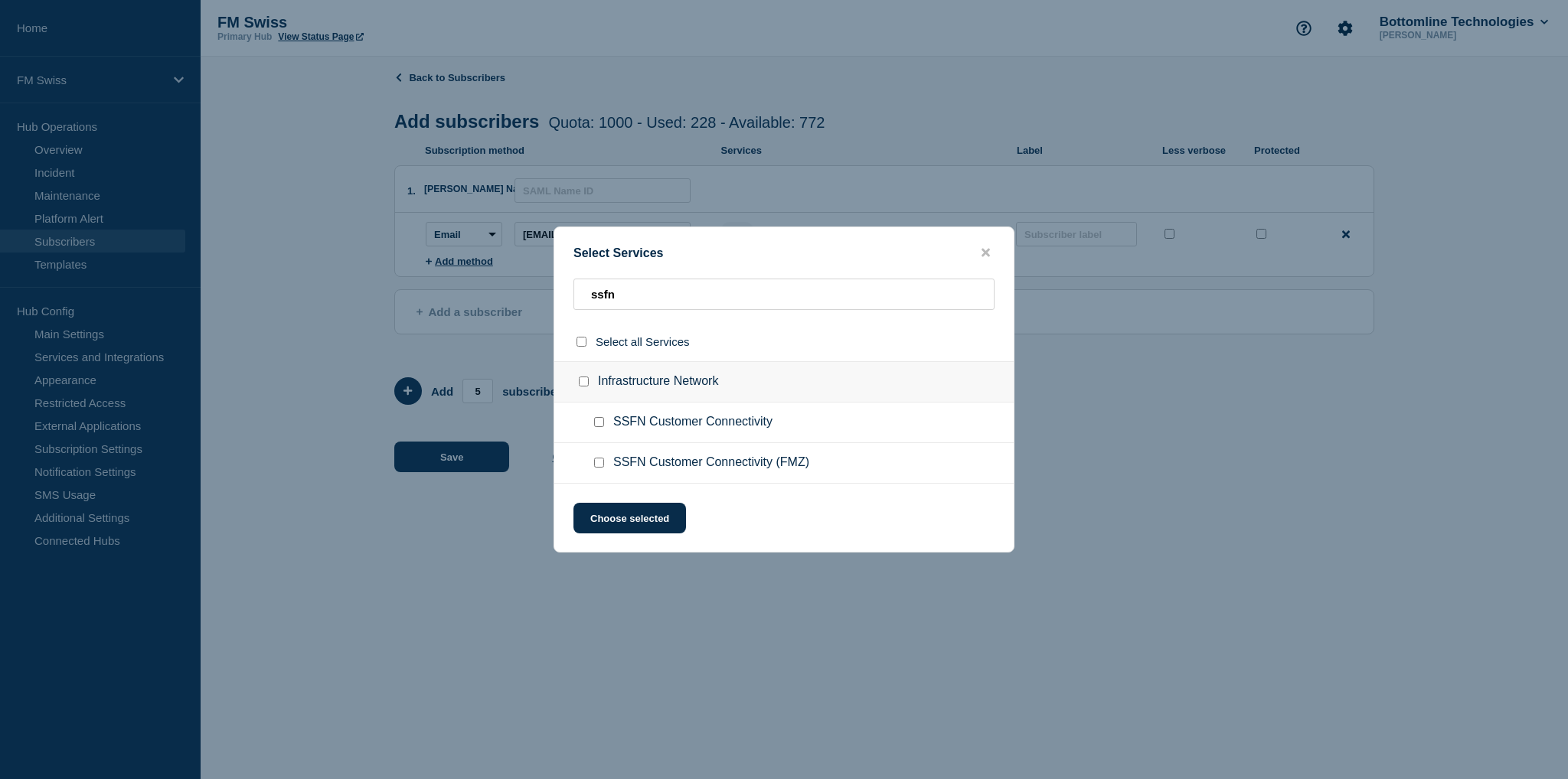
click at [600, 425] on input "SSFN Customer Connectivity checkbox" at bounding box center [599, 422] width 10 height 10
click at [632, 523] on button "Choose selected" at bounding box center [629, 518] width 112 height 31
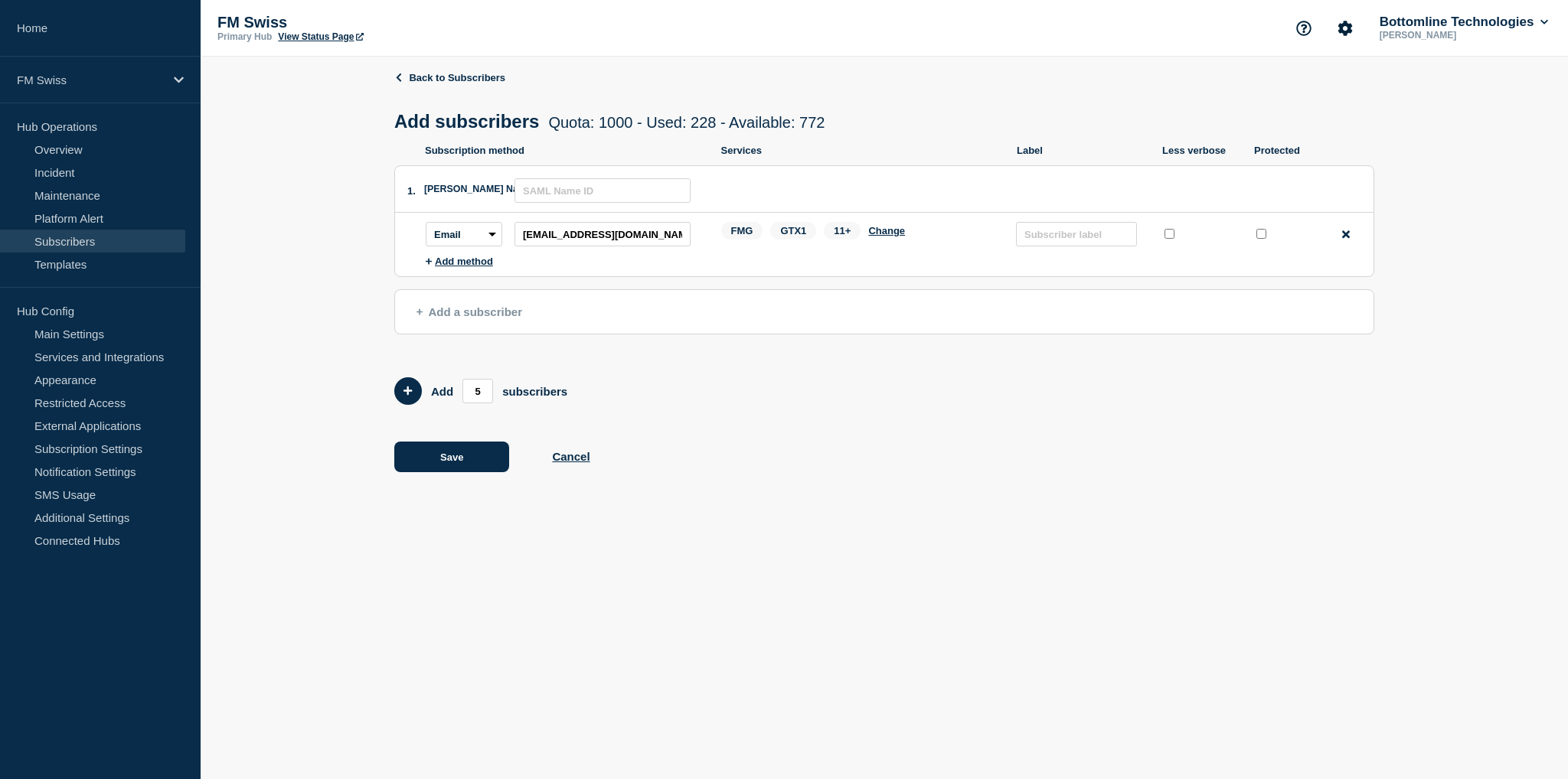
click at [1259, 238] on input "protected checkbox" at bounding box center [1261, 234] width 10 height 10
click at [1115, 243] on input "text" at bounding box center [1077, 234] width 121 height 25
click at [451, 460] on button "Save" at bounding box center [451, 457] width 115 height 31
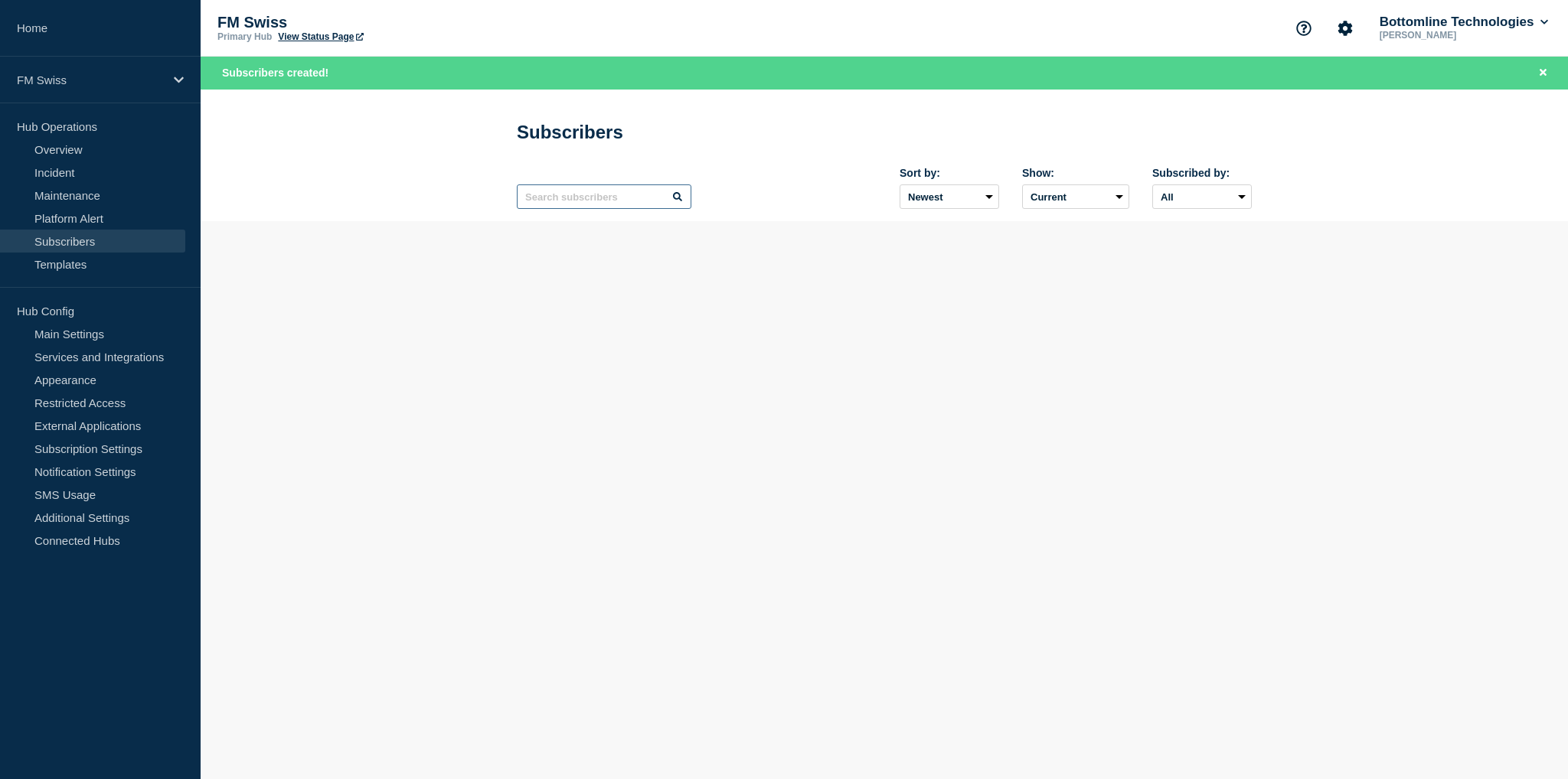
click at [543, 201] on input "text" at bounding box center [604, 197] width 175 height 25
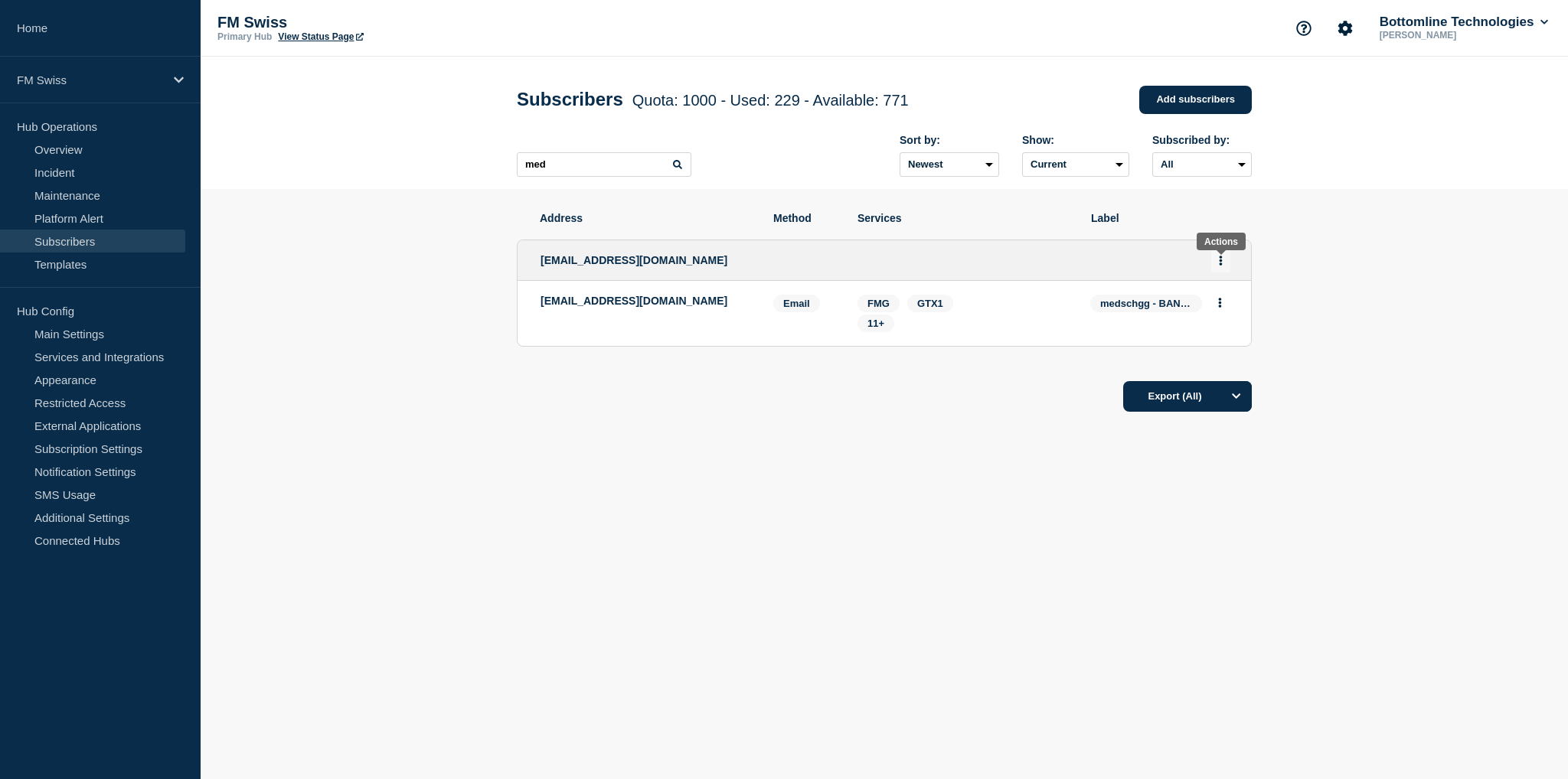
click at [1221, 264] on icon "Actions" at bounding box center [1221, 261] width 3 height 10
click at [1220, 308] on link "Edit" at bounding box center [1215, 304] width 17 height 11
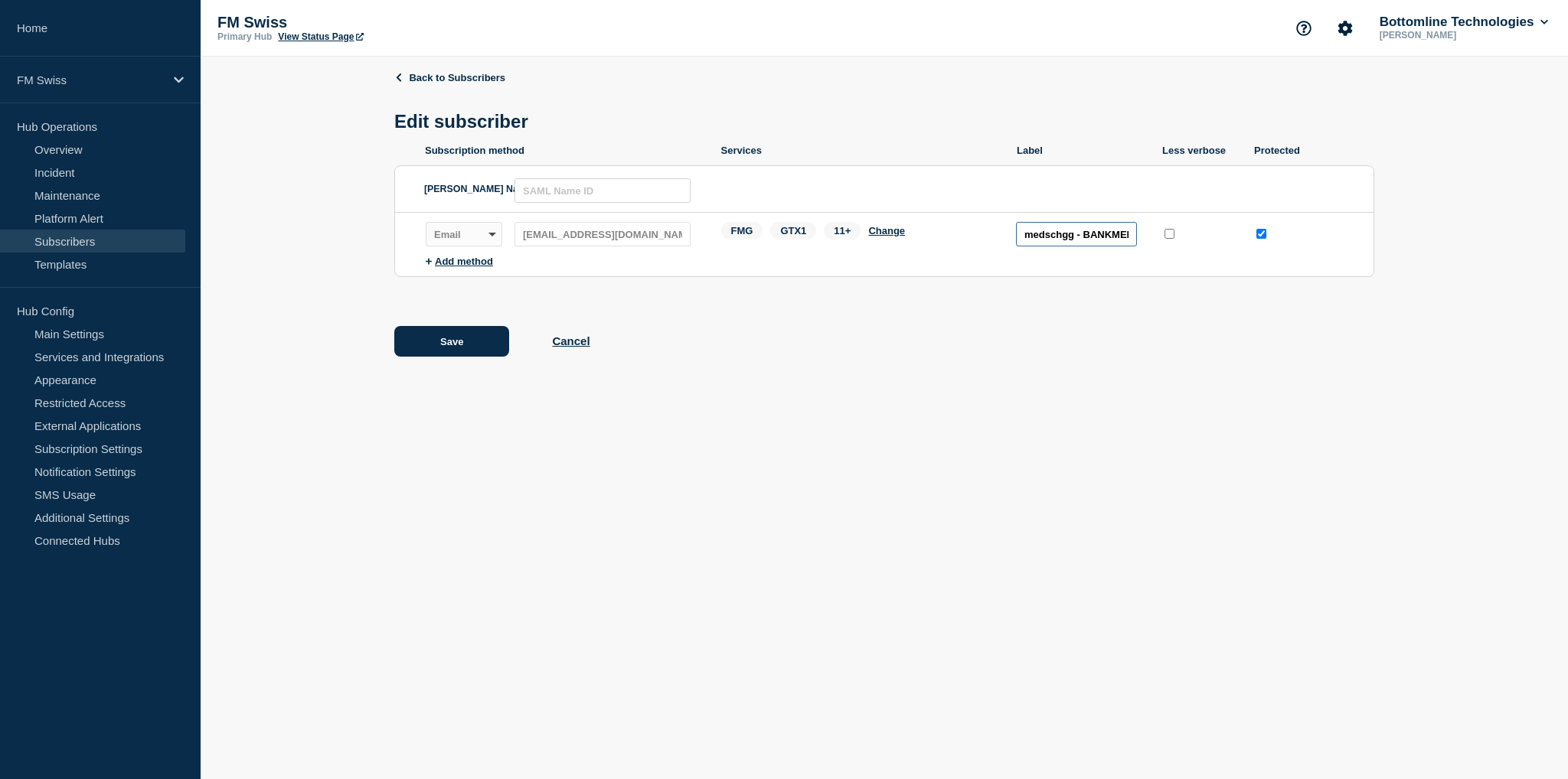
click at [1070, 241] on input "medschgg - BANKMED" at bounding box center [1077, 234] width 121 height 25
click at [885, 237] on button "Change" at bounding box center [886, 230] width 37 height 11
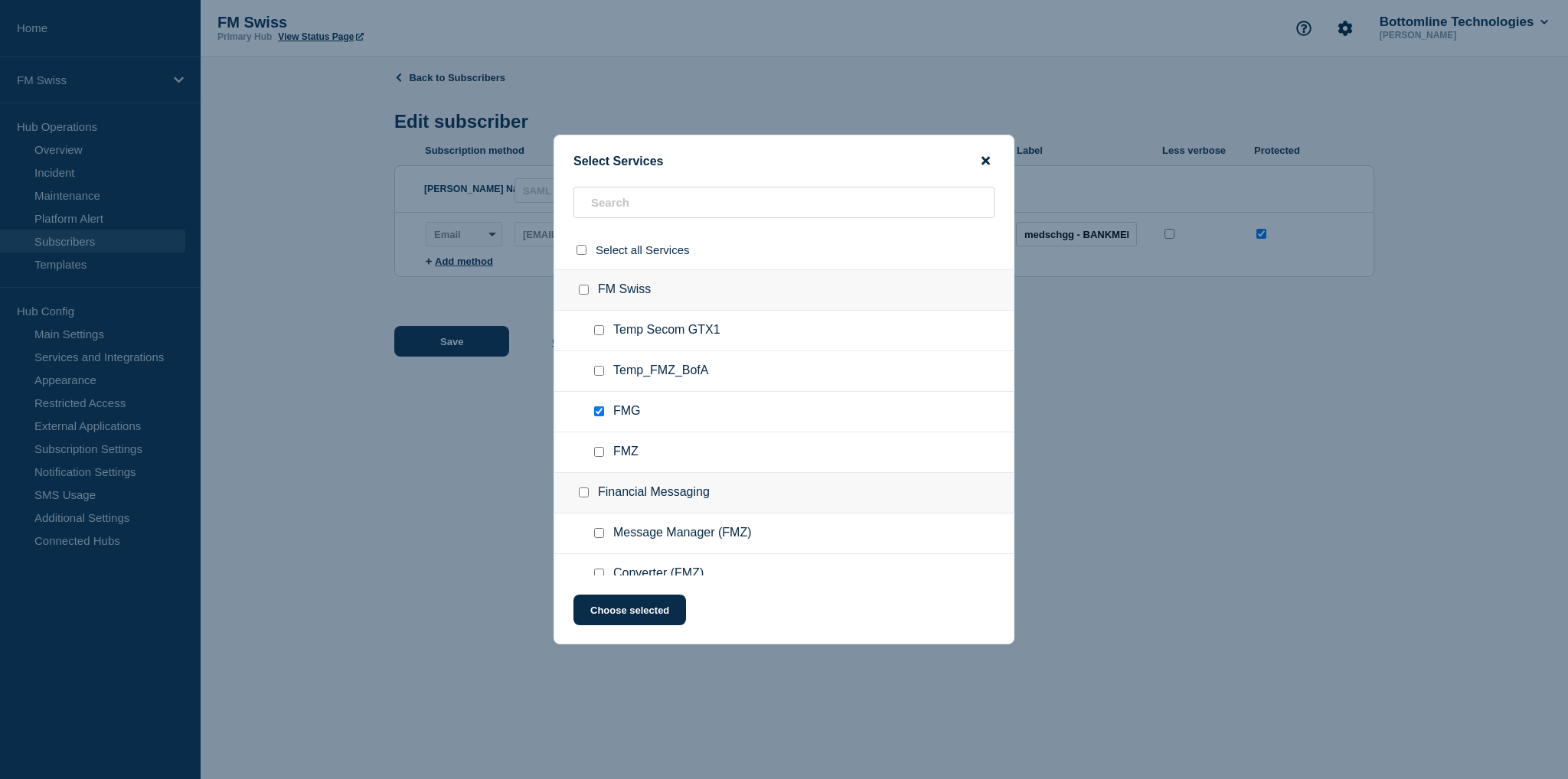
click at [986, 163] on icon "close button" at bounding box center [985, 161] width 9 height 12
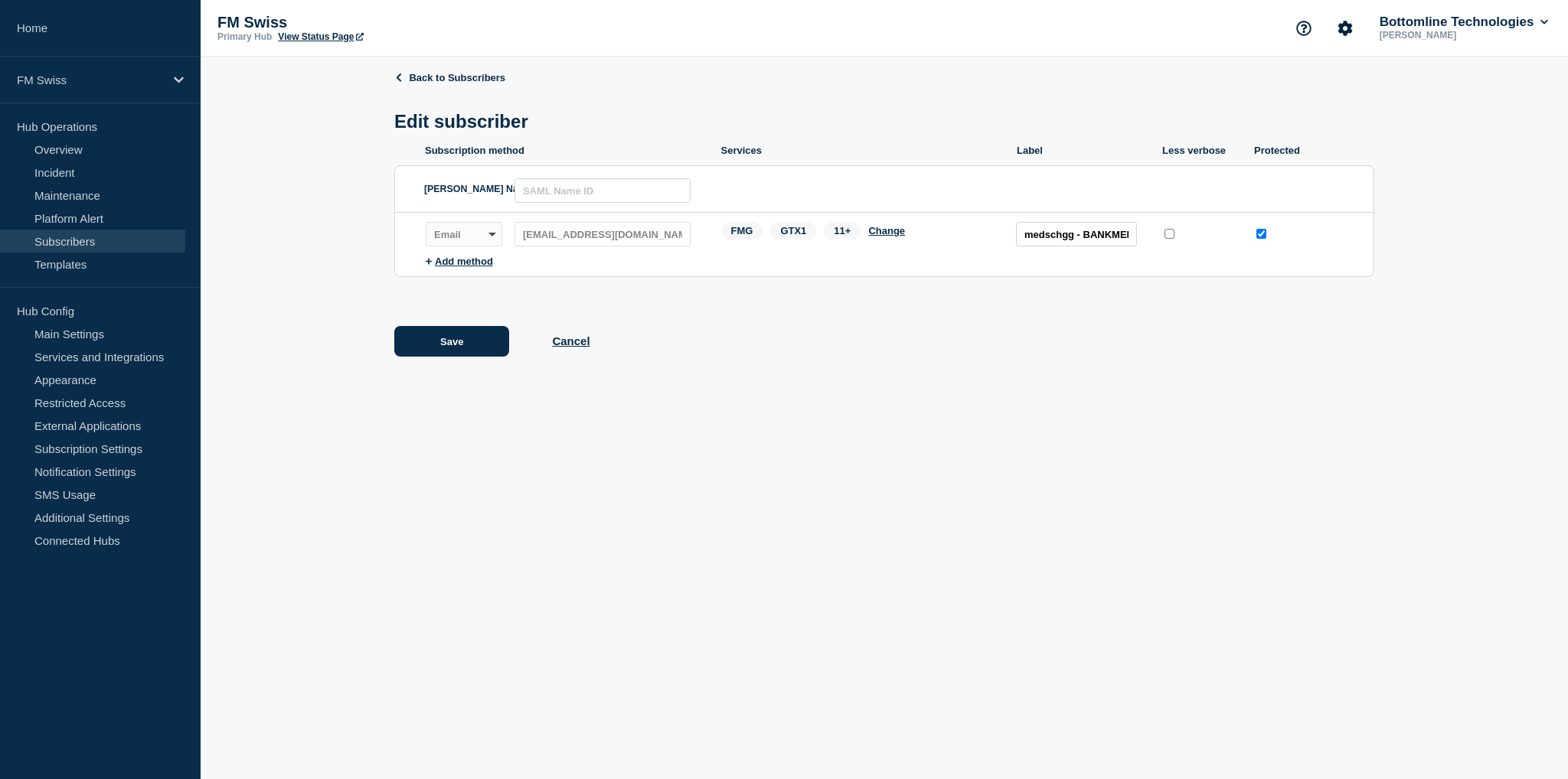
click at [589, 340] on div "Save Cancel" at bounding box center [884, 341] width 979 height 31
click at [580, 345] on button "Cancel" at bounding box center [571, 341] width 37 height 13
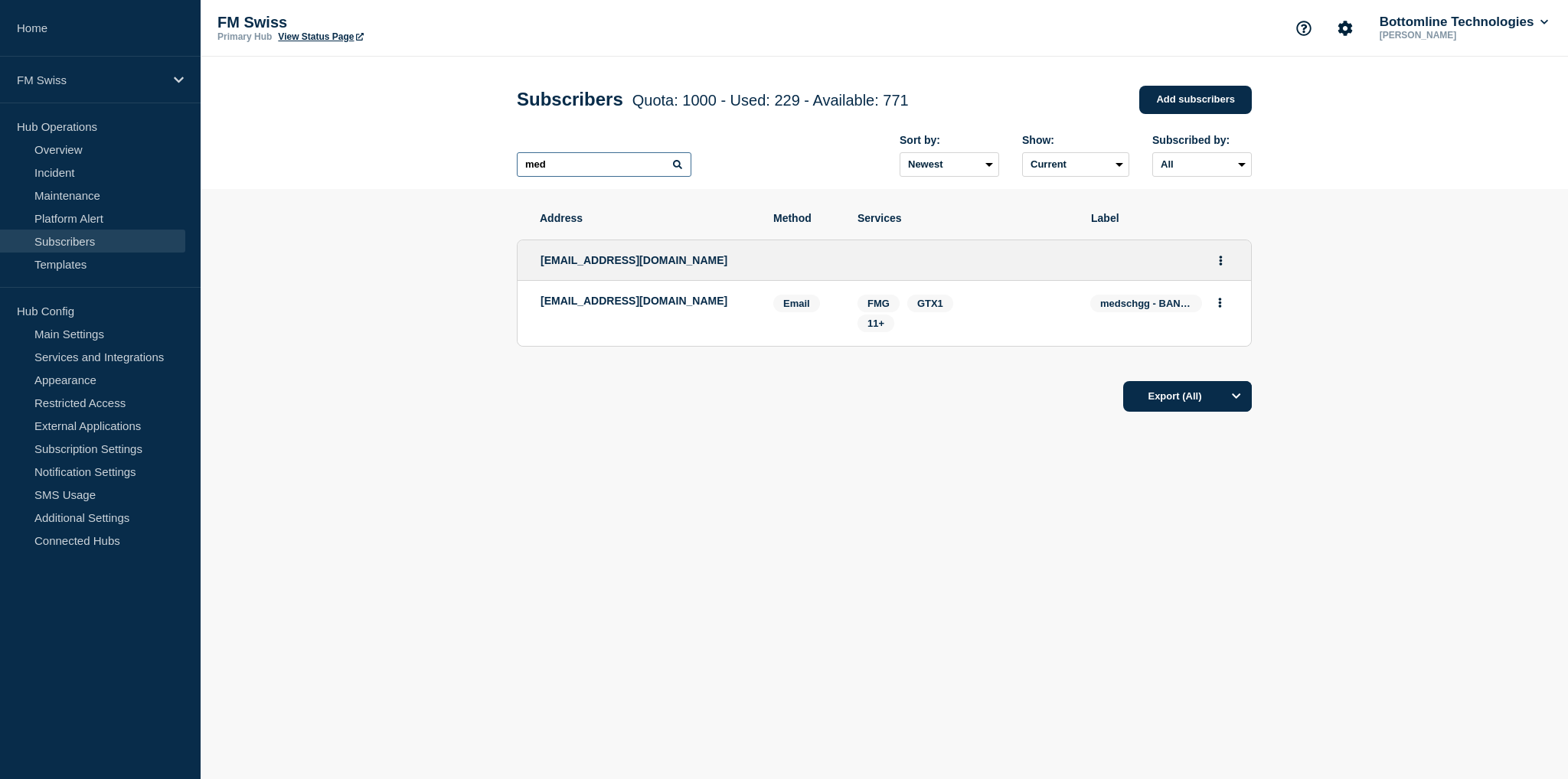
drag, startPoint x: 563, startPoint y: 170, endPoint x: 432, endPoint y: 161, distance: 131.3
click at [432, 161] on header "Subscribers Quota: 1000 - Used: 229 - Available: 771 Quota Used Available 1000 …" at bounding box center [883, 123] width 1367 height 132
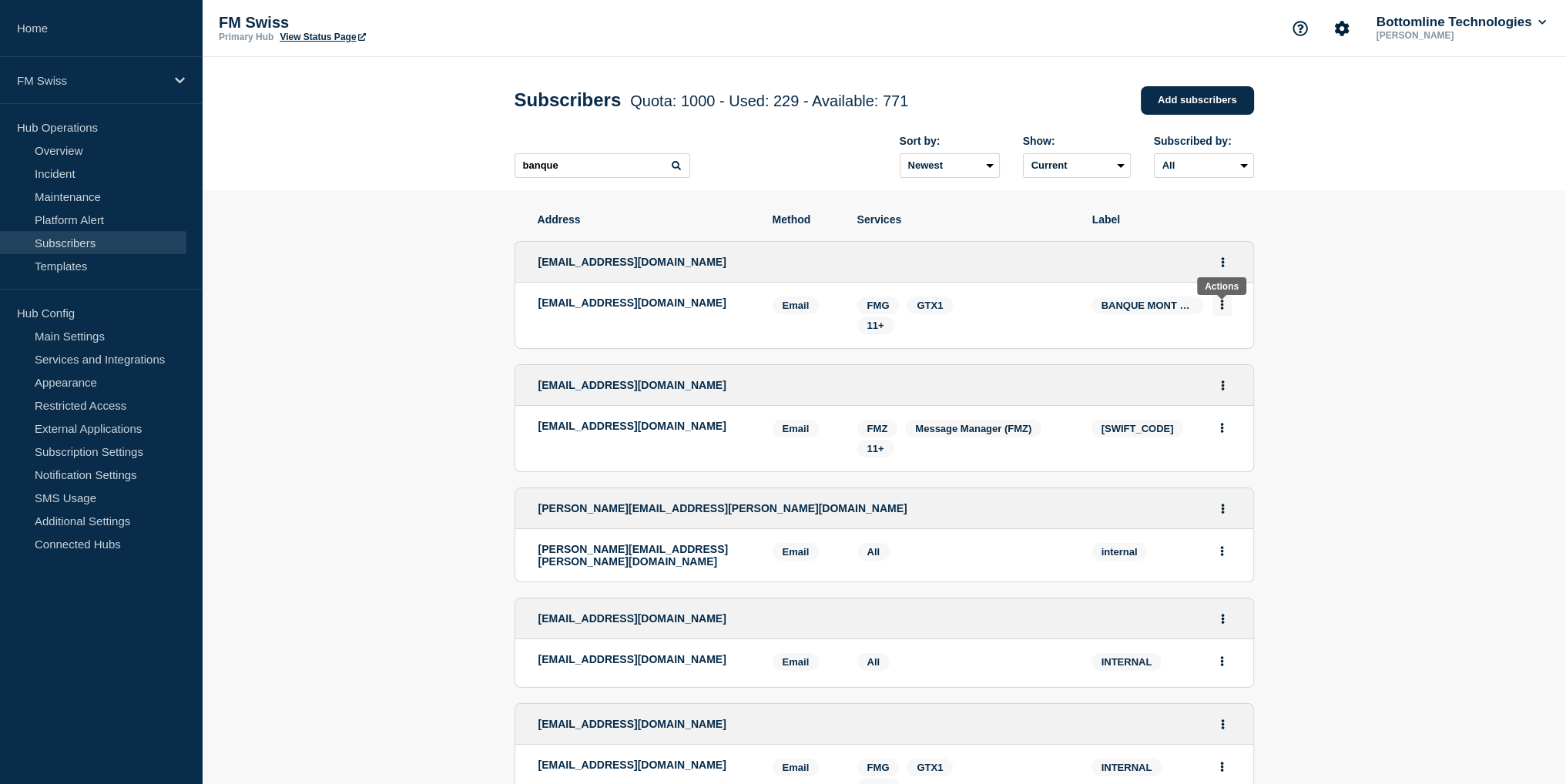
click at [1218, 308] on button "Actions" at bounding box center [1222, 305] width 19 height 24
click at [1223, 263] on icon "Actions" at bounding box center [1223, 262] width 3 height 10
click at [1223, 310] on link "Edit" at bounding box center [1217, 306] width 17 height 11
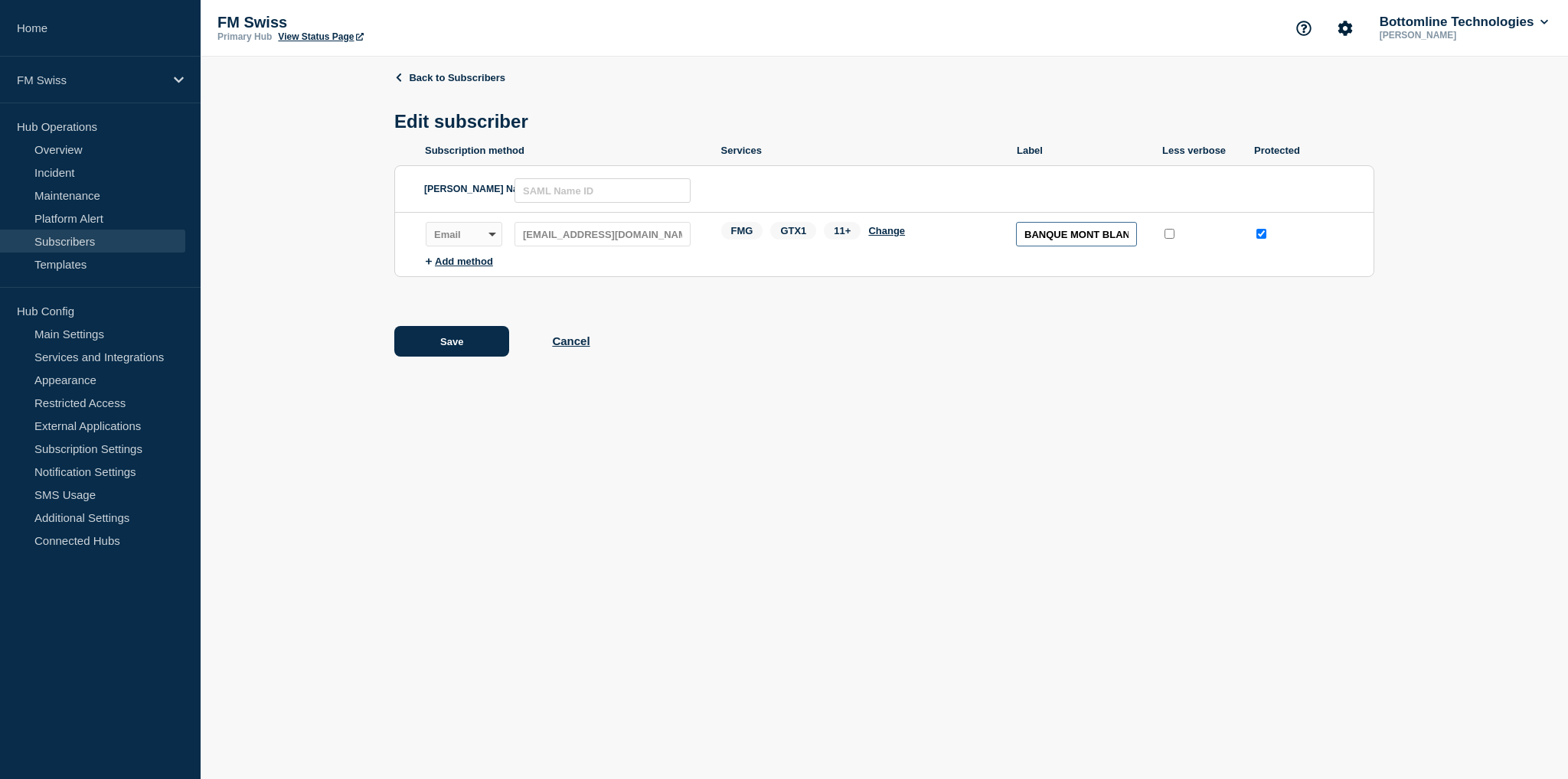
click at [1077, 232] on input "BANQUE MONT BLANC" at bounding box center [1077, 234] width 121 height 25
click at [881, 232] on button "Change" at bounding box center [886, 230] width 37 height 11
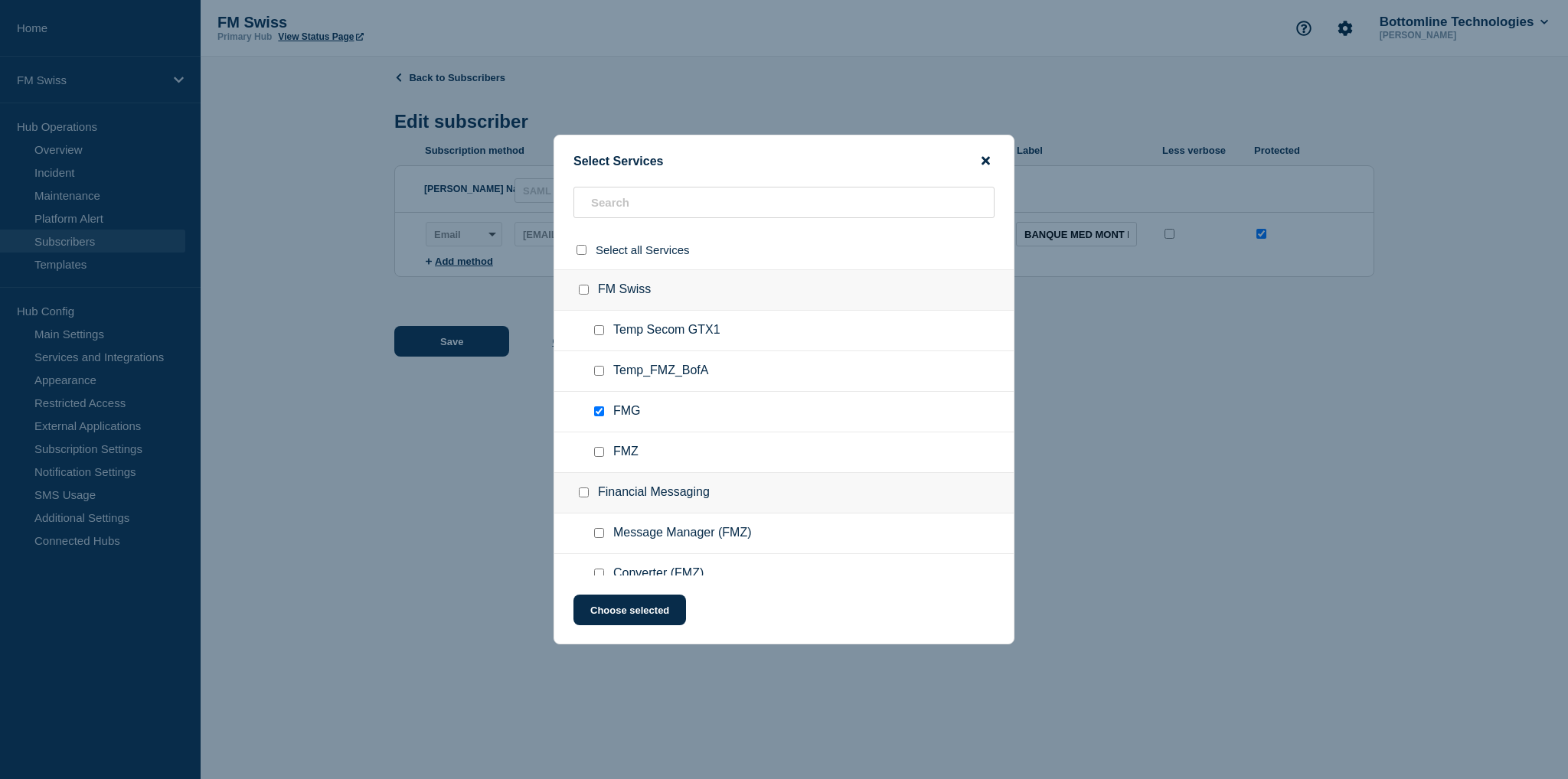
click at [986, 160] on icon "close button" at bounding box center [985, 161] width 9 height 9
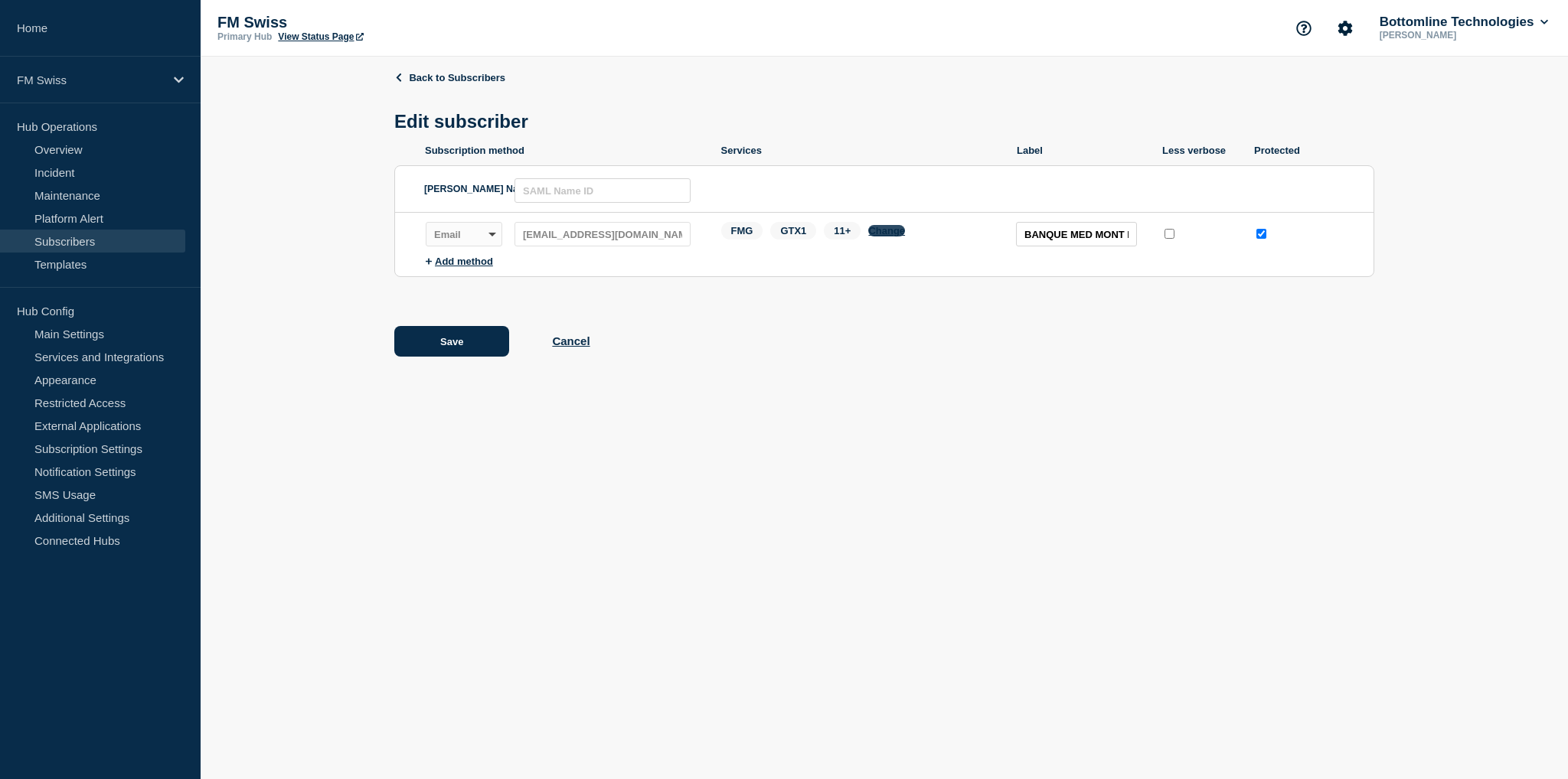
click at [882, 232] on button "Change" at bounding box center [886, 230] width 37 height 11
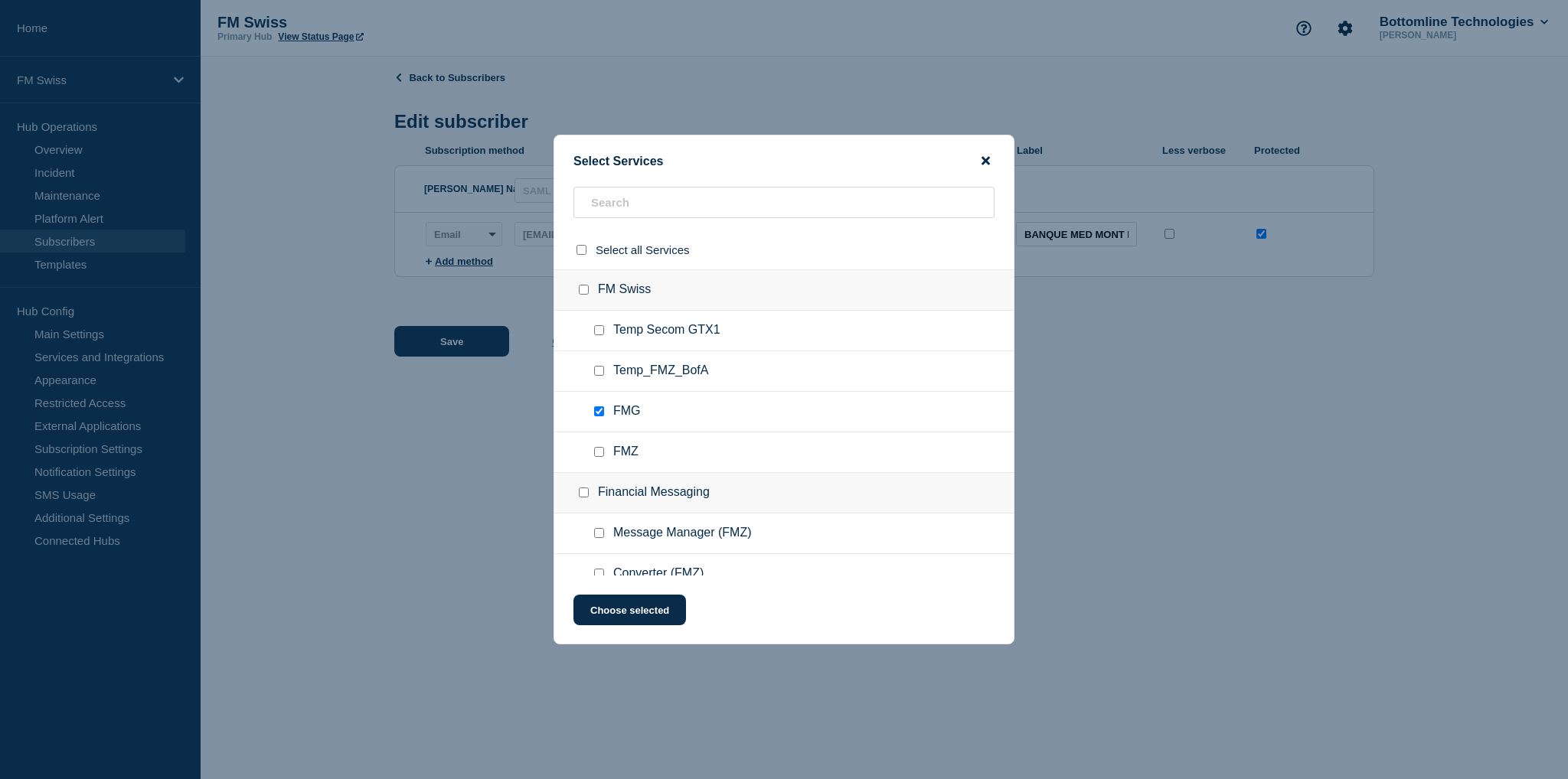
click at [983, 163] on icon "close button" at bounding box center [985, 161] width 9 height 12
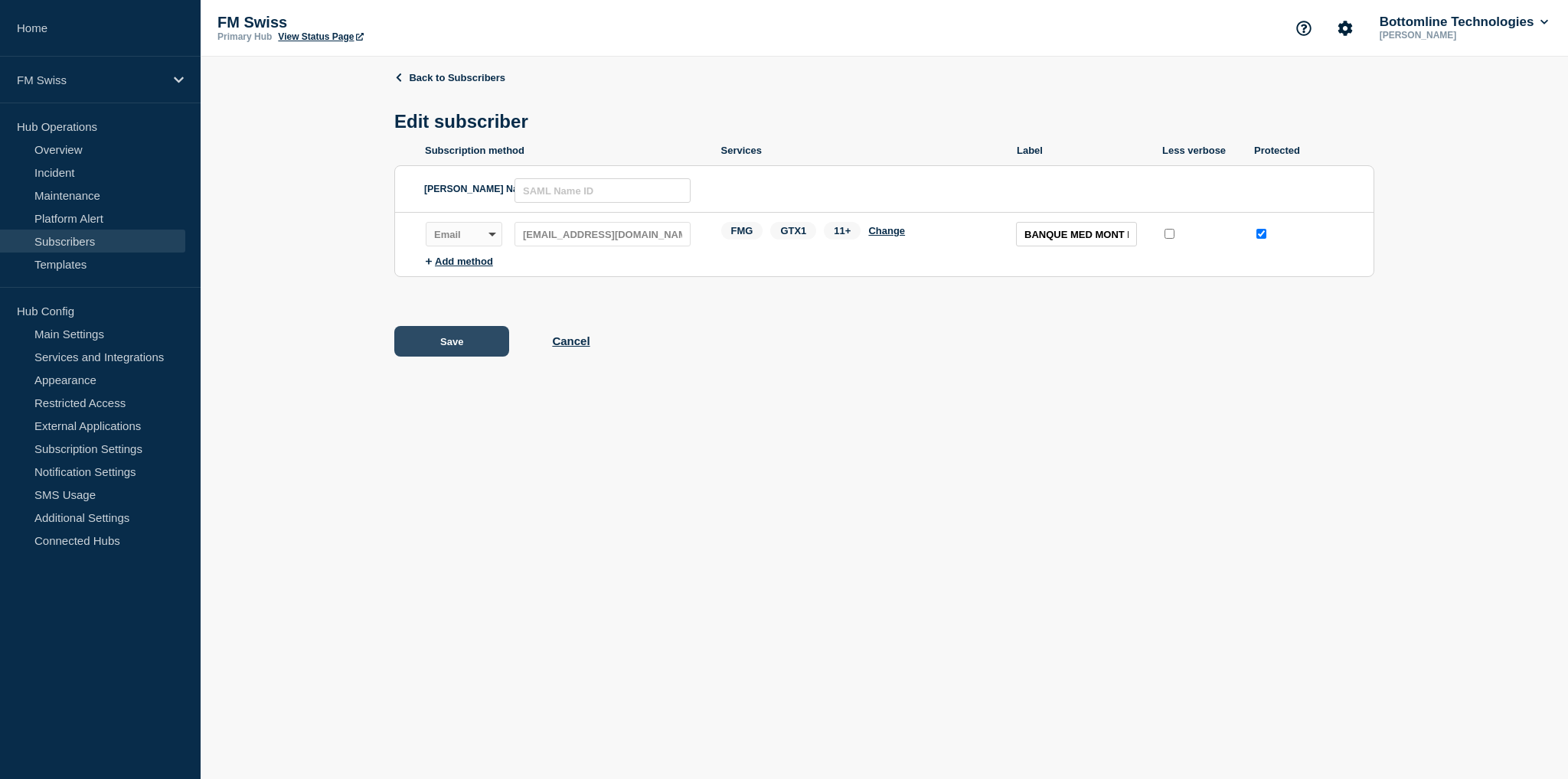
click at [471, 356] on button "Save" at bounding box center [451, 341] width 115 height 31
click at [1109, 242] on input "BANQUE MED MONT BLANC" at bounding box center [1077, 234] width 121 height 25
click at [566, 352] on button "Cancel" at bounding box center [571, 355] width 37 height 13
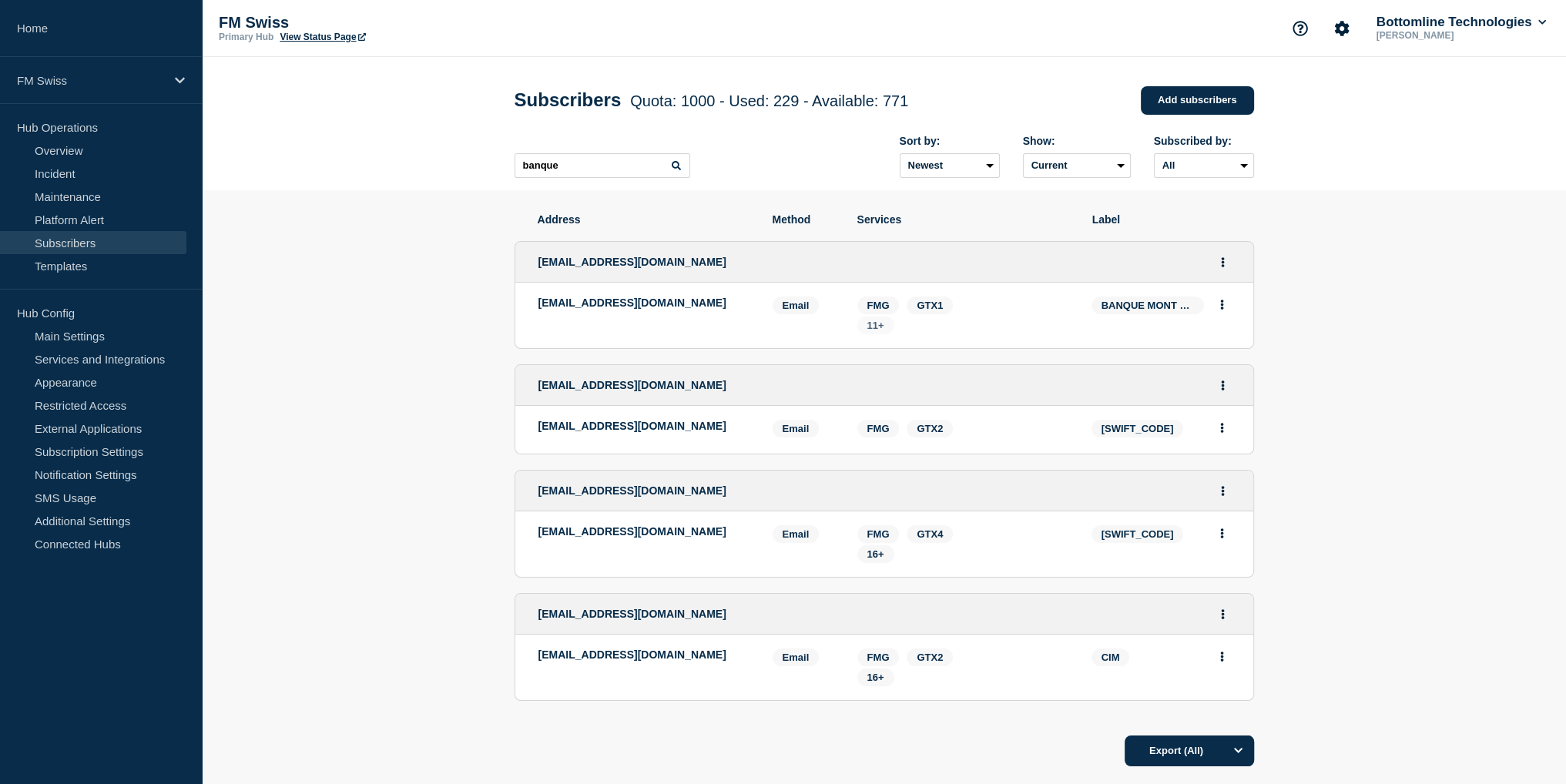
click at [884, 331] on span "11+" at bounding box center [875, 325] width 37 height 18
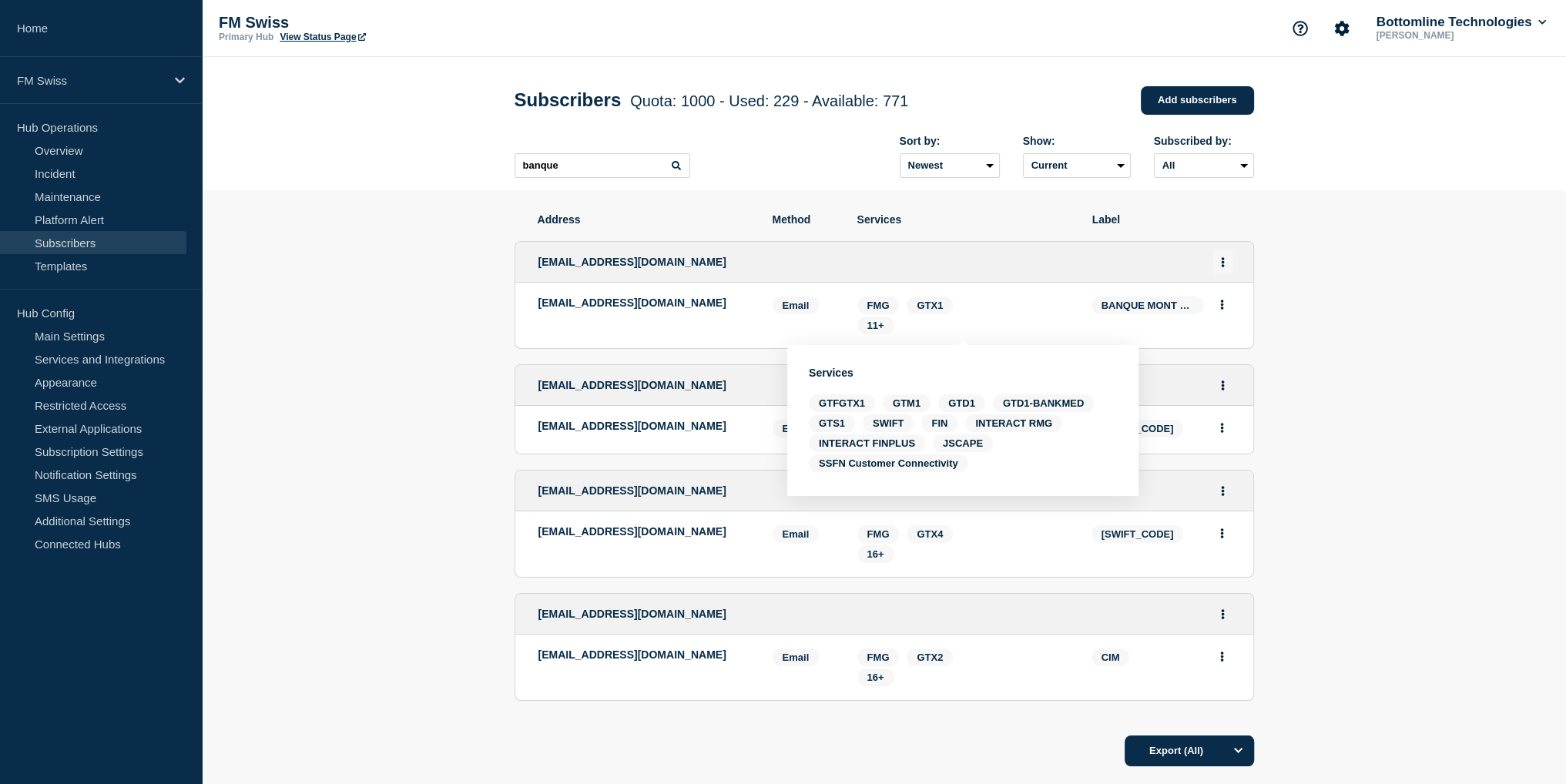
click at [1224, 262] on button "Actions" at bounding box center [1223, 262] width 19 height 24
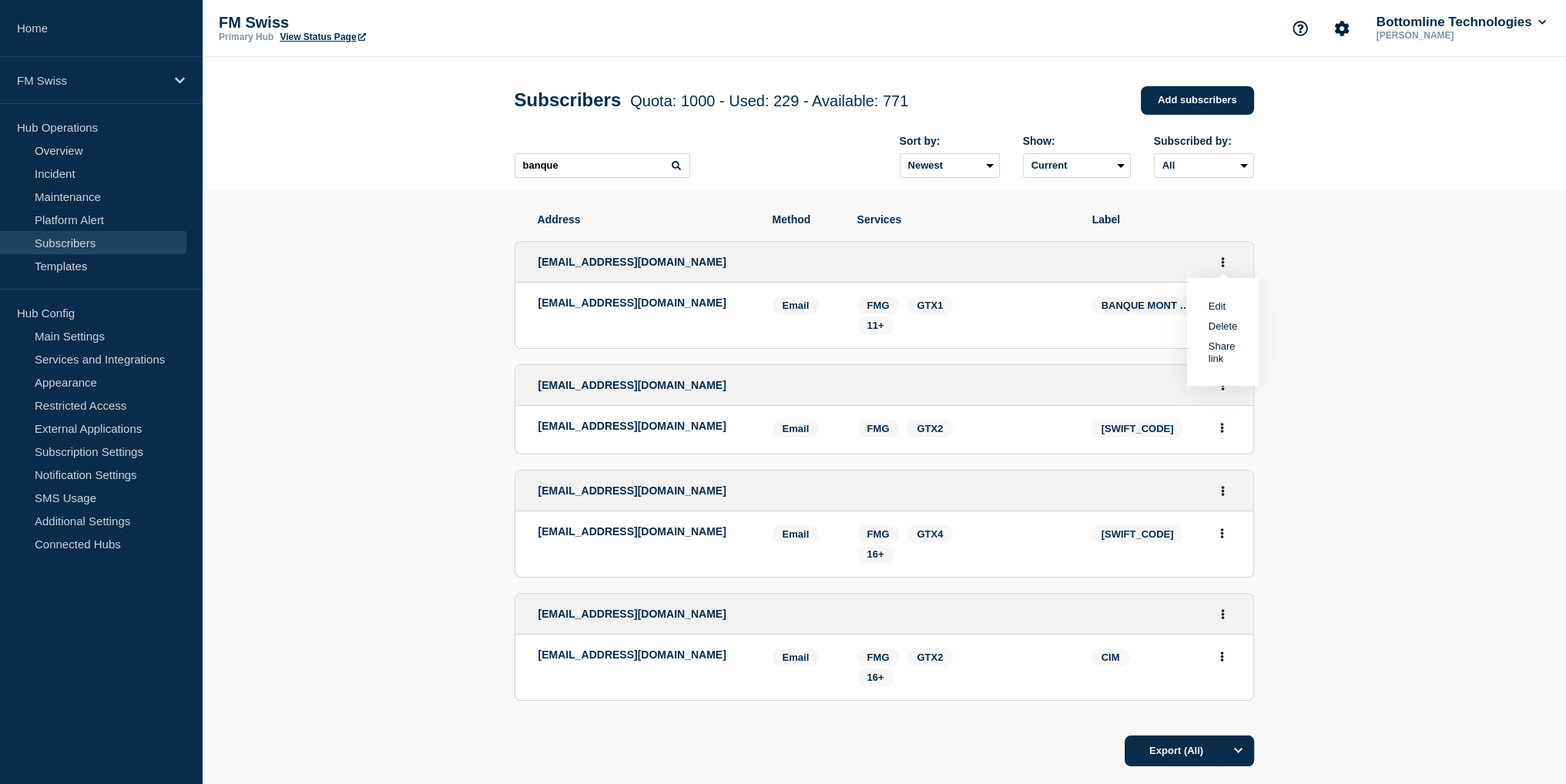
click at [1215, 312] on link "Edit" at bounding box center [1217, 306] width 17 height 11
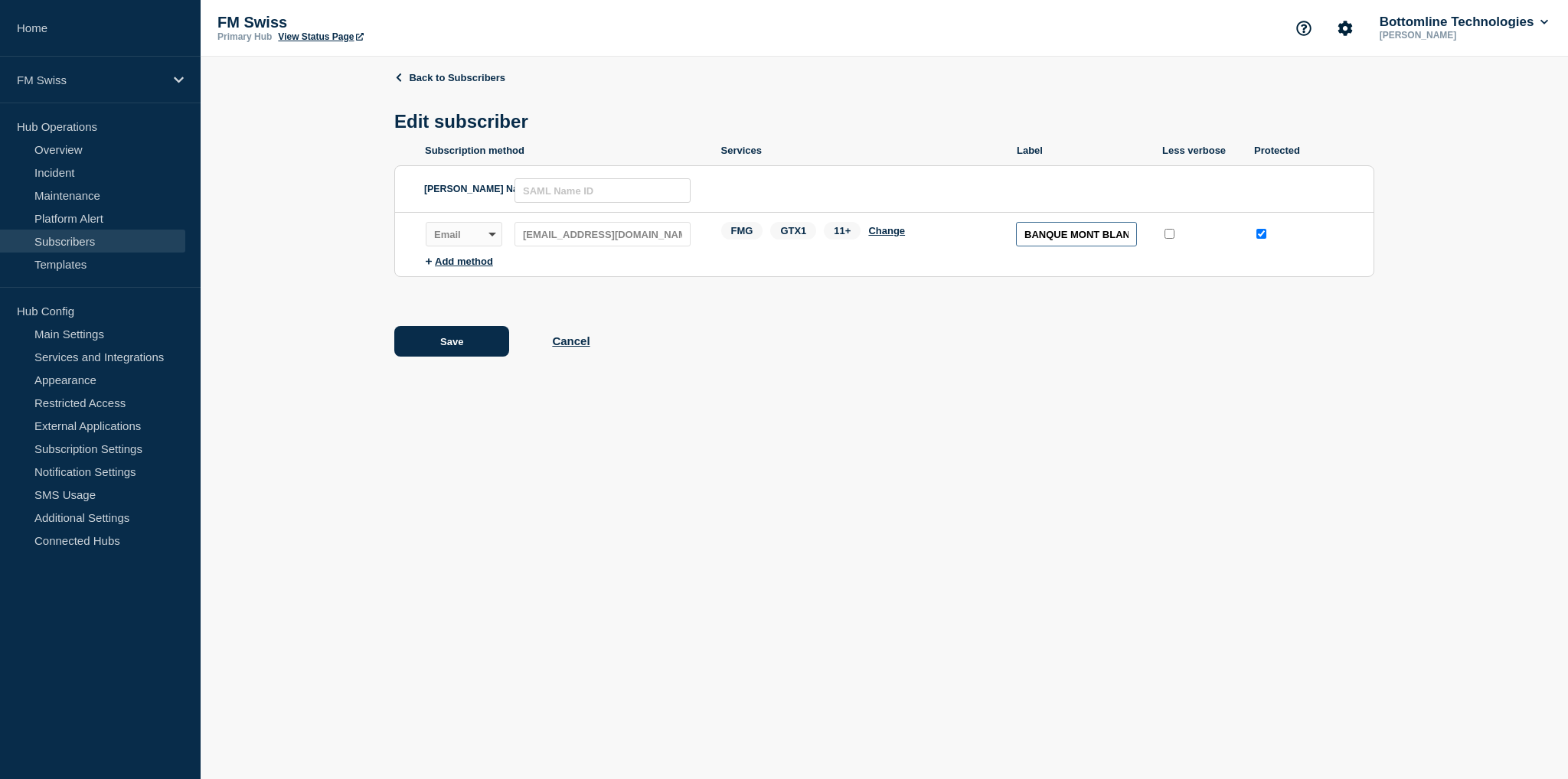
click at [1081, 238] on input "BANQUE MONT BLANC" at bounding box center [1077, 234] width 121 height 25
click at [1076, 237] on input "BANQUE MONT BLANC" at bounding box center [1077, 234] width 121 height 25
click at [469, 332] on button "Save" at bounding box center [451, 341] width 115 height 31
click at [1115, 228] on input "BANQUE MED MONT BLANC" at bounding box center [1077, 234] width 121 height 25
click at [1075, 236] on input "BANQUE MED MONT BLANC" at bounding box center [1077, 234] width 121 height 25
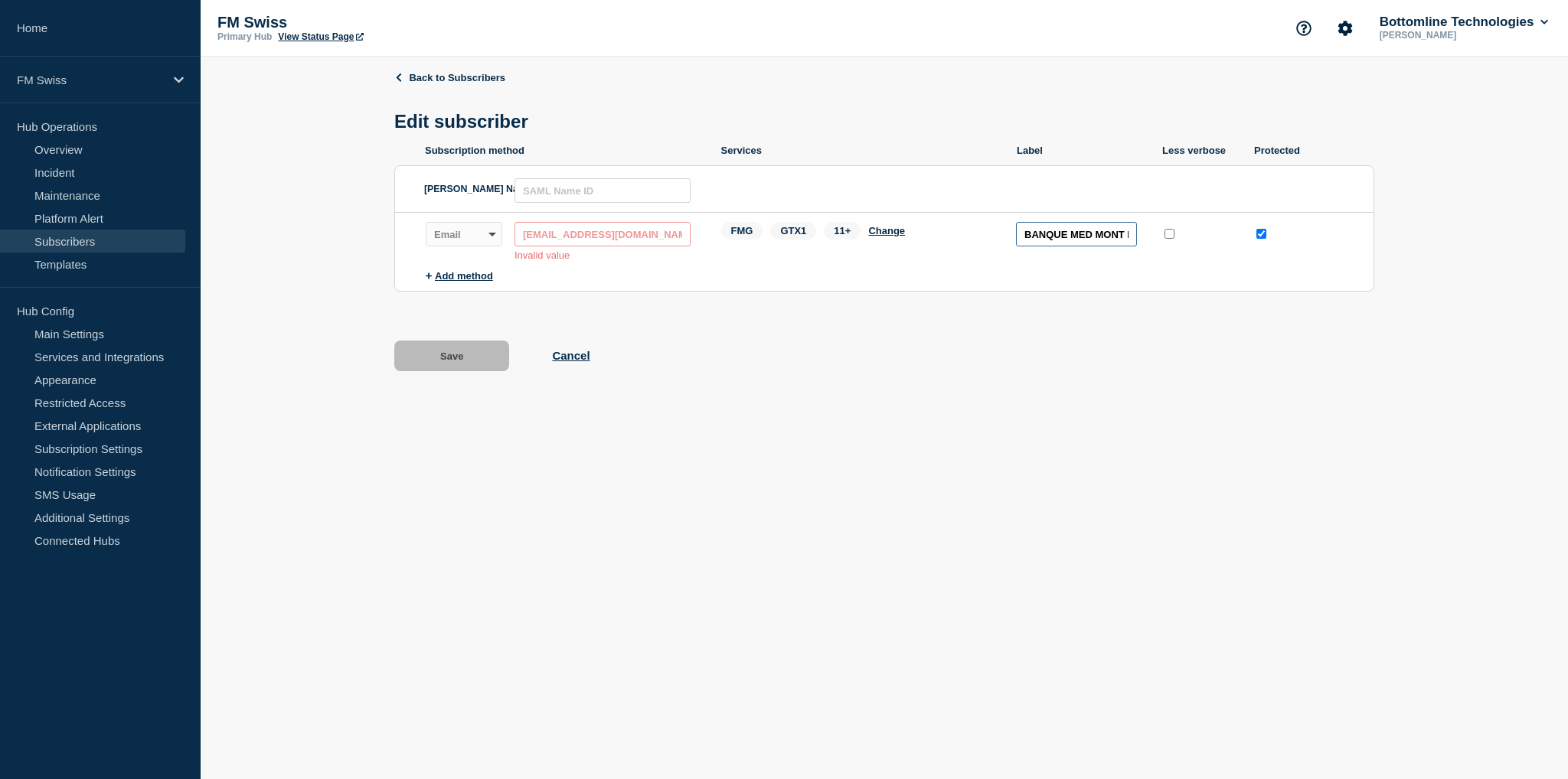
click at [1070, 237] on input "BANQUE MED MONT BLANC" at bounding box center [1077, 234] width 121 height 25
click at [558, 359] on button "Cancel" at bounding box center [571, 355] width 37 height 13
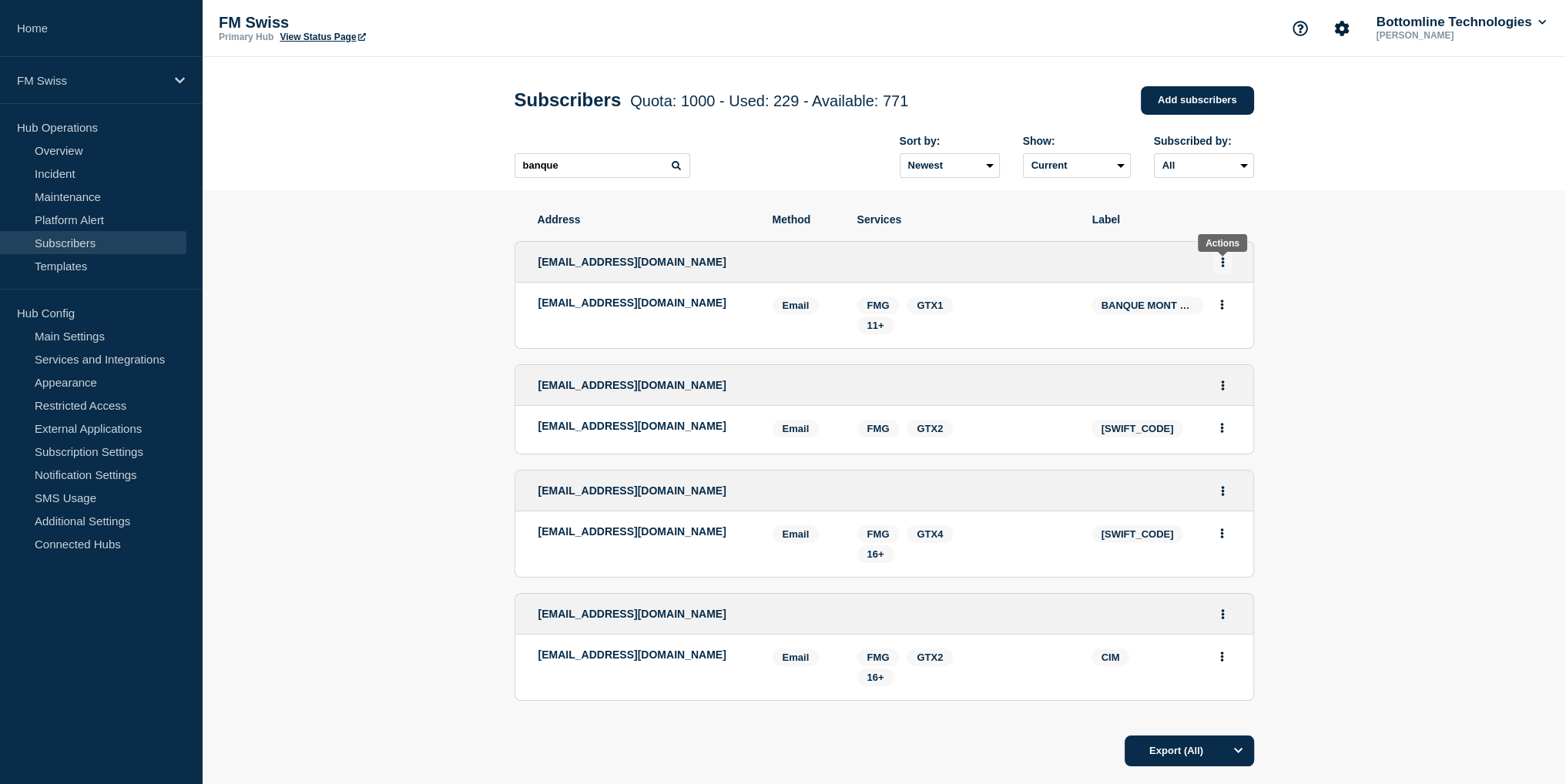
click at [1227, 267] on button "Actions" at bounding box center [1223, 262] width 19 height 24
click at [1363, 276] on section "Address Method Services Label [EMAIL_ADDRESS][DOMAIN_NAME] Edit Delete Share li…" at bounding box center [884, 536] width 1365 height 693
click at [1220, 263] on button "Actions" at bounding box center [1223, 262] width 19 height 24
click at [1216, 312] on link "Edit" at bounding box center [1217, 306] width 17 height 11
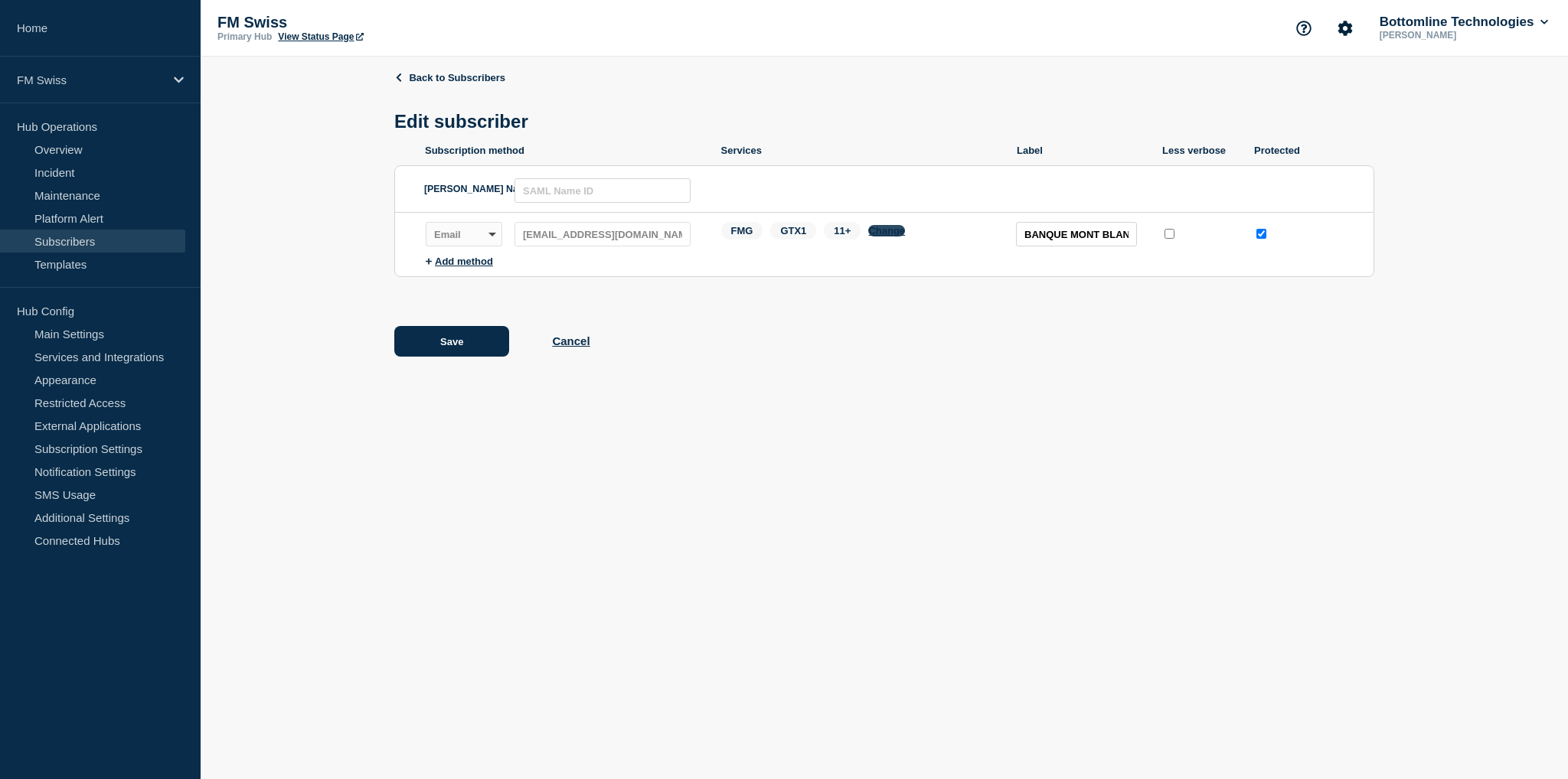
click at [886, 232] on button "Change" at bounding box center [886, 230] width 37 height 11
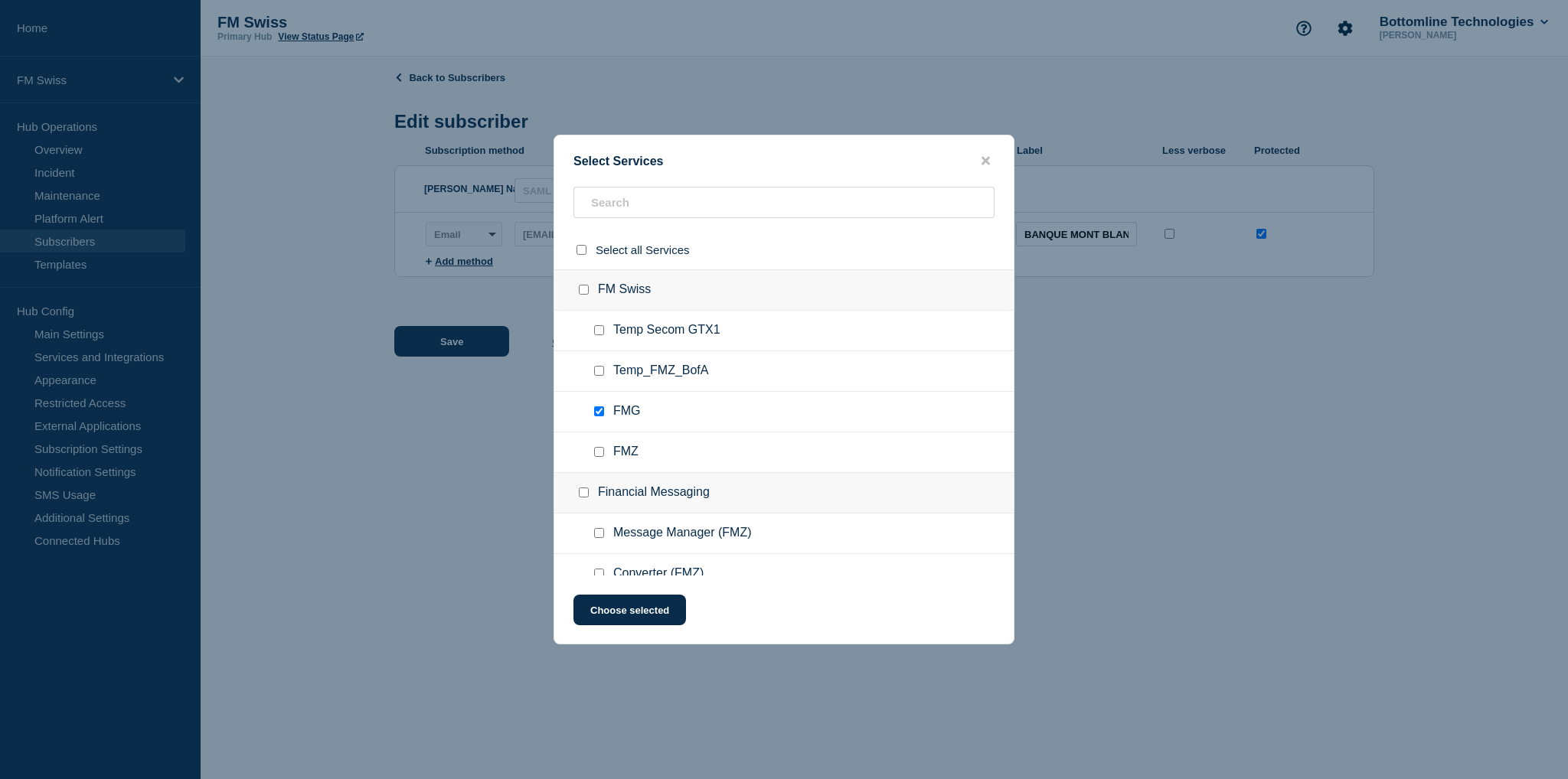
drag, startPoint x: 981, startPoint y: 161, endPoint x: 870, endPoint y: 208, distance: 120.5
click at [979, 162] on button "close button" at bounding box center [985, 161] width 18 height 14
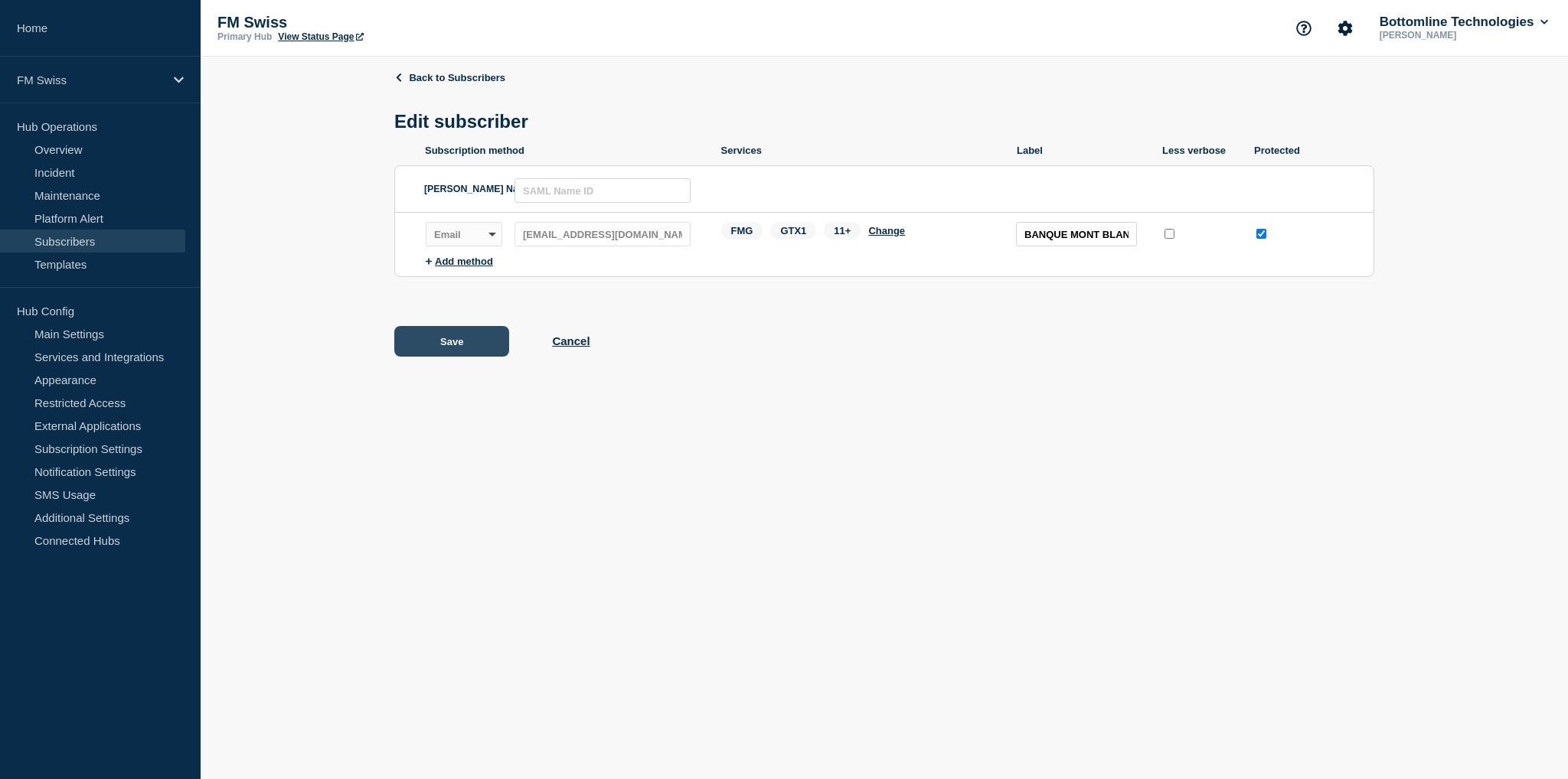
click at [473, 341] on button "Save" at bounding box center [451, 341] width 115 height 31
click at [578, 361] on button "Cancel" at bounding box center [571, 355] width 37 height 13
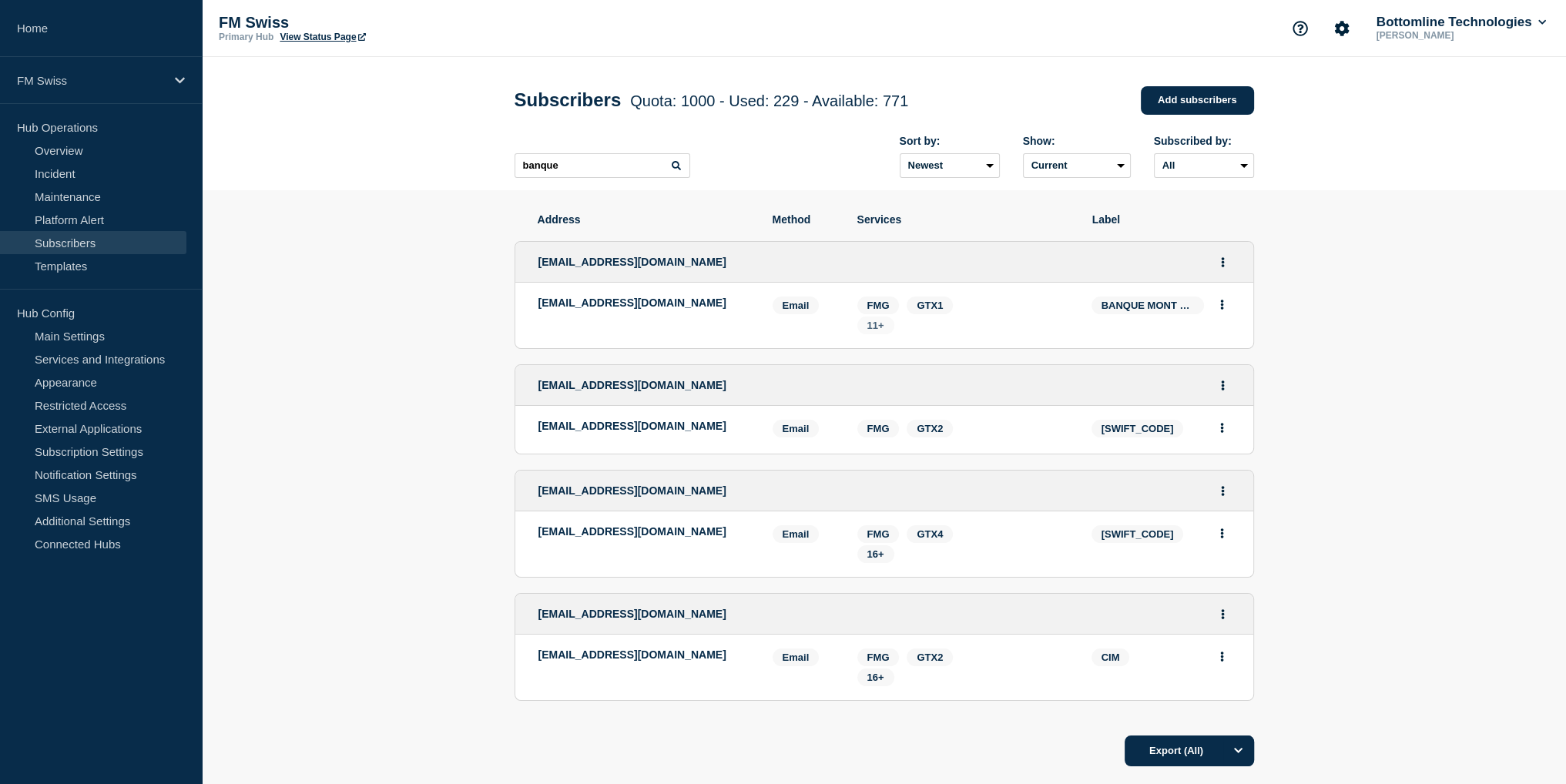
click at [875, 330] on span "11+" at bounding box center [876, 325] width 17 height 11
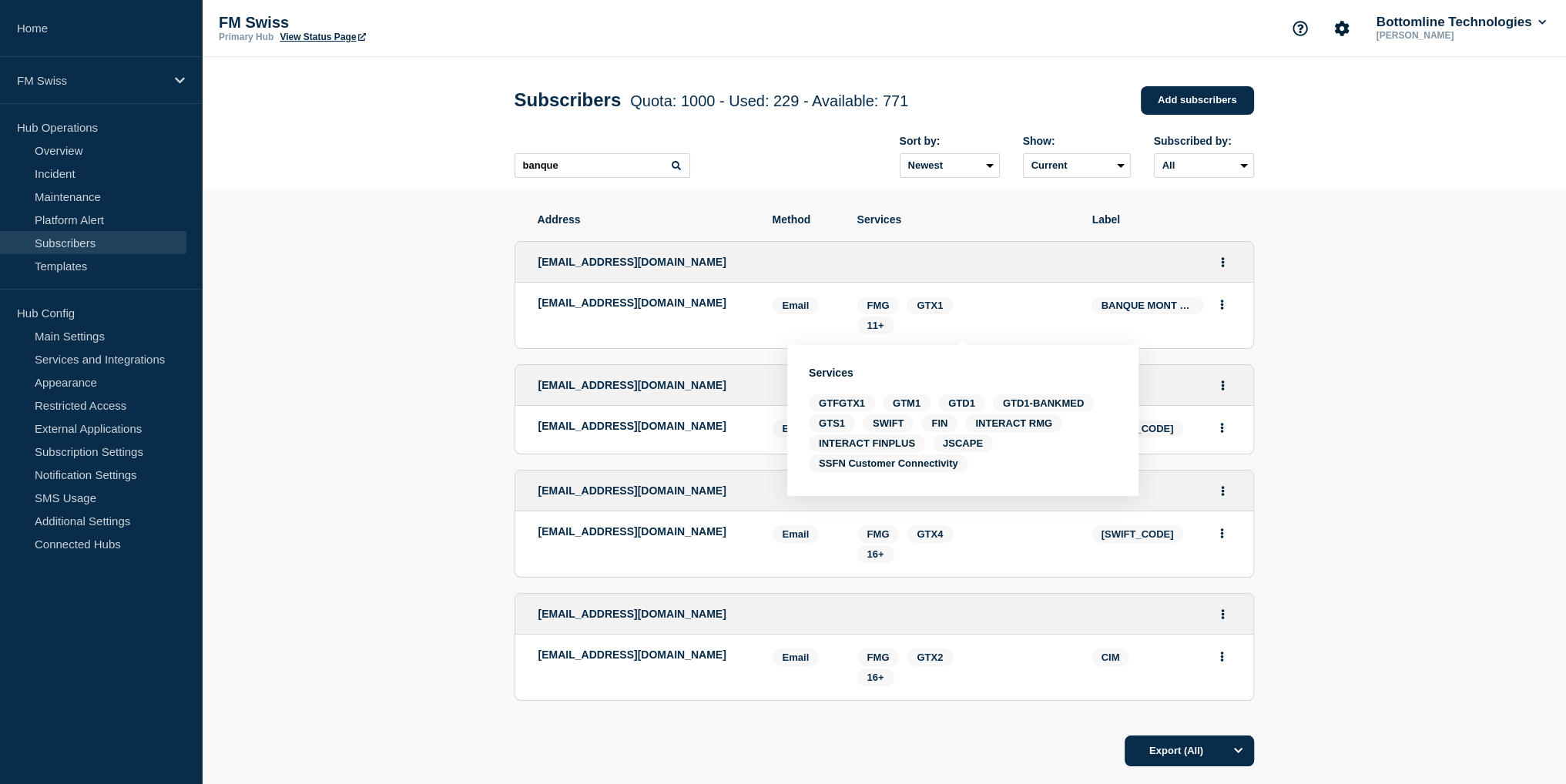
click at [1359, 344] on section "Address Method Services Label [EMAIL_ADDRESS][DOMAIN_NAME] [EMAIL_ADDRESS][DOMA…" at bounding box center [884, 536] width 1365 height 693
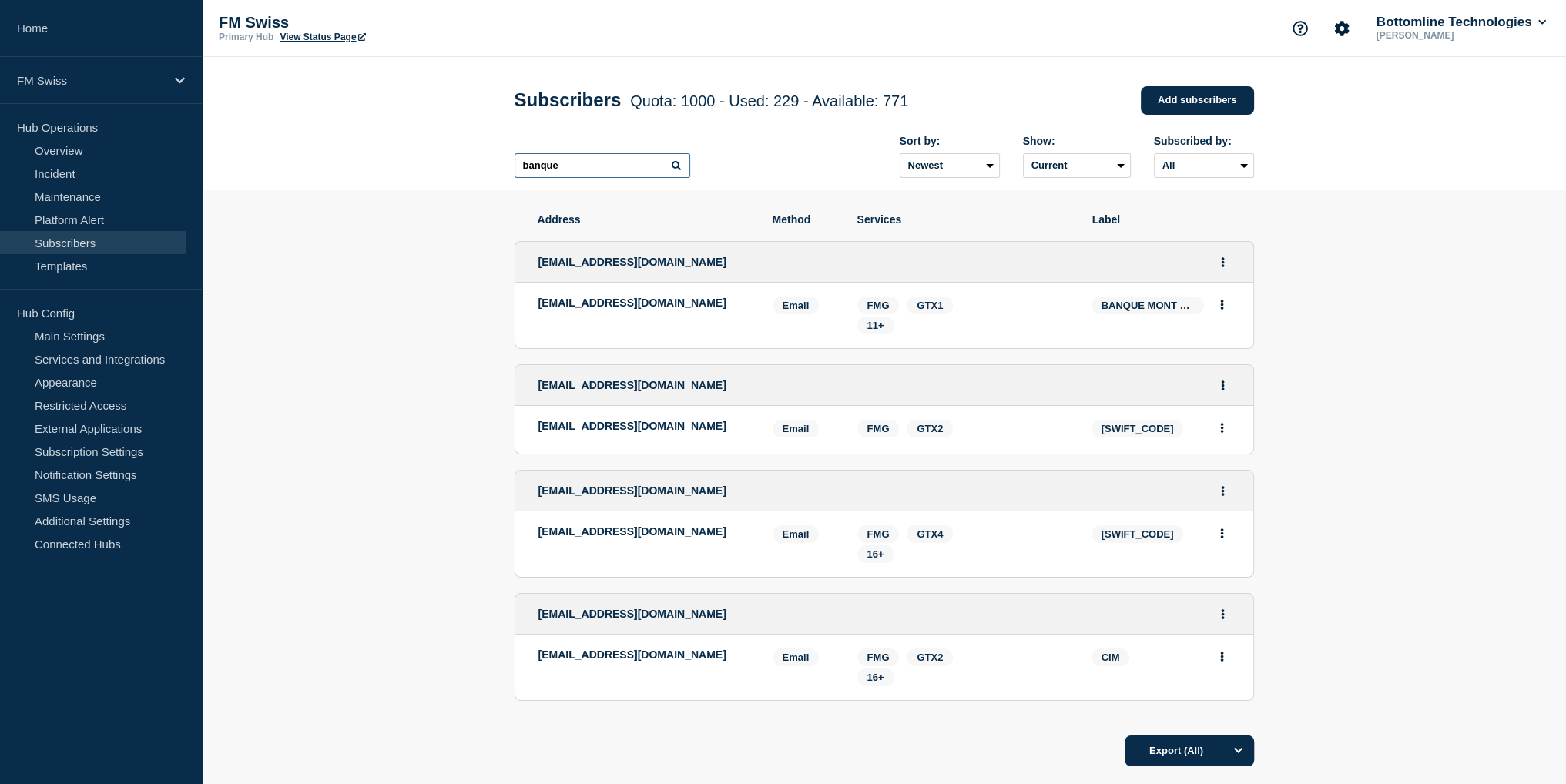
drag, startPoint x: 582, startPoint y: 169, endPoint x: 423, endPoint y: 159, distance: 159.3
click at [423, 159] on header "Subscribers Quota: 1000 - Used: 229 - Available: 771 Quota Used Available 1000 …" at bounding box center [884, 123] width 1365 height 133
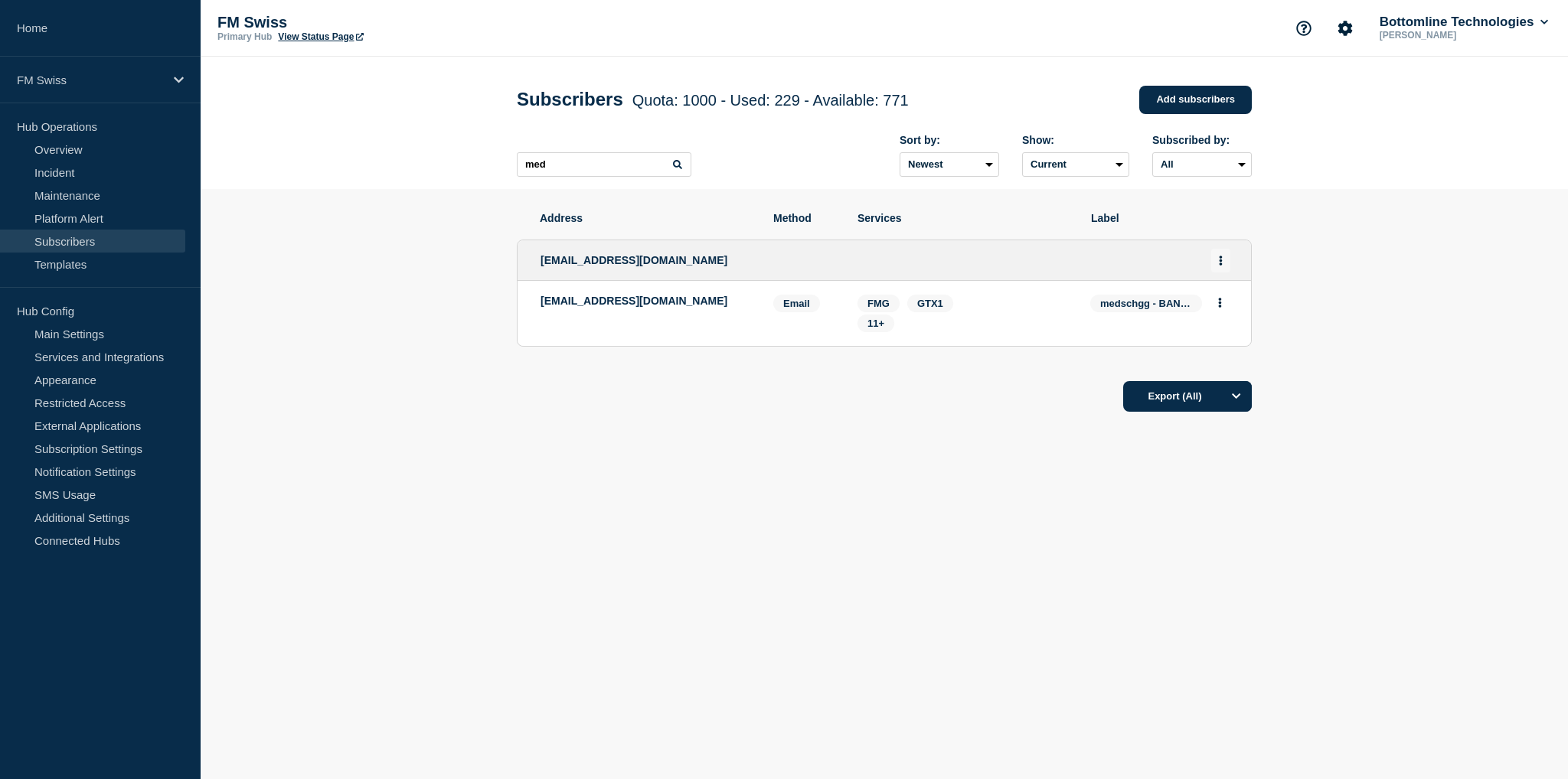
click at [1215, 264] on button "Actions" at bounding box center [1221, 261] width 19 height 24
click at [1221, 329] on button "Delete" at bounding box center [1221, 324] width 29 height 11
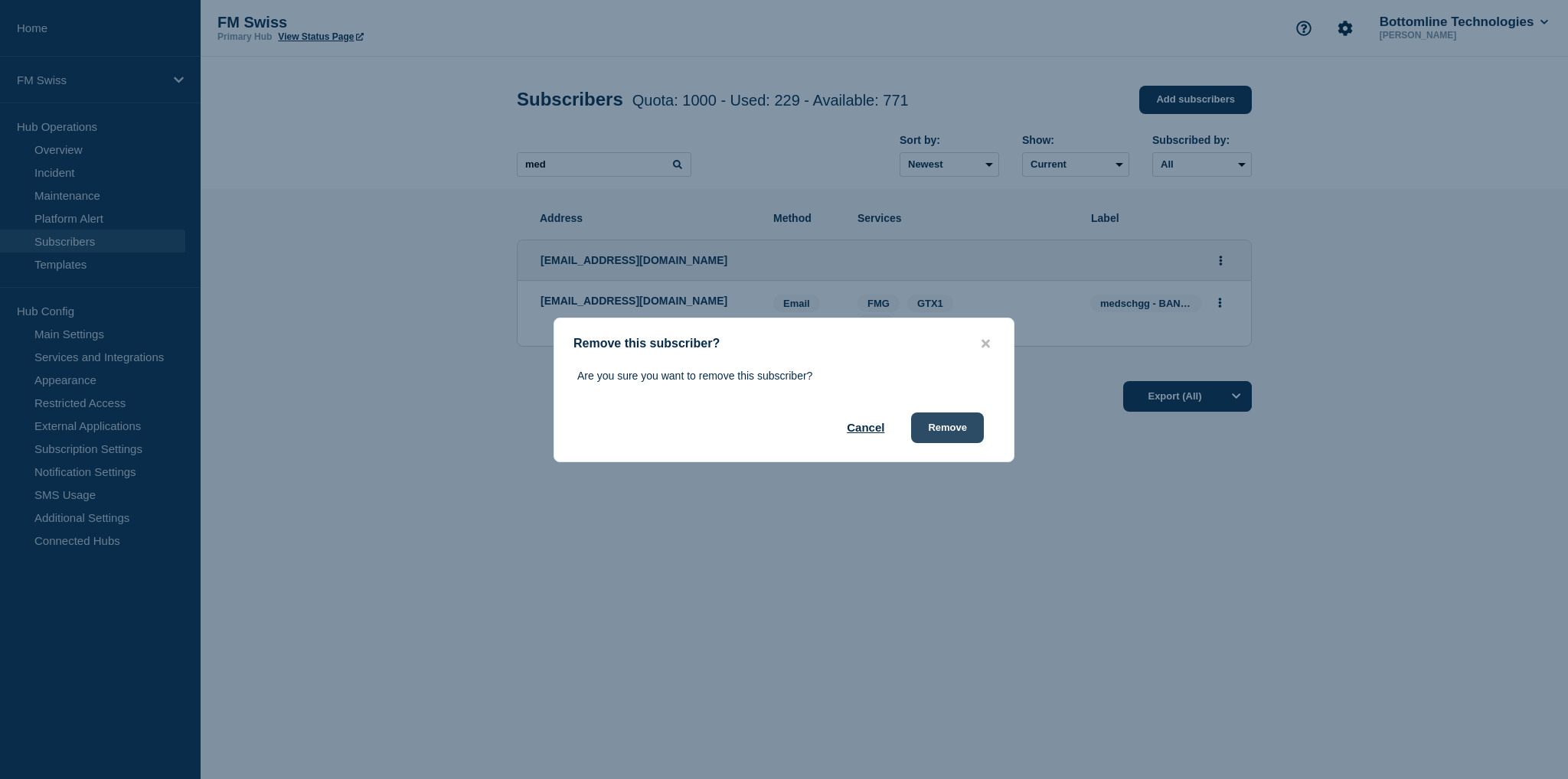
click at [946, 424] on button "Remove" at bounding box center [947, 427] width 72 height 31
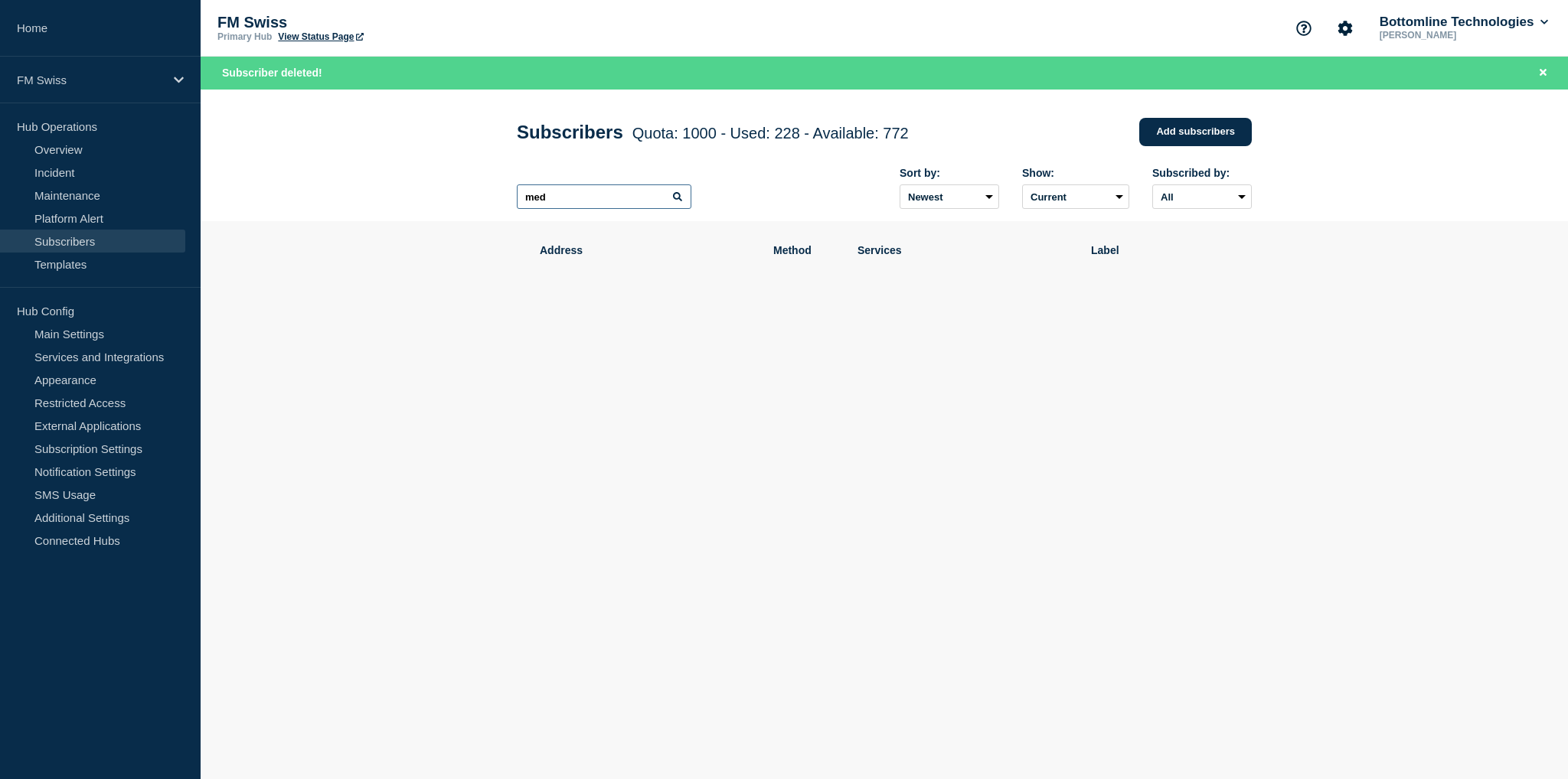
click at [567, 203] on input "med" at bounding box center [604, 197] width 175 height 25
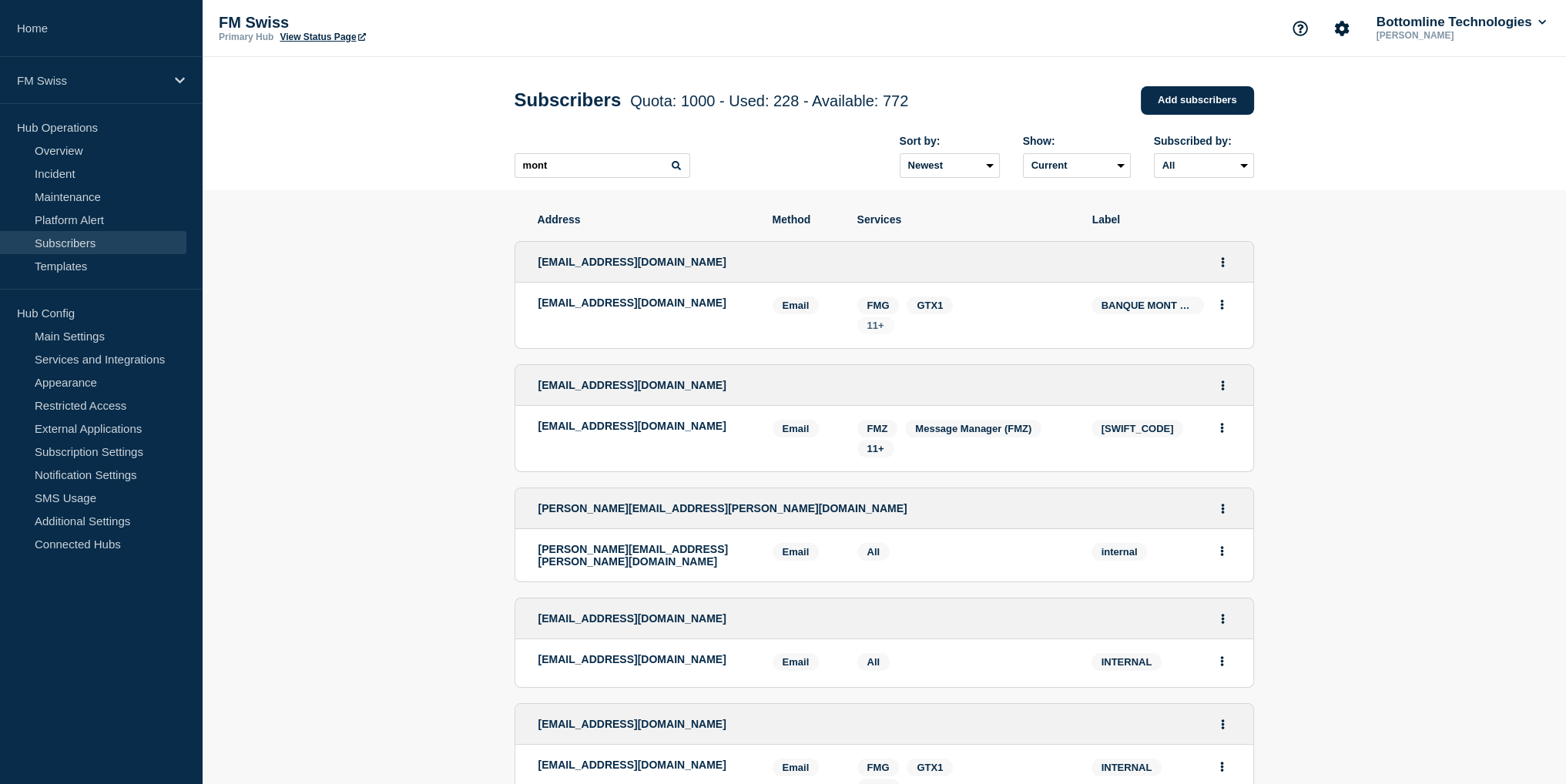
click at [873, 331] on span "11+" at bounding box center [876, 325] width 17 height 11
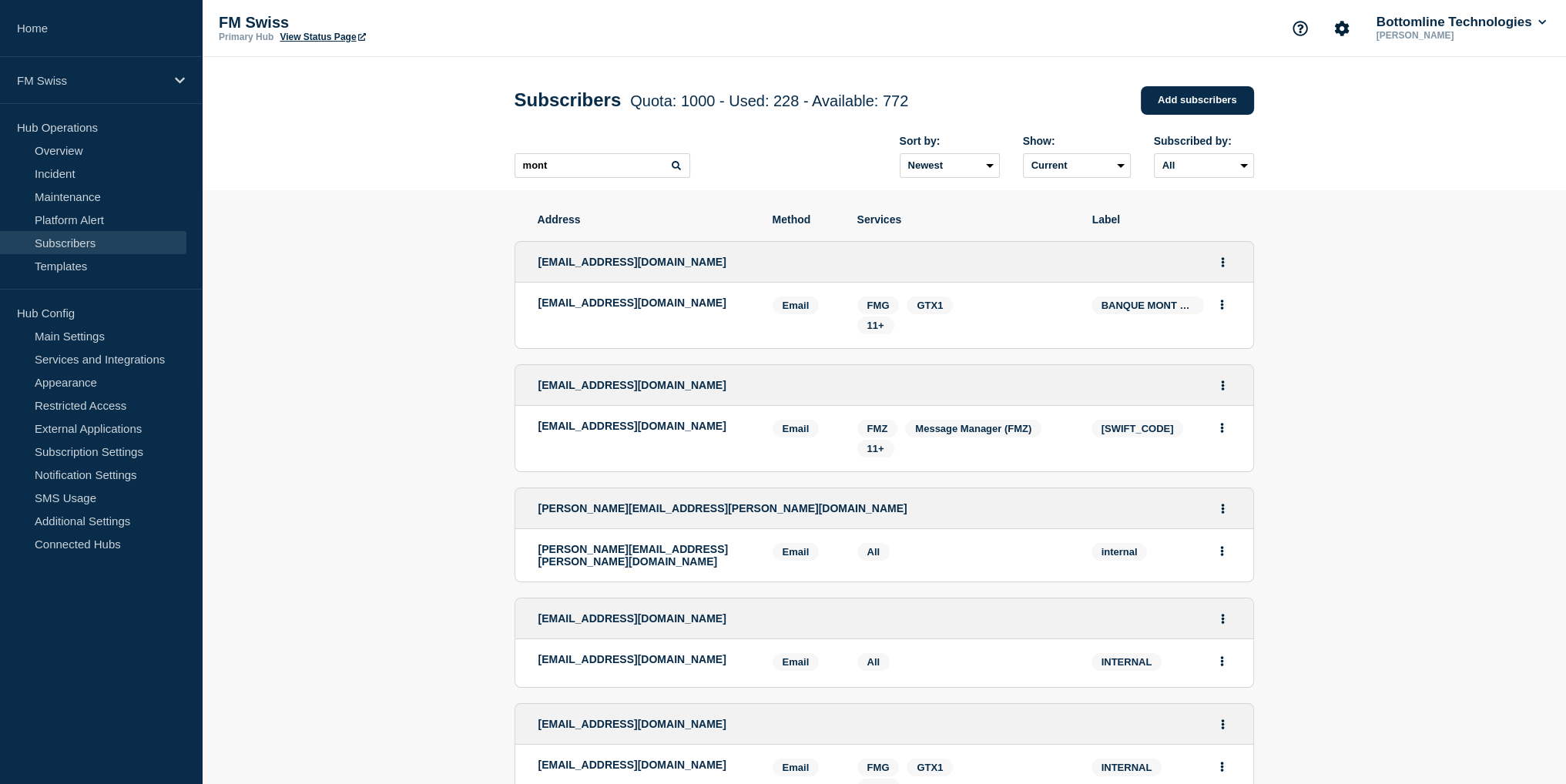
click at [1221, 389] on icon "Actions" at bounding box center [1223, 386] width 3 height 10
click at [1222, 434] on link "Edit" at bounding box center [1217, 428] width 17 height 11
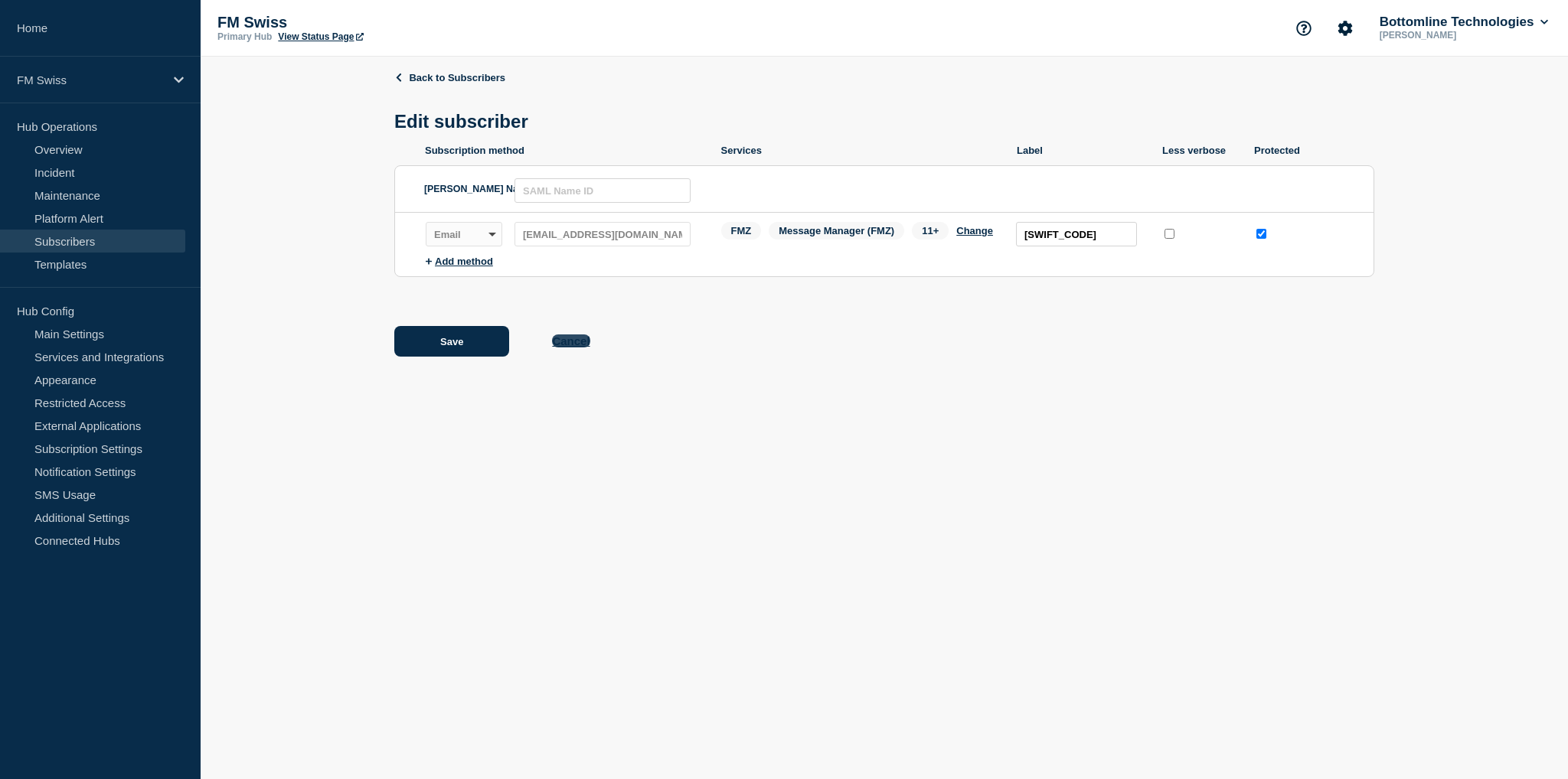
click at [570, 341] on button "Cancel" at bounding box center [571, 341] width 37 height 13
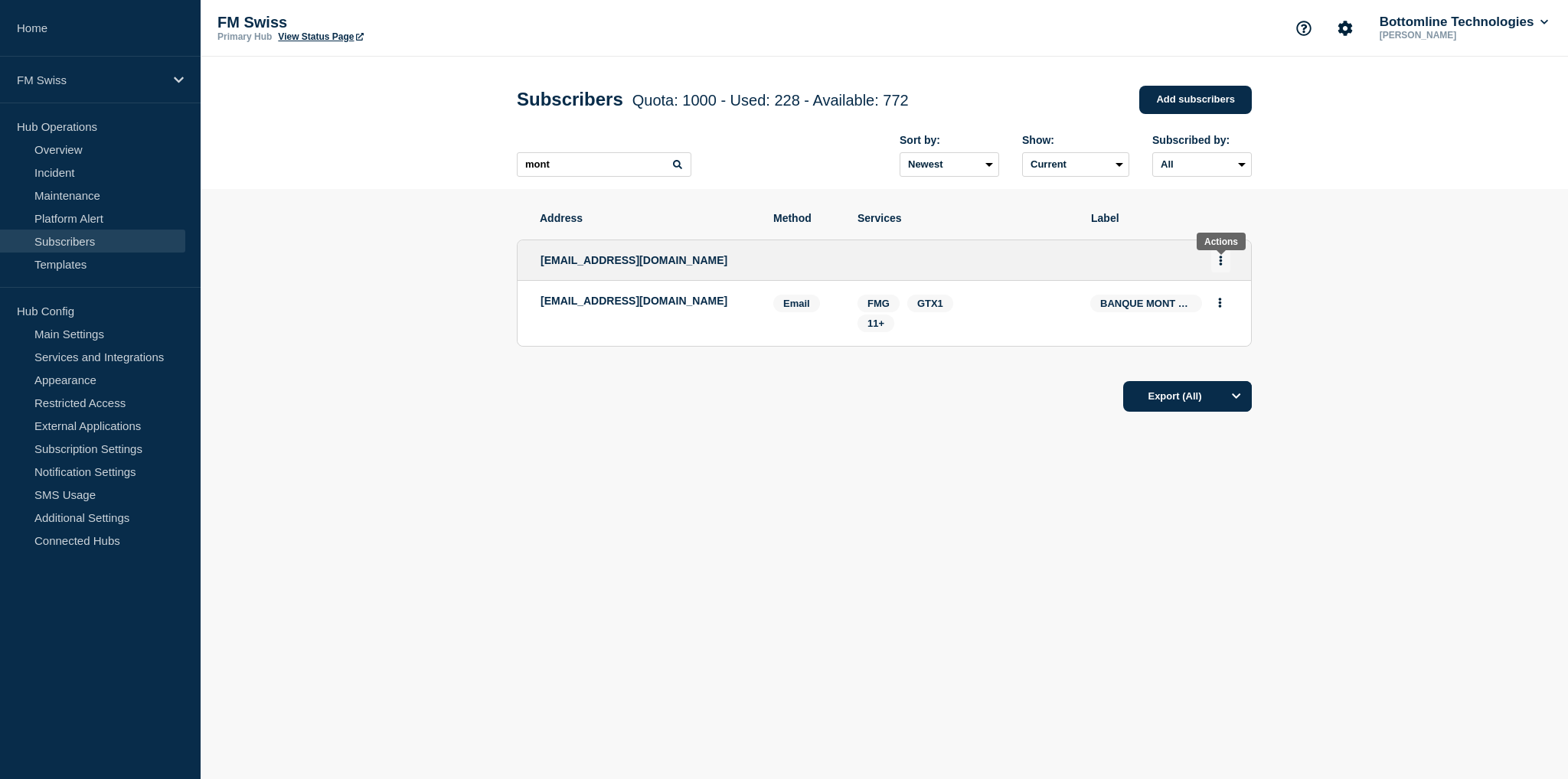
click at [1221, 261] on icon "Actions" at bounding box center [1221, 261] width 3 height 10
click at [1219, 310] on link "Edit" at bounding box center [1215, 304] width 17 height 11
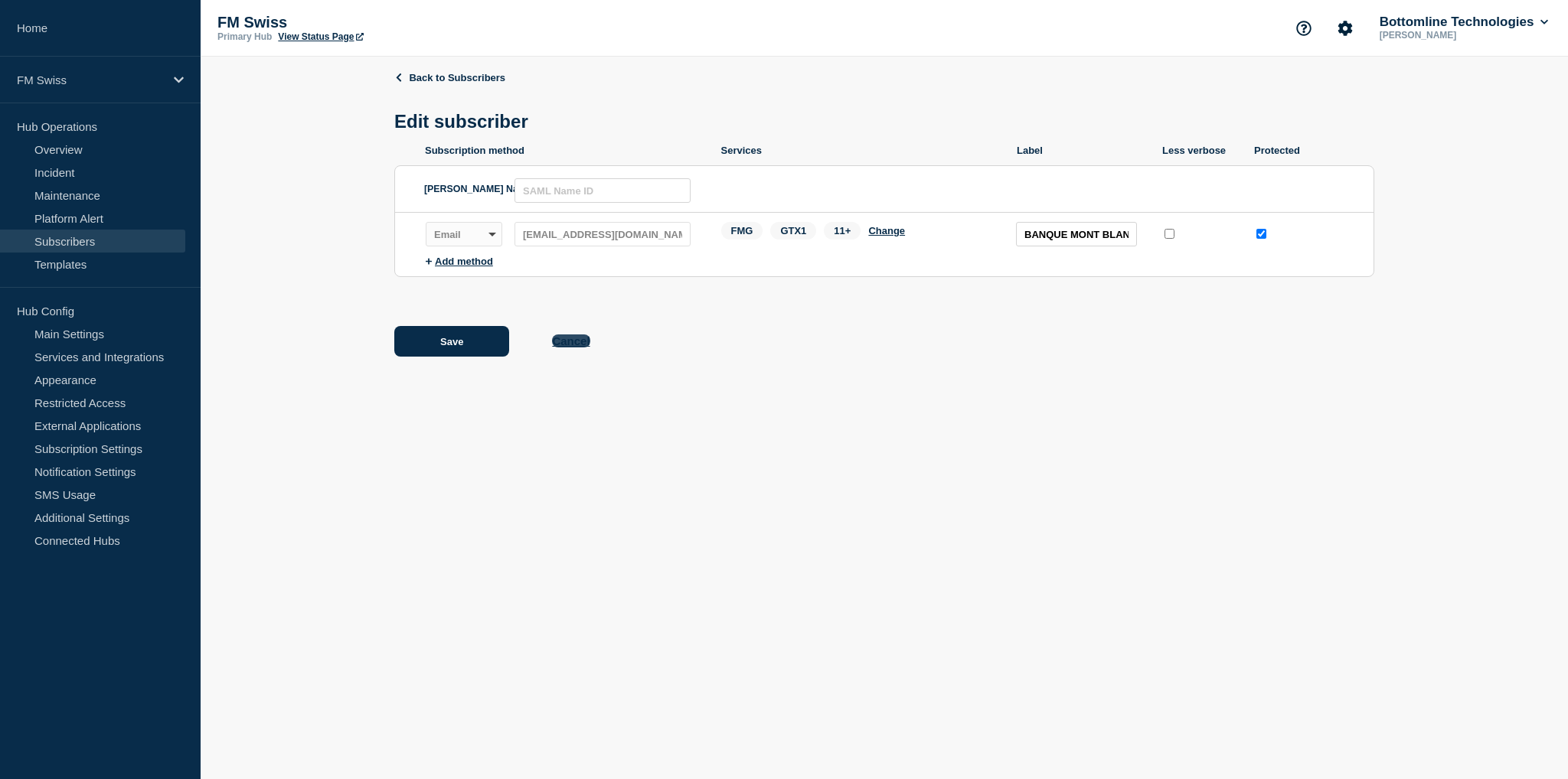
click at [579, 345] on button "Cancel" at bounding box center [571, 341] width 37 height 13
